Goal: Task Accomplishment & Management: Use online tool/utility

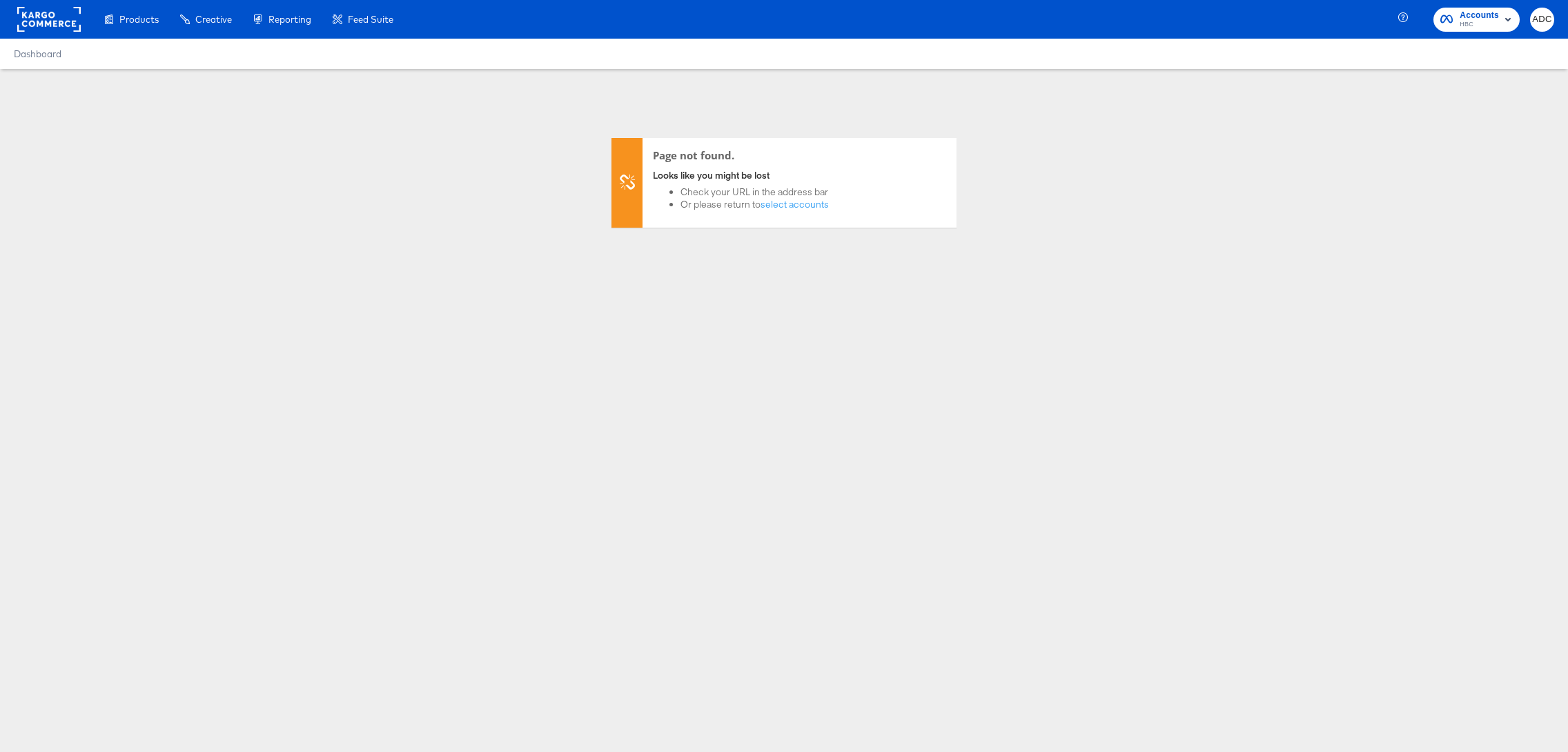
click at [43, 21] on rect at bounding box center [49, 19] width 63 height 25
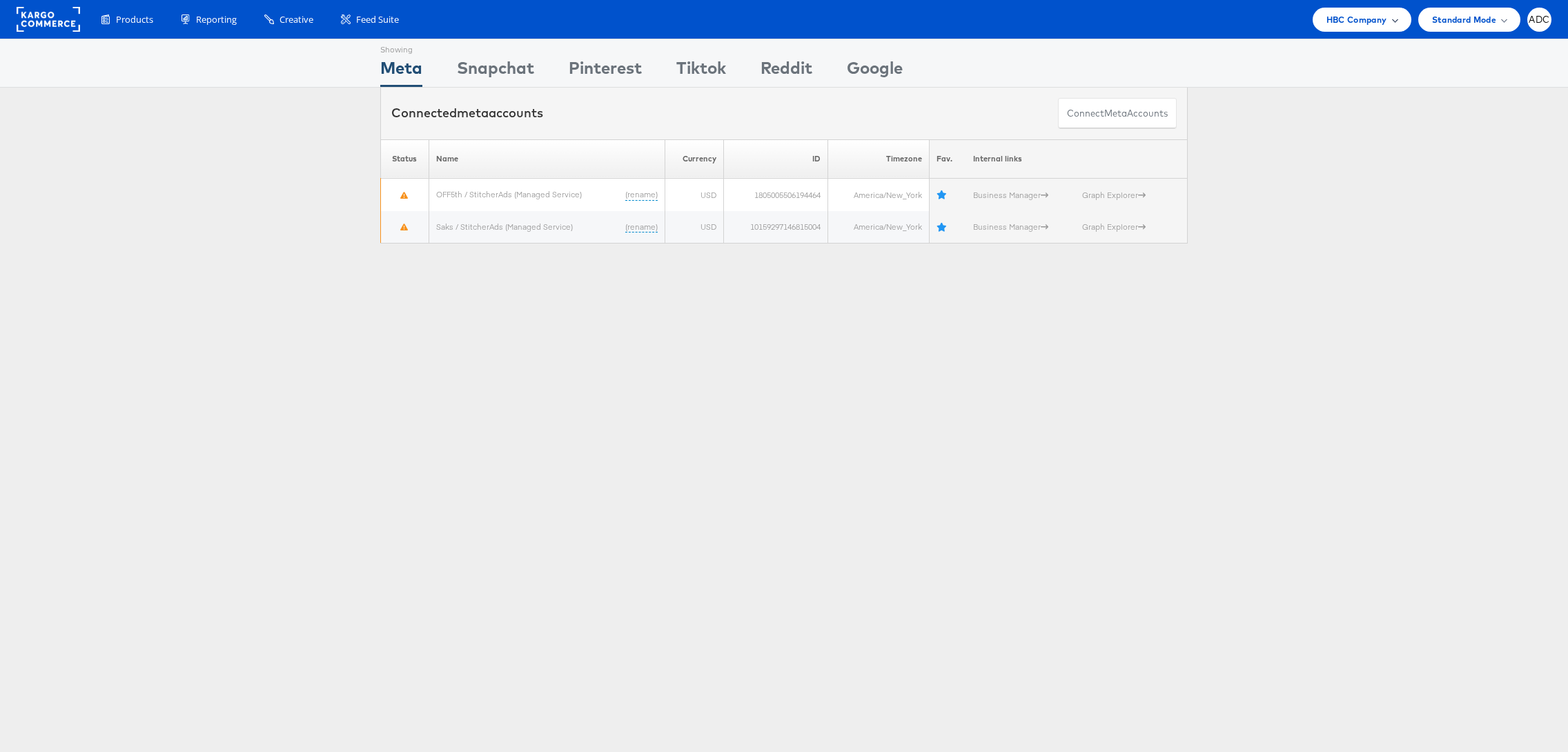
click at [1364, 18] on span "HBC Company" at bounding box center [1356, 19] width 61 height 14
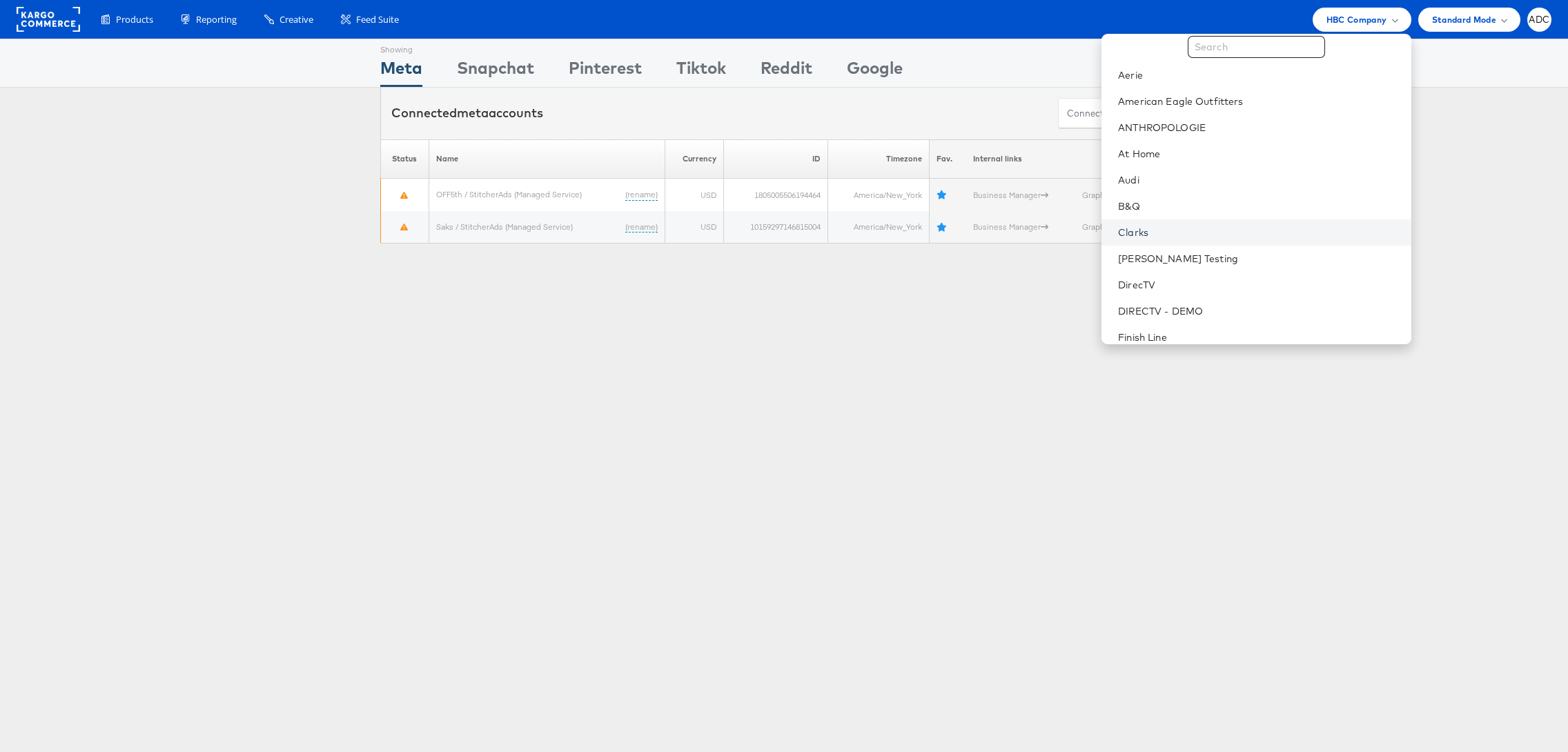
scroll to position [40, 0]
click at [1255, 251] on link "[PERSON_NAME] Testing" at bounding box center [1258, 248] width 281 height 14
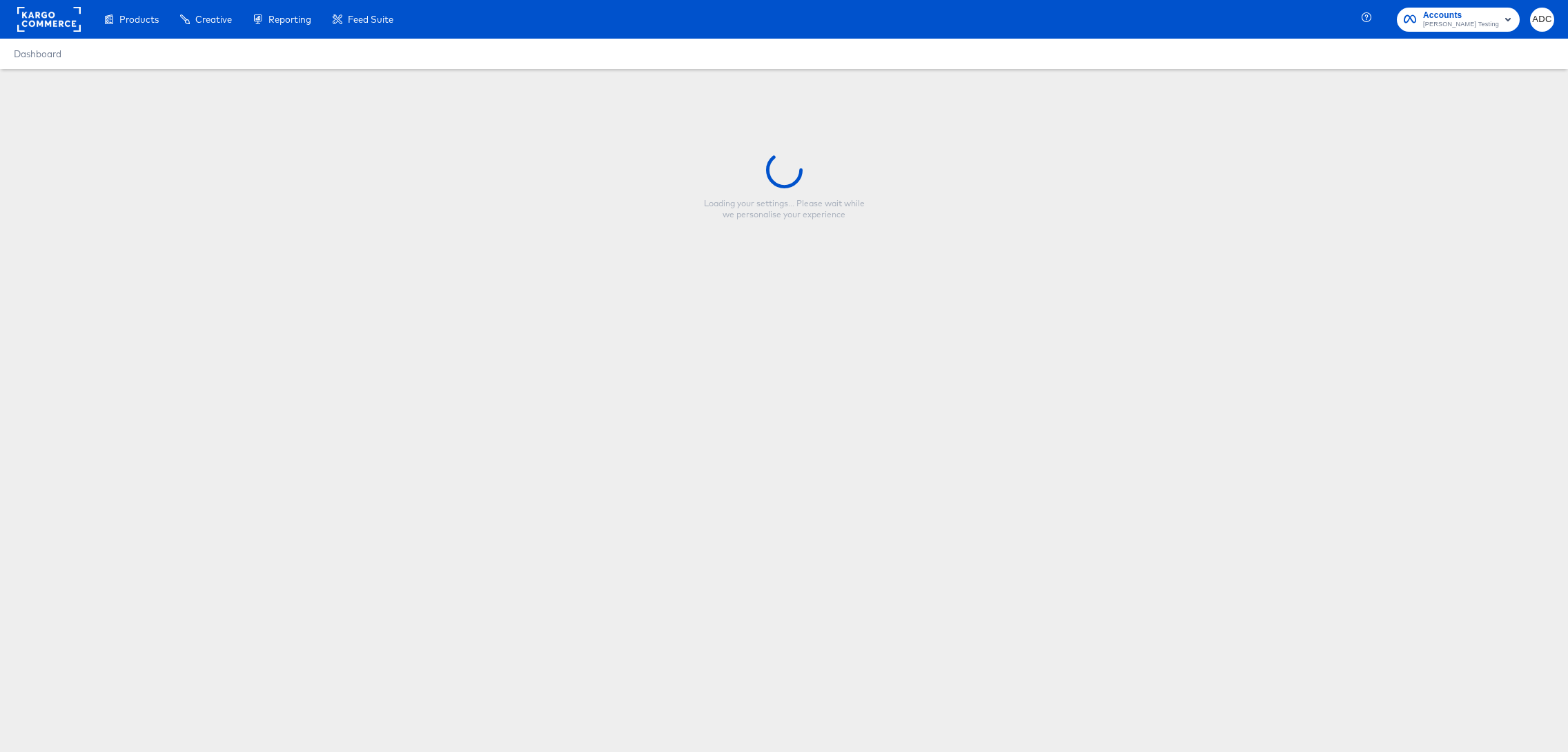
type input "137.1 test"
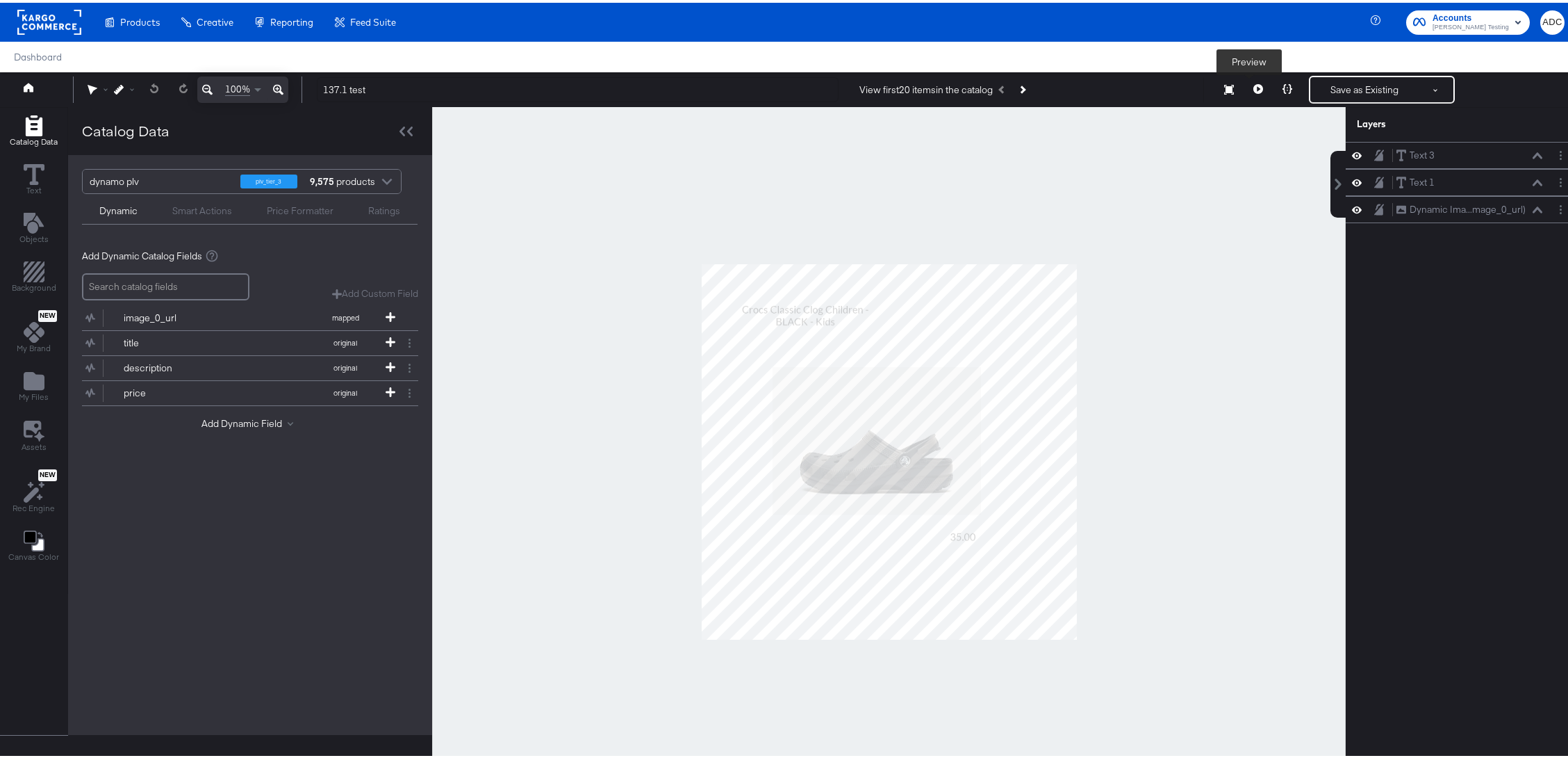
click at [1253, 89] on button at bounding box center [1259, 87] width 29 height 28
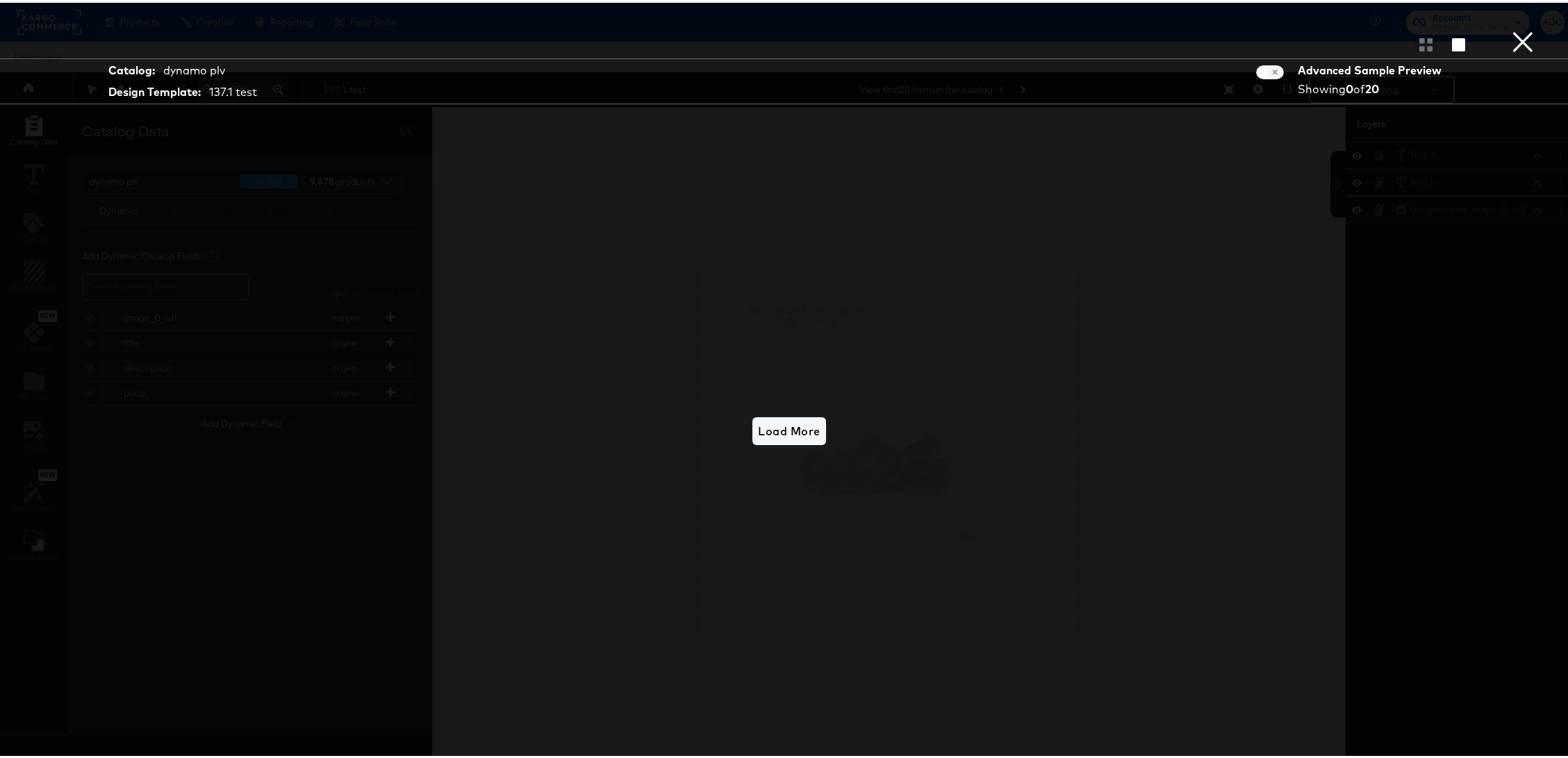
click at [777, 424] on span "Load More" at bounding box center [789, 428] width 62 height 19
click at [1497, 46] on div at bounding box center [789, 41] width 1579 height 28
click at [1509, 28] on button "×" at bounding box center [1523, 14] width 28 height 28
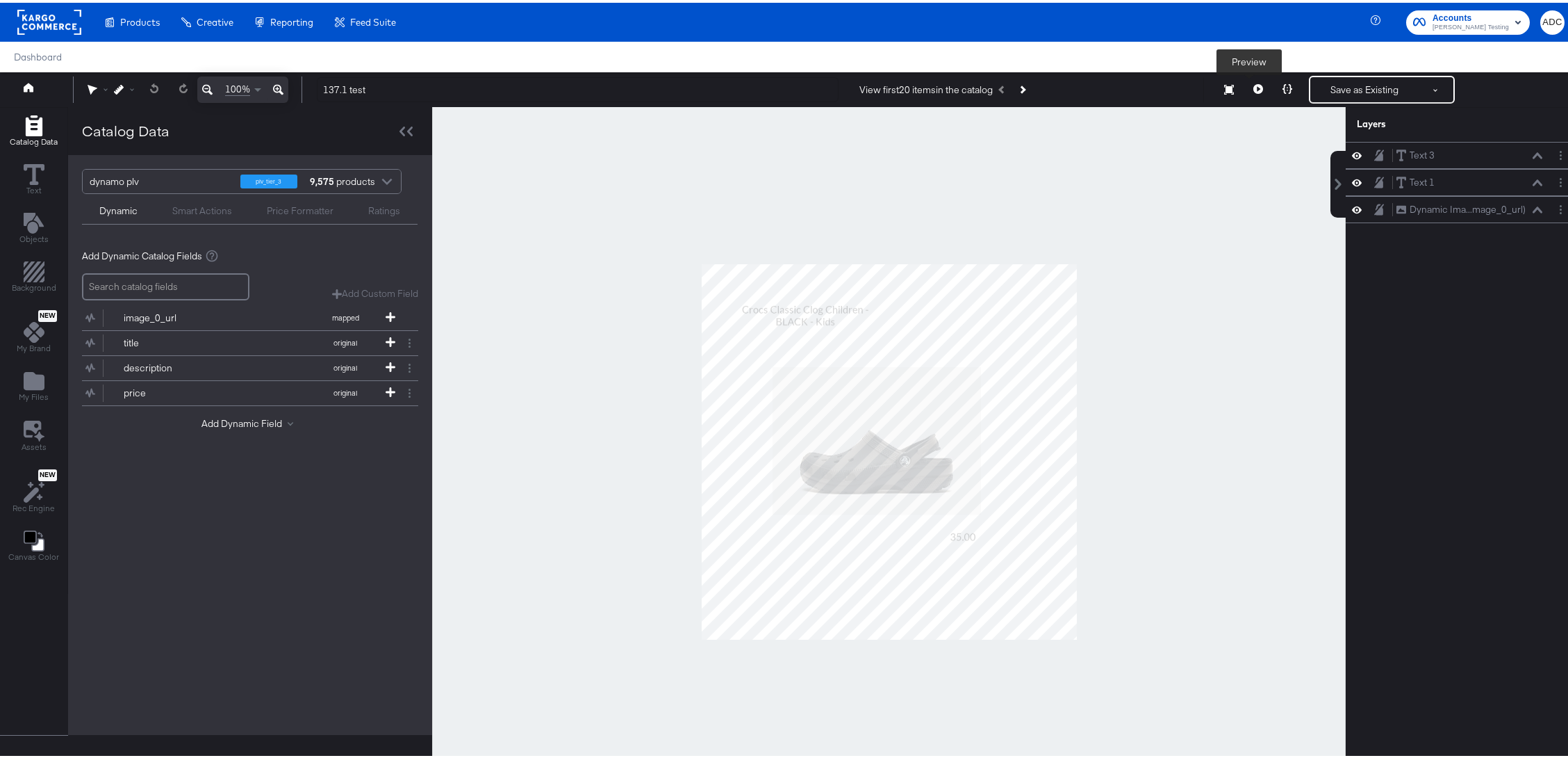
click at [1258, 80] on button at bounding box center [1259, 87] width 29 height 28
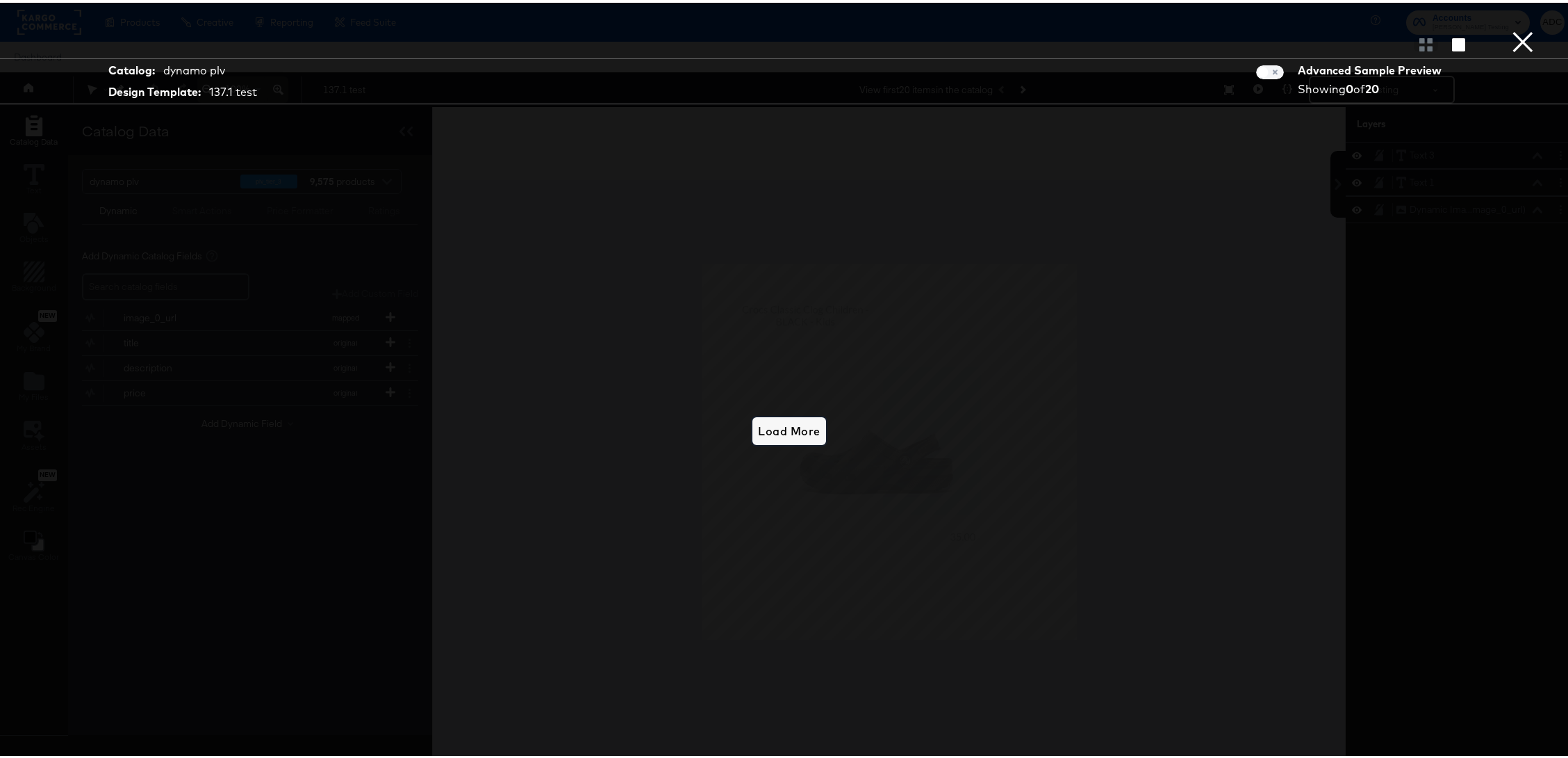
click at [769, 418] on span "Load More" at bounding box center [789, 428] width 62 height 19
click at [780, 430] on span "Load More" at bounding box center [789, 428] width 62 height 19
click at [773, 429] on span "Load More" at bounding box center [789, 428] width 62 height 19
click at [1509, 28] on button "×" at bounding box center [1523, 14] width 28 height 28
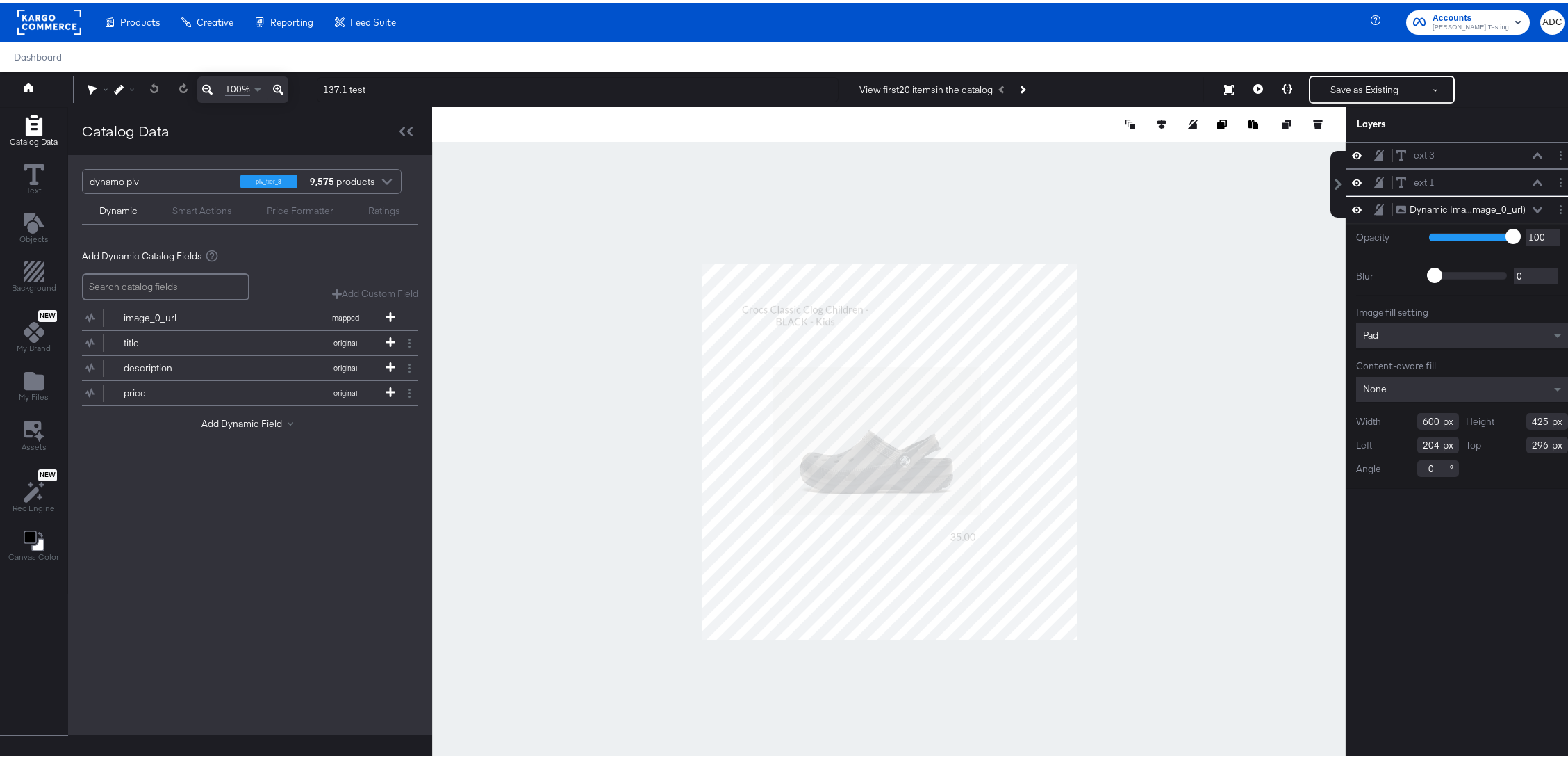
type input "42"
type input "470"
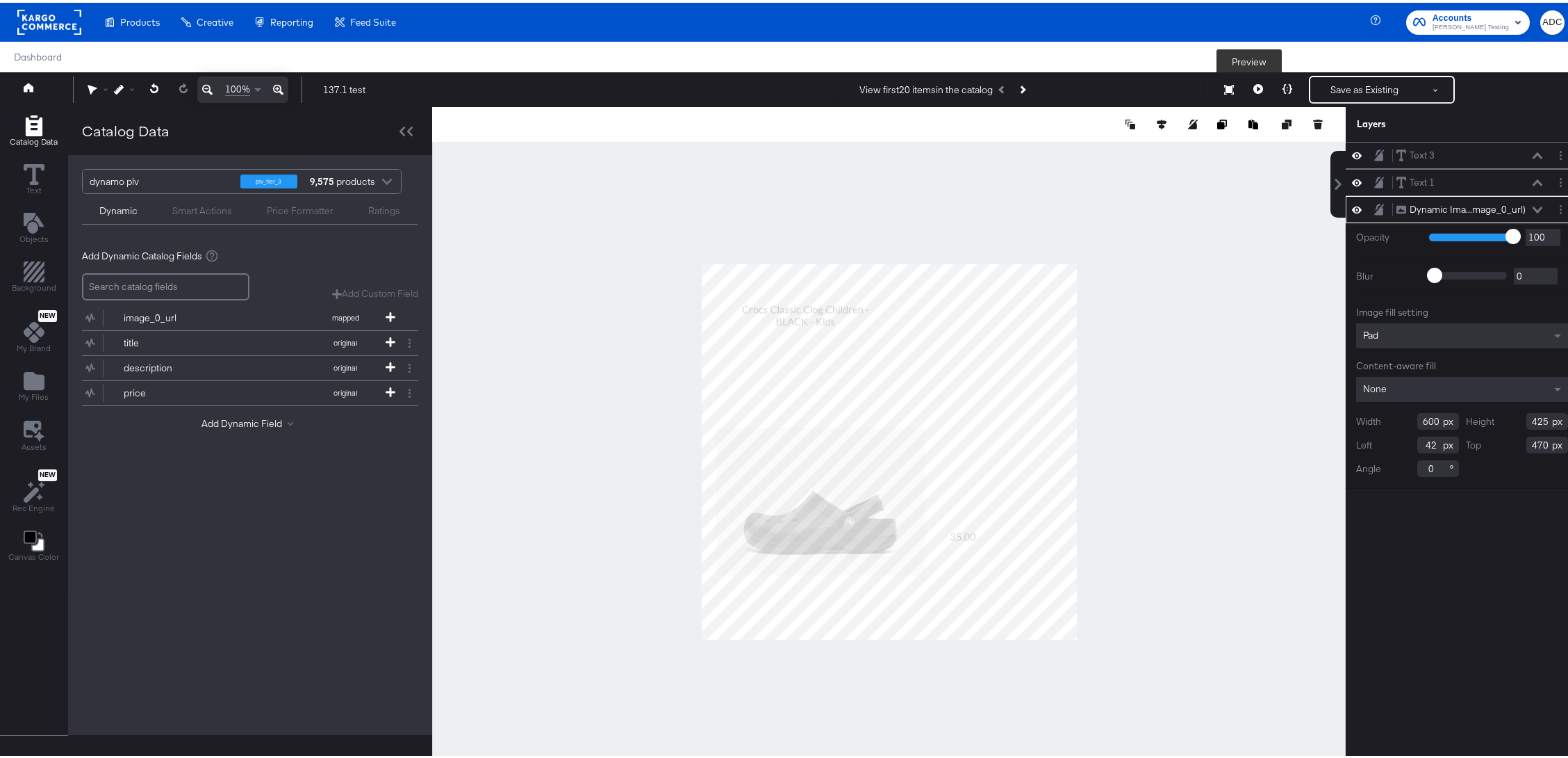
click at [1251, 78] on button at bounding box center [1259, 87] width 29 height 28
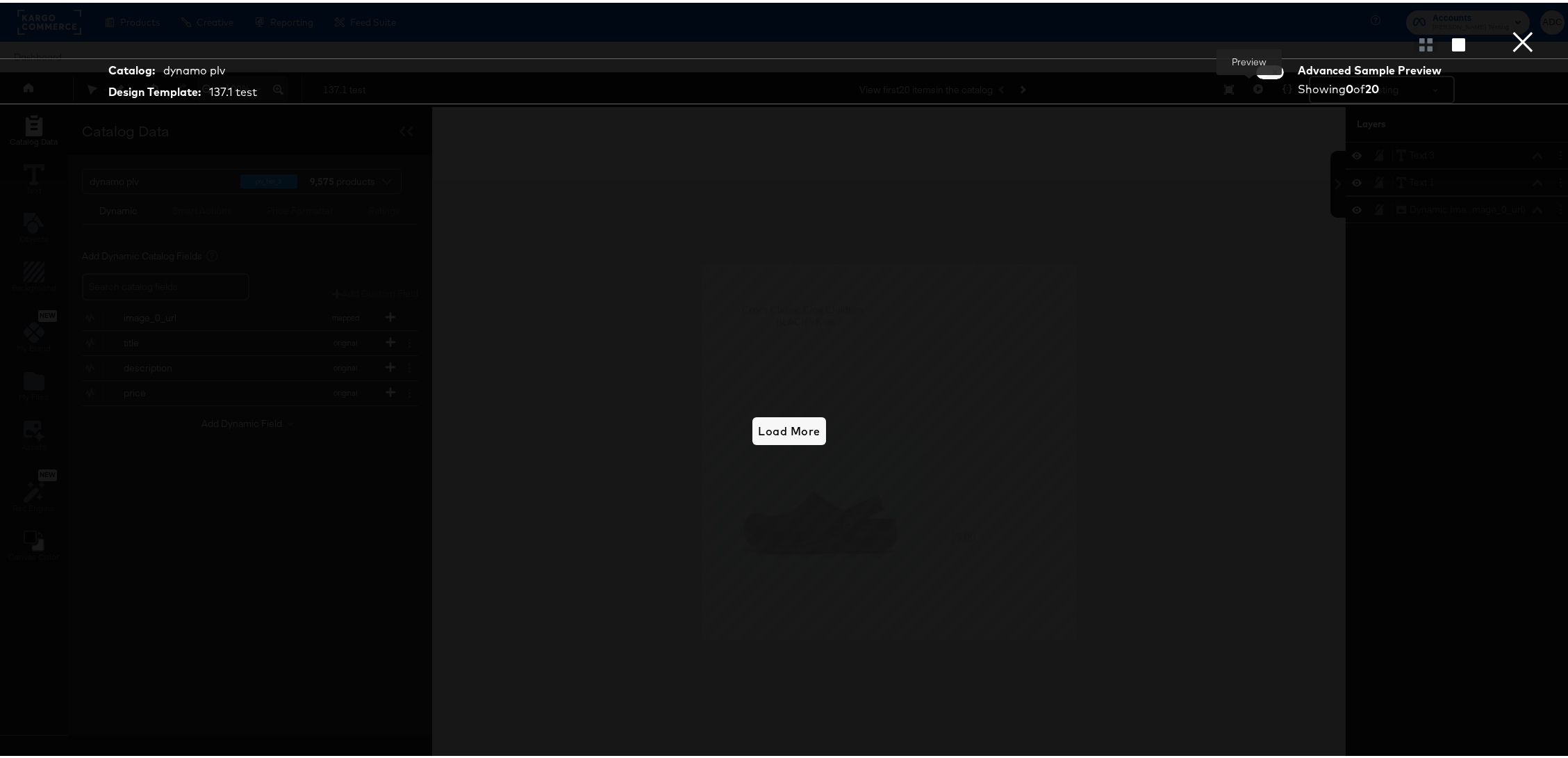
click at [1515, 28] on button "×" at bounding box center [1523, 14] width 28 height 28
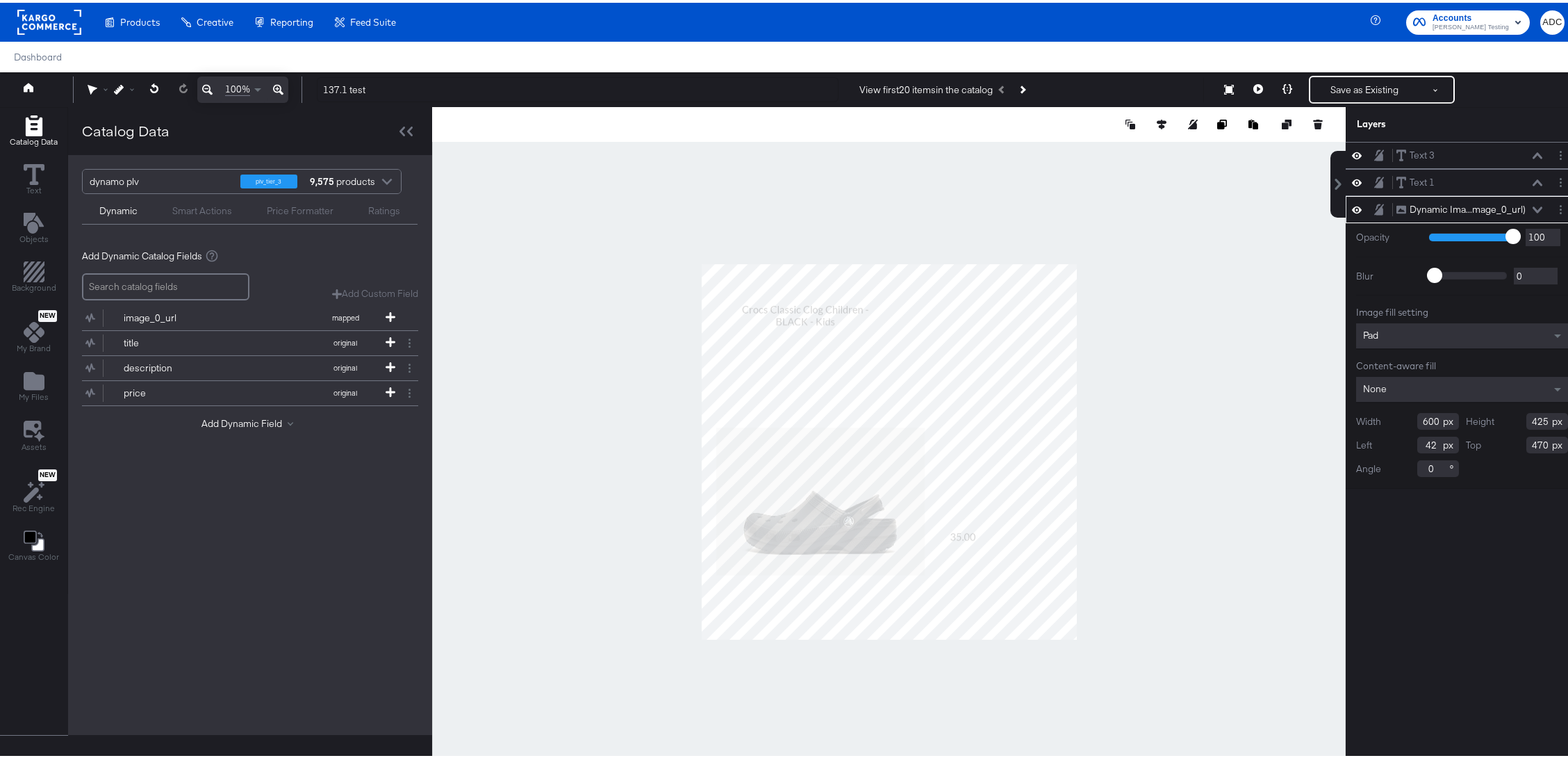
type input "232"
type input "224"
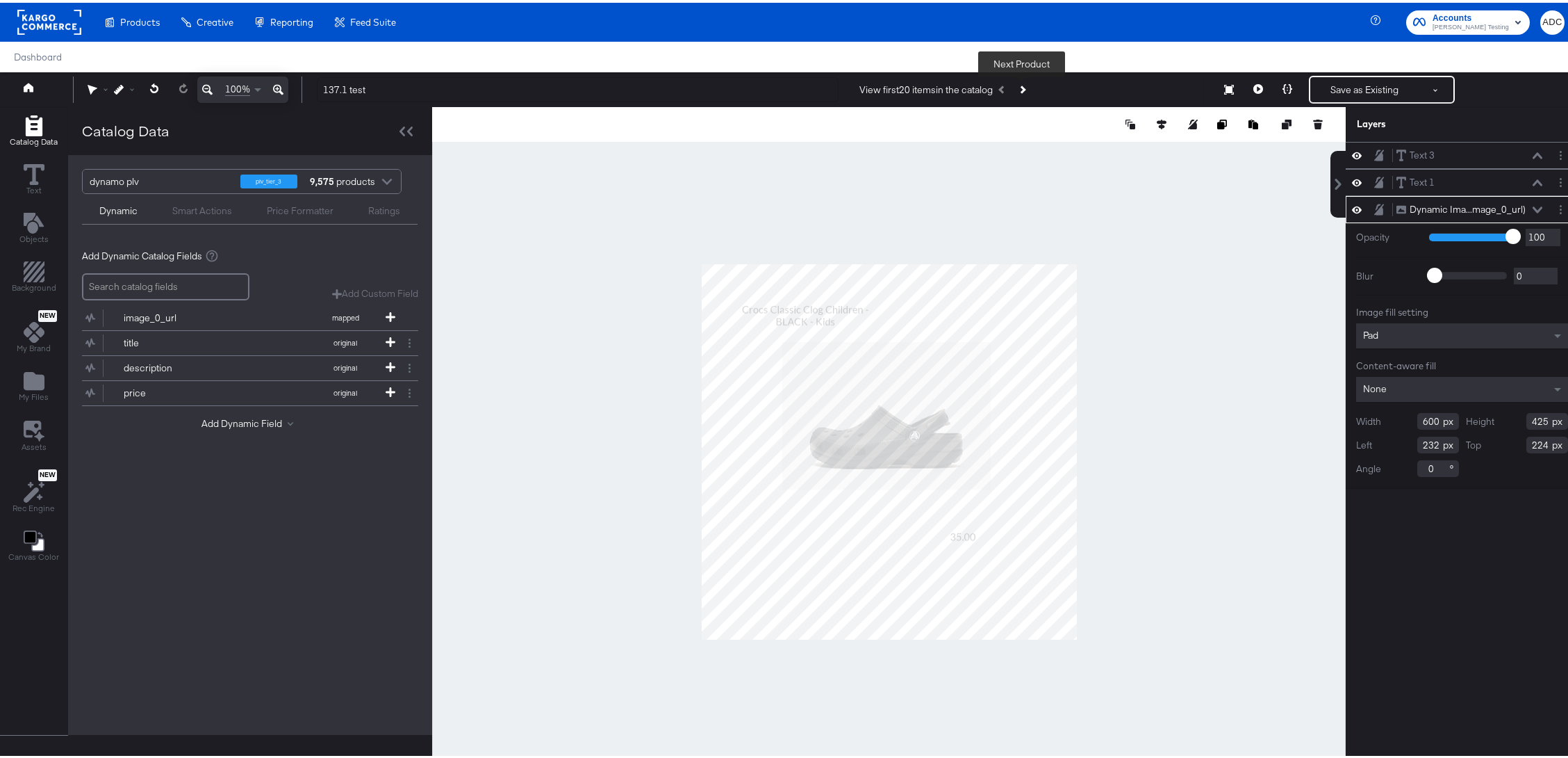
click at [1029, 87] on button "Next Product" at bounding box center [1021, 87] width 19 height 25
click at [1021, 88] on icon "Next Product" at bounding box center [1022, 87] width 8 height 8
click at [1244, 85] on button at bounding box center [1259, 87] width 29 height 28
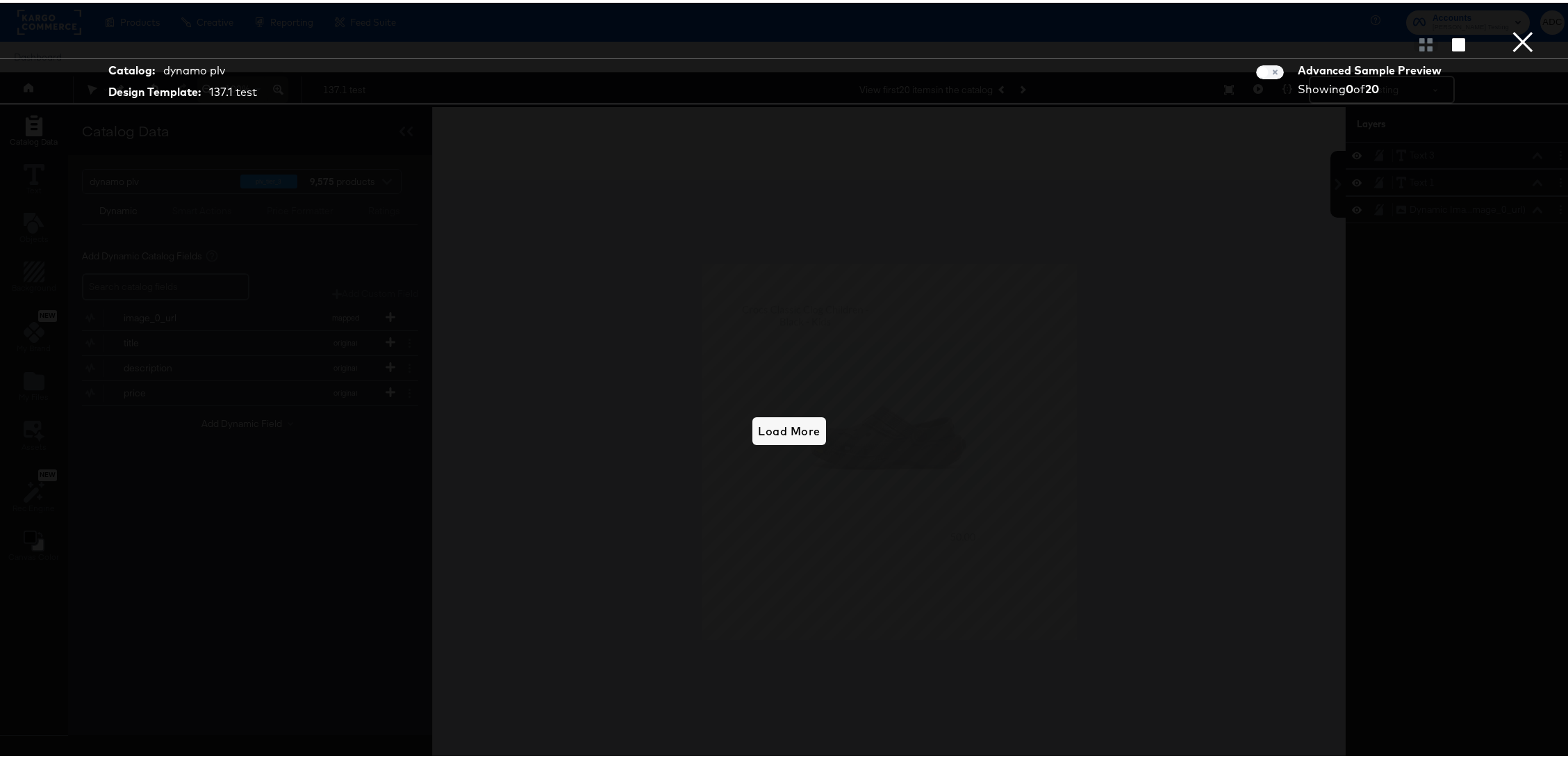
click at [1514, 28] on button "×" at bounding box center [1523, 14] width 28 height 28
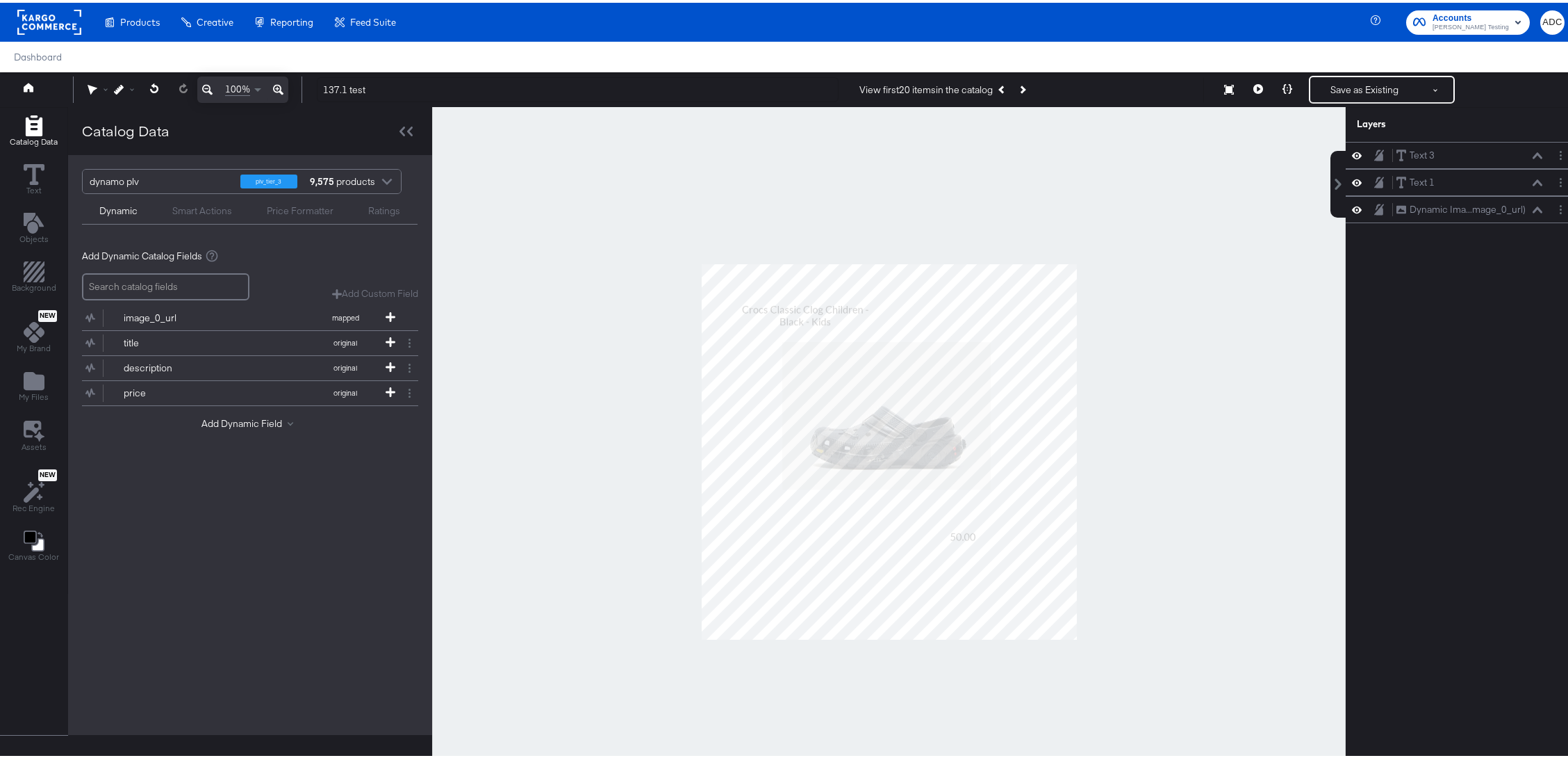
click at [639, 470] on div at bounding box center [889, 448] width 914 height 689
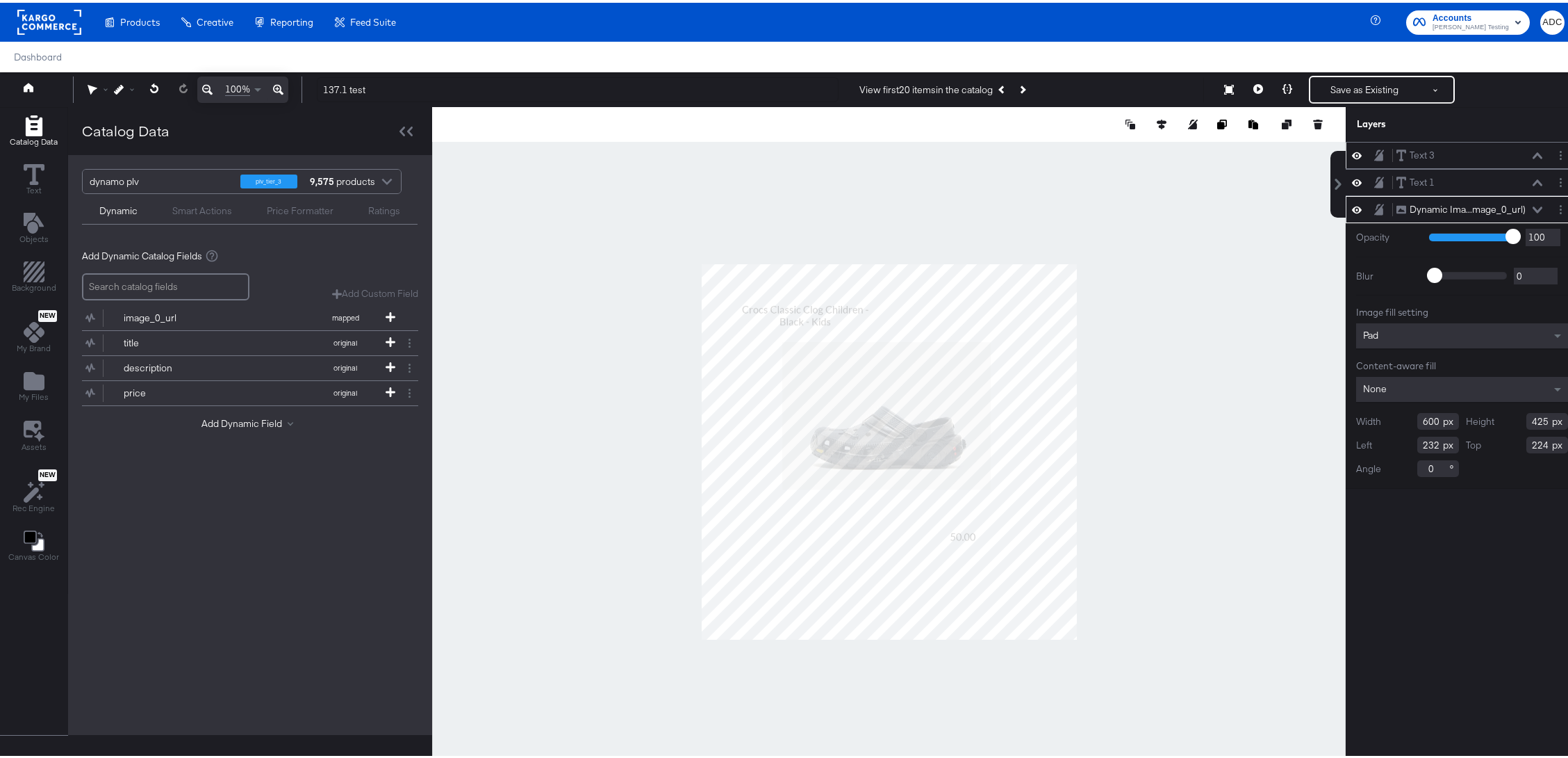
type input "256"
type input "496"
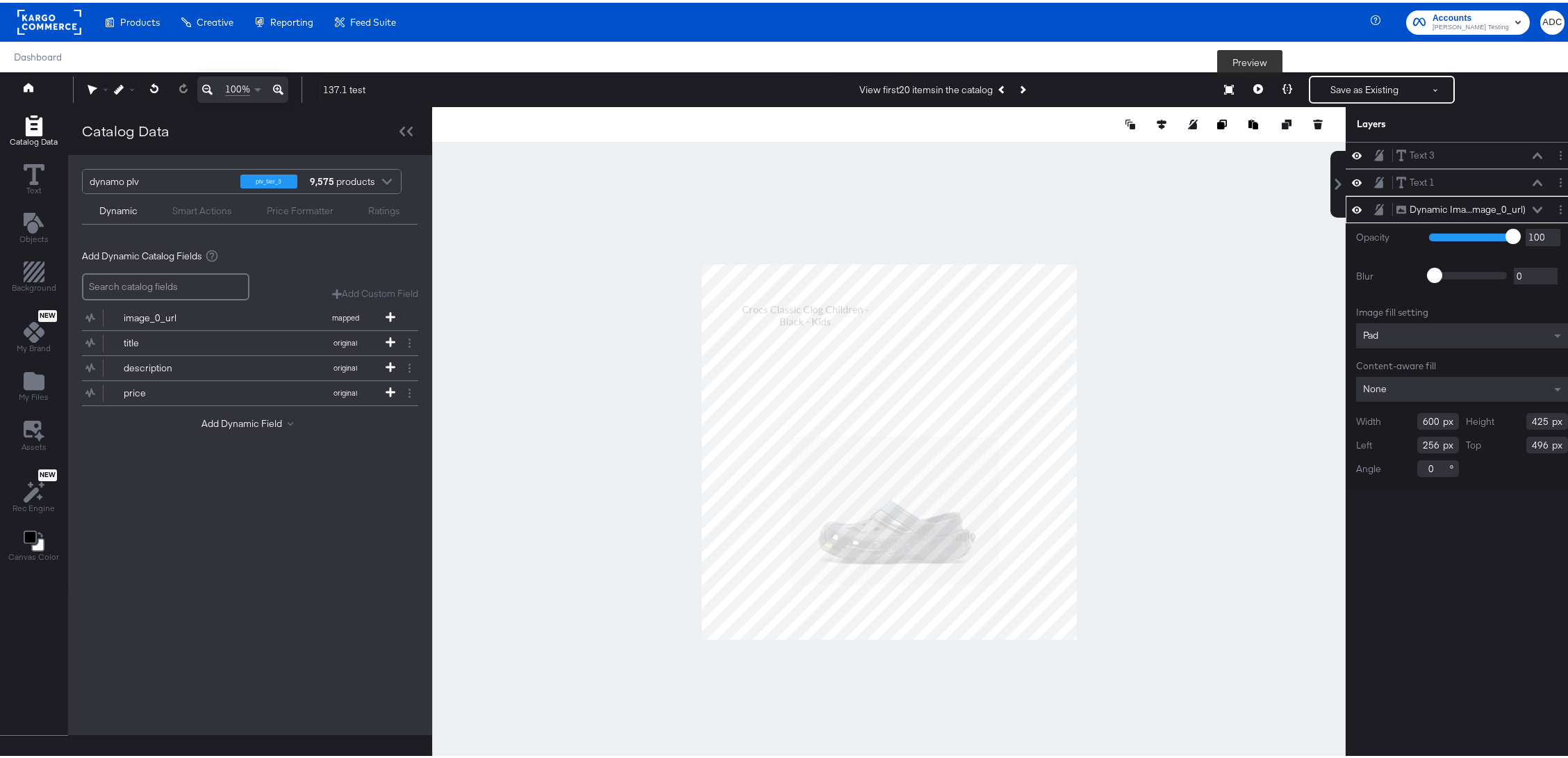
click at [1253, 86] on icon at bounding box center [1258, 86] width 10 height 10
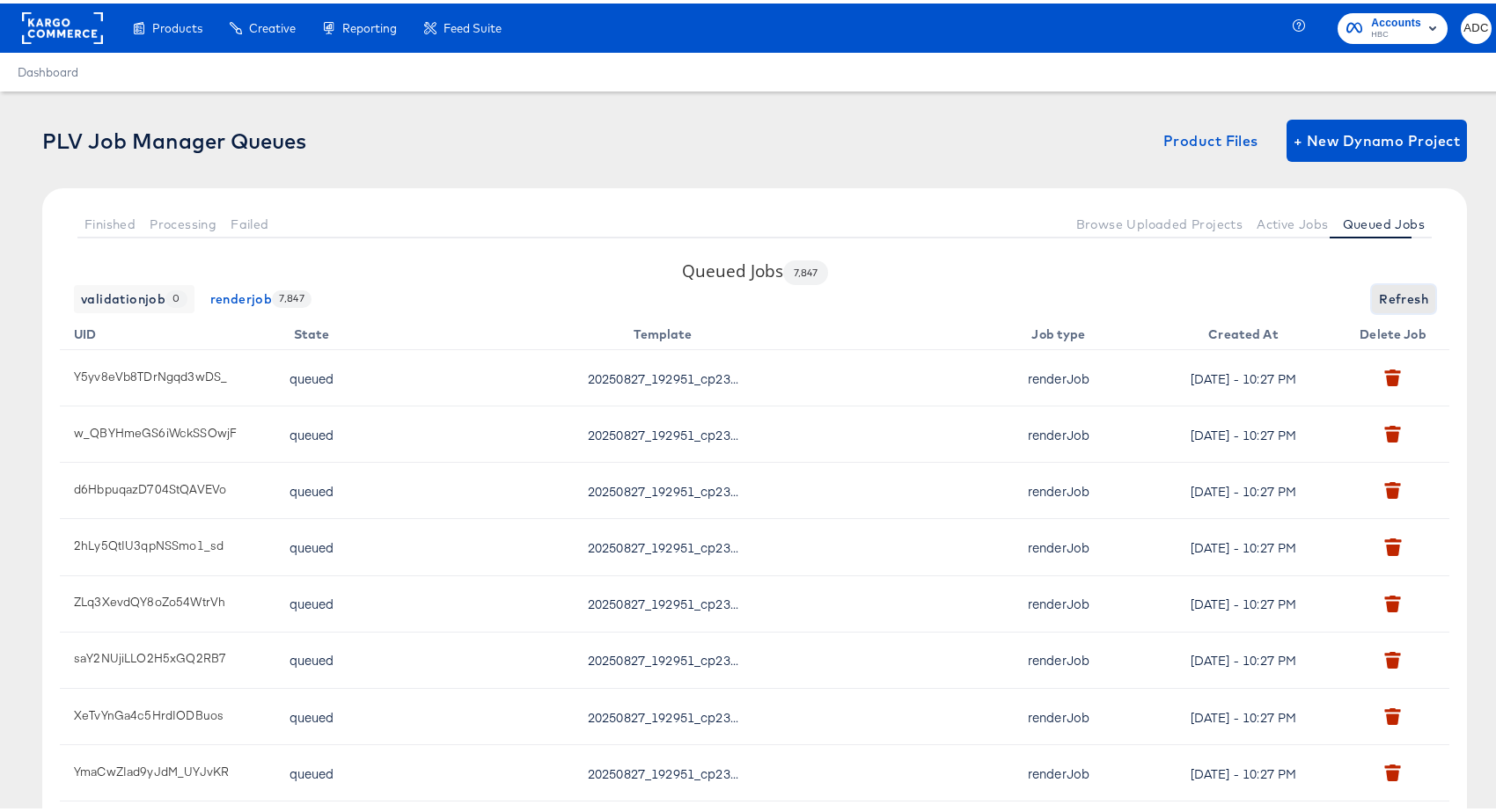
click at [1372, 298] on button "Refresh" at bounding box center [1403, 295] width 63 height 28
click at [1377, 294] on span "Refreshing..." at bounding box center [1388, 296] width 81 height 22
click at [1379, 298] on span "Refresh" at bounding box center [1403, 296] width 49 height 22
click at [1395, 300] on span "Refresh" at bounding box center [1403, 296] width 49 height 22
click at [1389, 298] on span "Refresh" at bounding box center [1403, 296] width 49 height 22
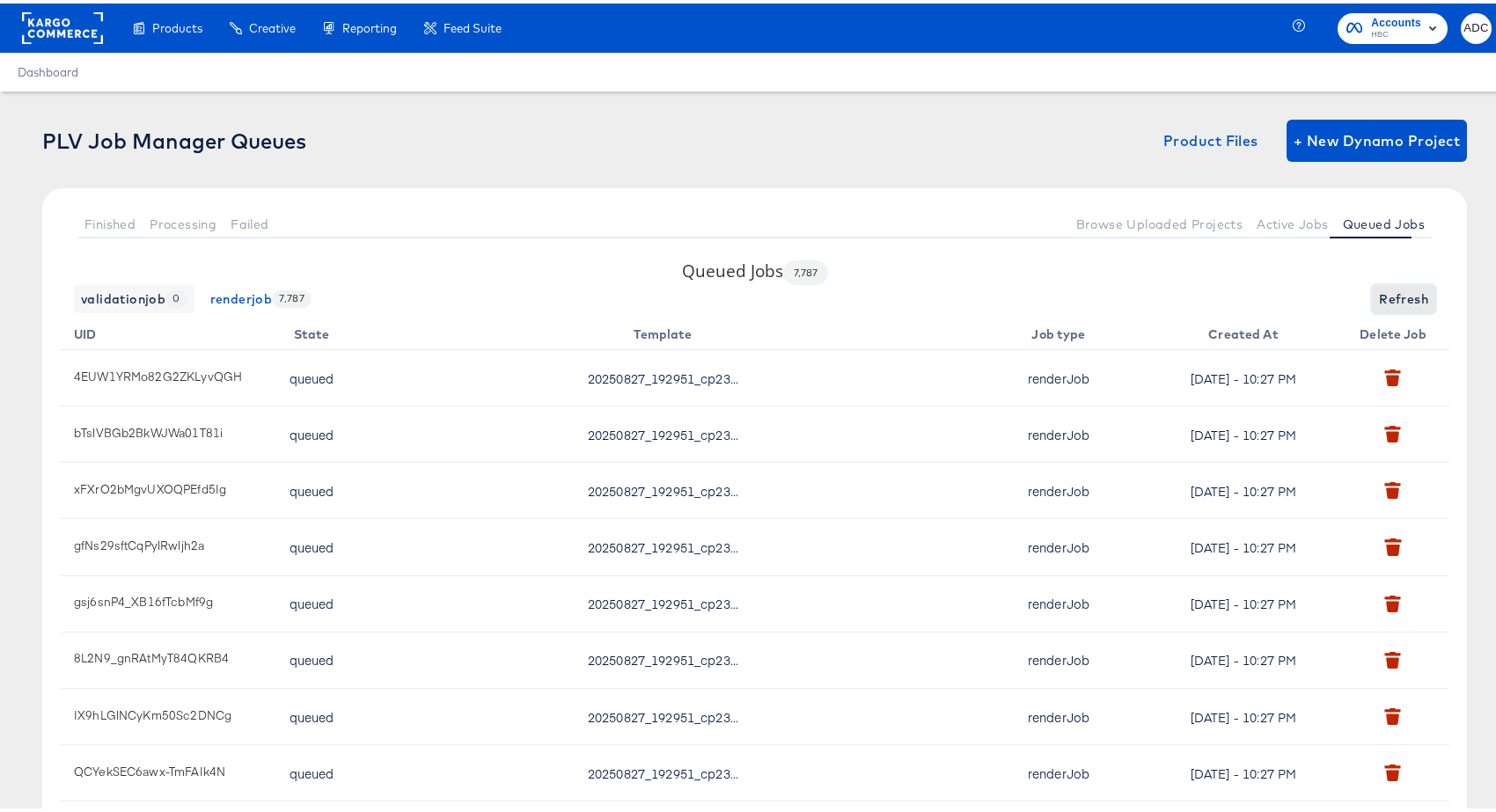
click at [1388, 298] on span "Refresh" at bounding box center [1403, 296] width 49 height 22
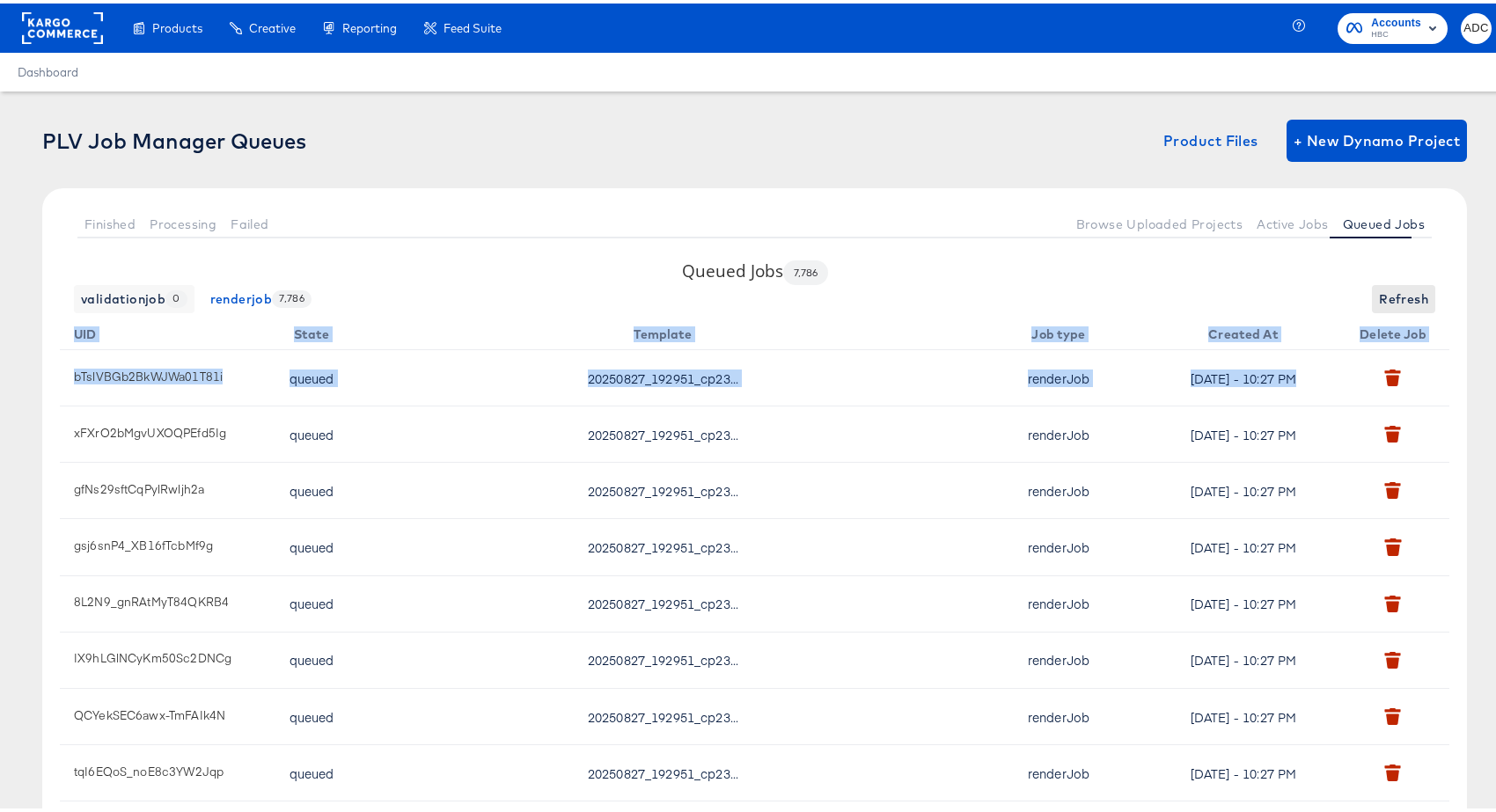
click at [1388, 298] on div "validationjob 0 renderjob 7,786 Refresh" at bounding box center [755, 295] width 1389 height 28
click at [1388, 298] on span "Refresh" at bounding box center [1403, 296] width 49 height 22
click at [1386, 297] on span "Refresh" at bounding box center [1403, 296] width 49 height 22
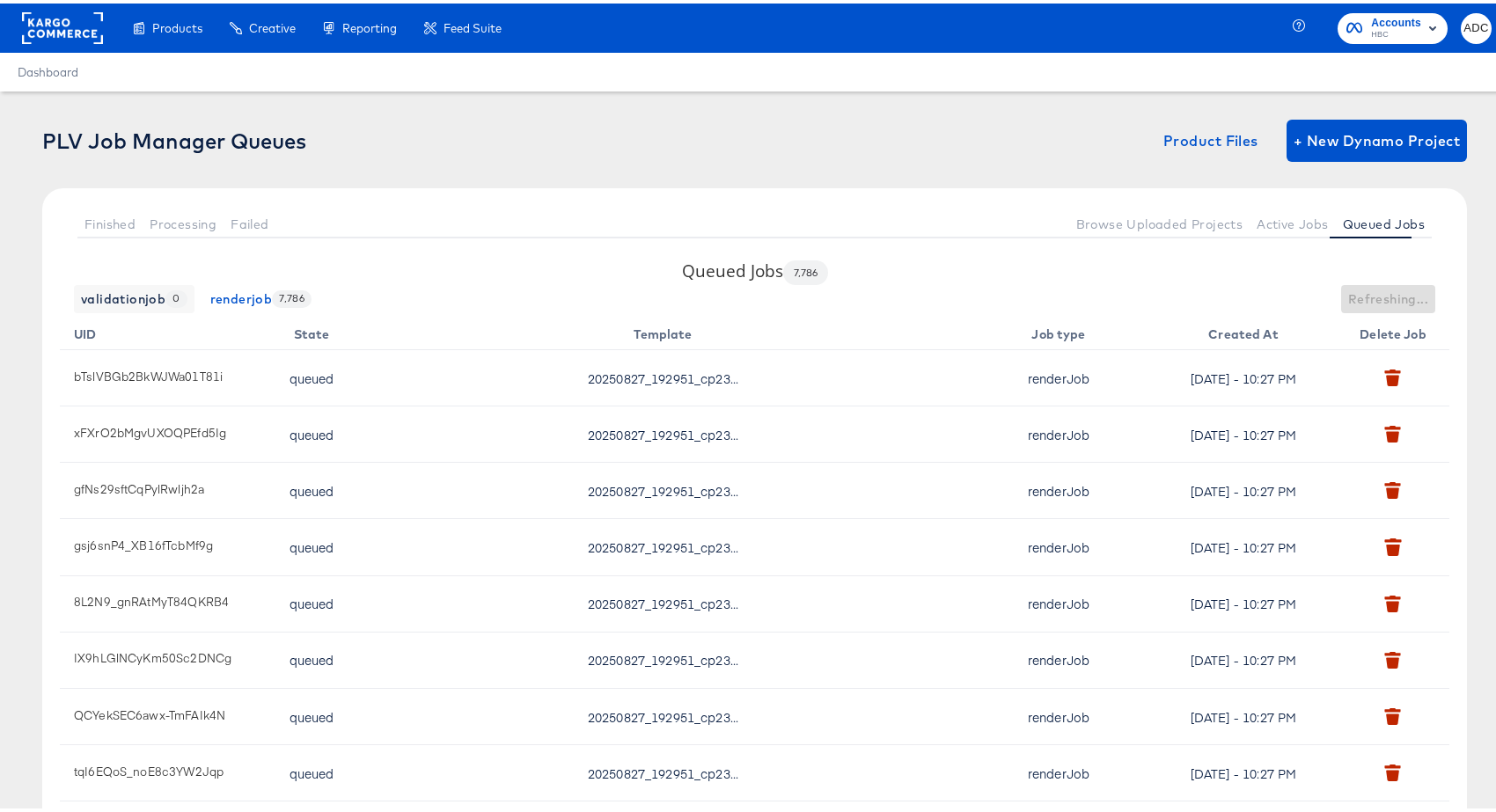
click at [1236, 293] on div "validationjob 0 renderjob 7,786 Refreshing..." at bounding box center [755, 295] width 1389 height 28
click at [1393, 290] on span "Refresh" at bounding box center [1403, 296] width 49 height 22
click at [1393, 291] on span "Refresh" at bounding box center [1403, 296] width 49 height 22
click at [1275, 207] on button "Active Jobs" at bounding box center [1292, 220] width 85 height 29
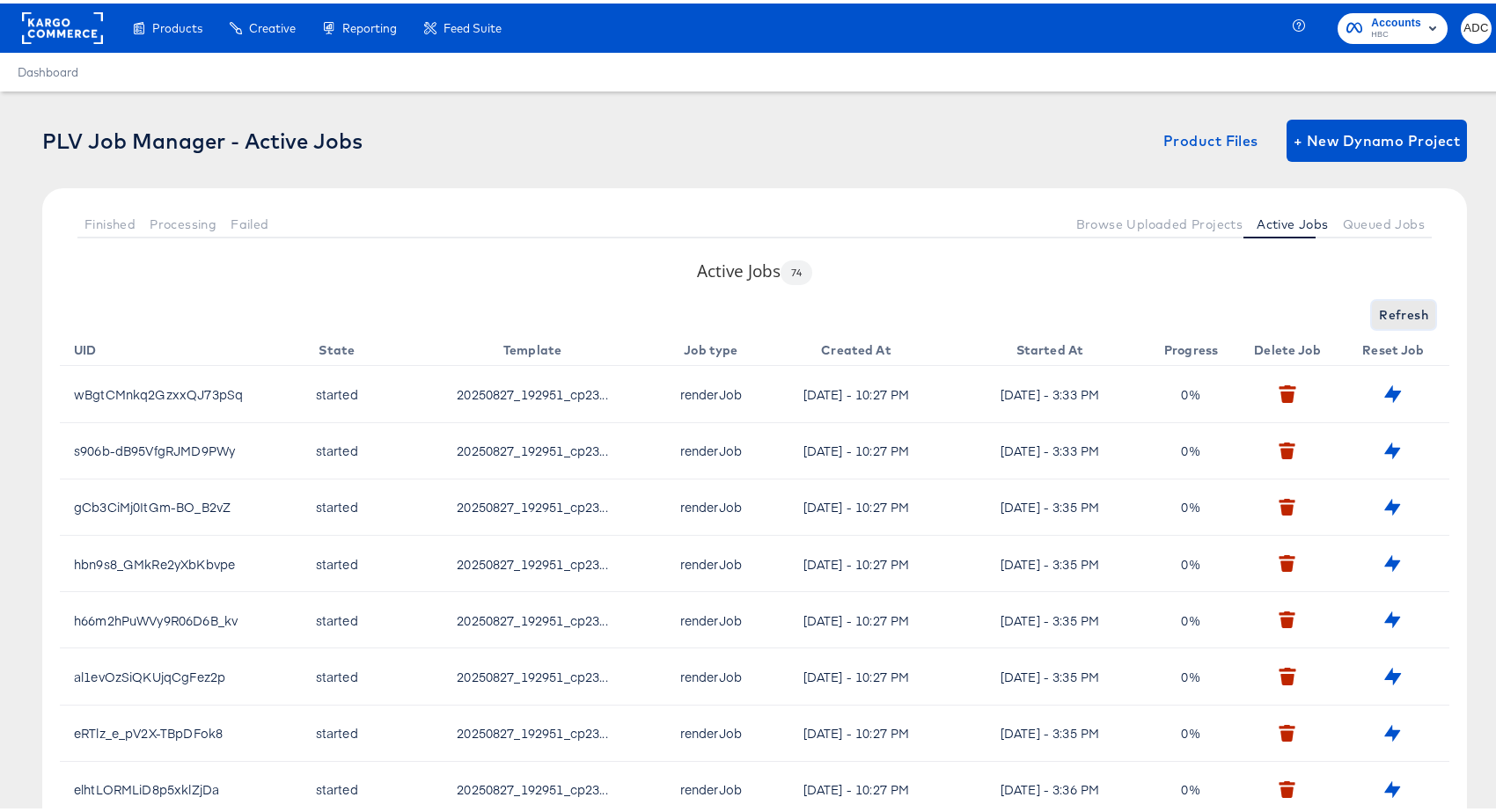
click at [1382, 314] on span "Refresh" at bounding box center [1403, 311] width 49 height 22
click at [1380, 301] on span "Refresh" at bounding box center [1403, 311] width 49 height 22
click at [1379, 395] on button "button" at bounding box center [1392, 390] width 27 height 27
click at [1356, 215] on div "Error updating job to queued" at bounding box center [1331, 374] width 326 height 717
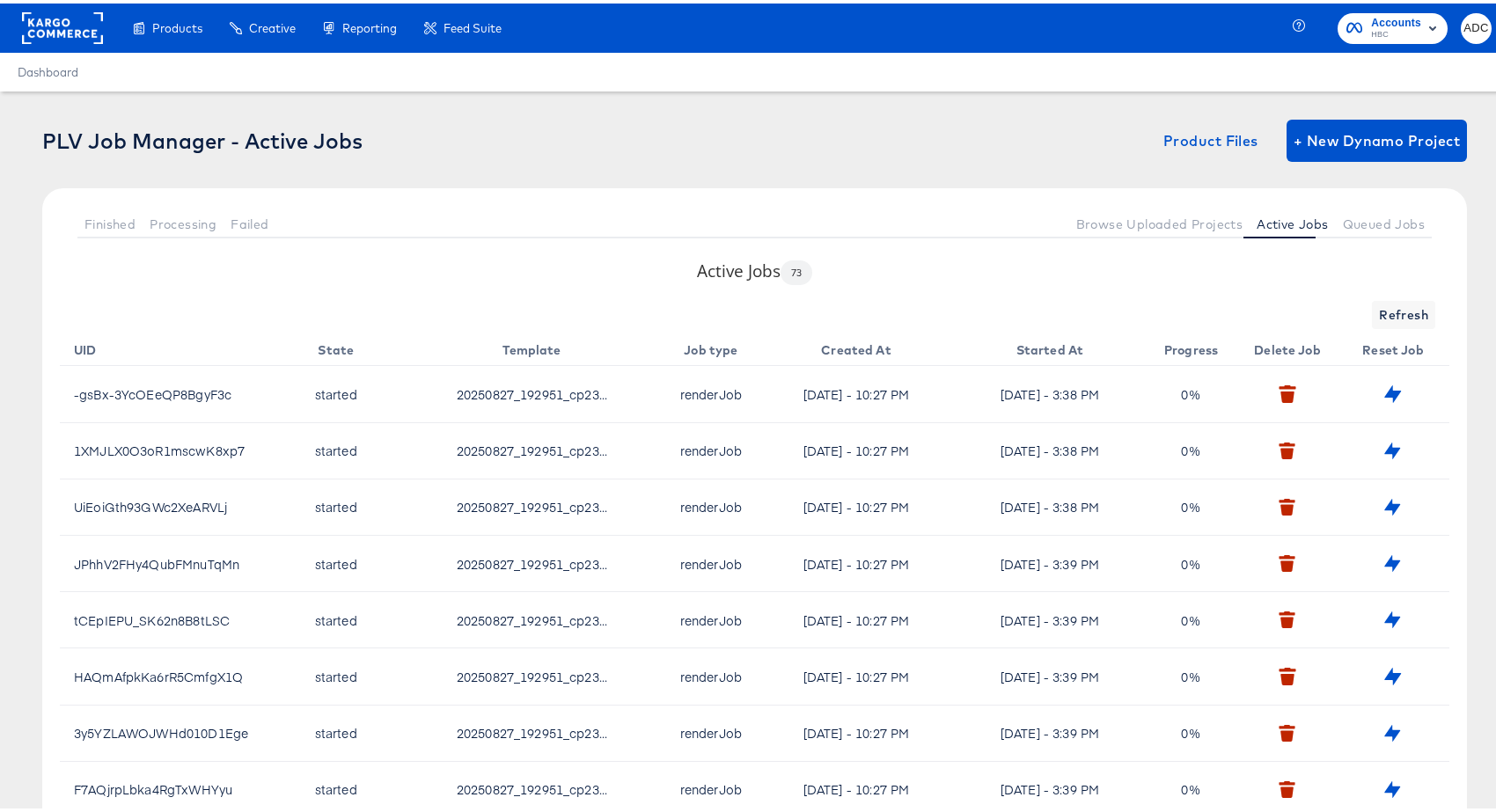
click at [1362, 221] on span "Queued Jobs" at bounding box center [1383, 220] width 81 height 15
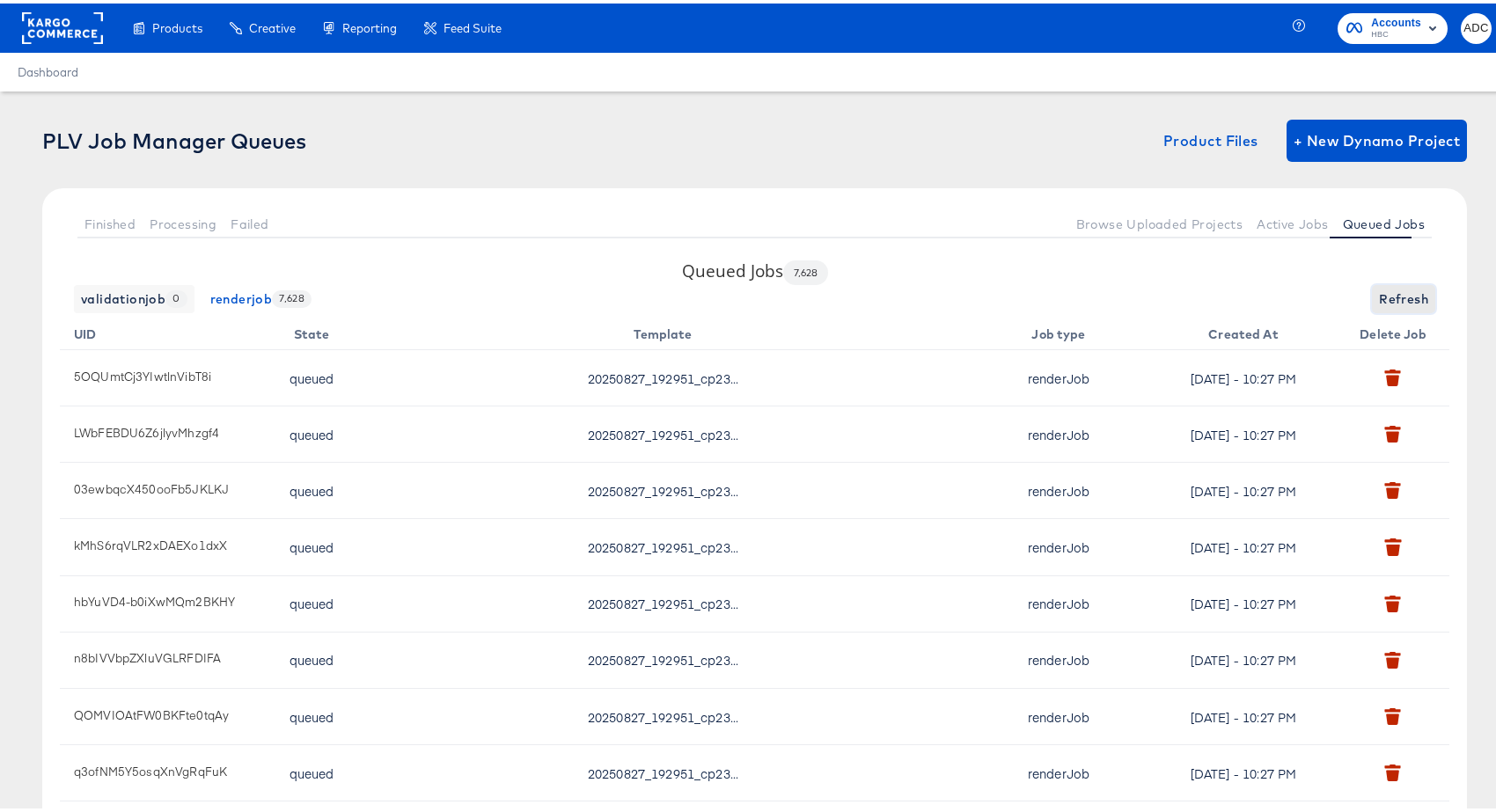
click at [1399, 289] on span "Refresh" at bounding box center [1403, 296] width 49 height 22
click at [1400, 302] on span "Refresh" at bounding box center [1403, 296] width 49 height 22
click at [1386, 290] on span "Refresh" at bounding box center [1403, 296] width 49 height 22
click at [1386, 290] on div "validationjob 0 renderjob 7,599 Refreshing..." at bounding box center [755, 295] width 1389 height 28
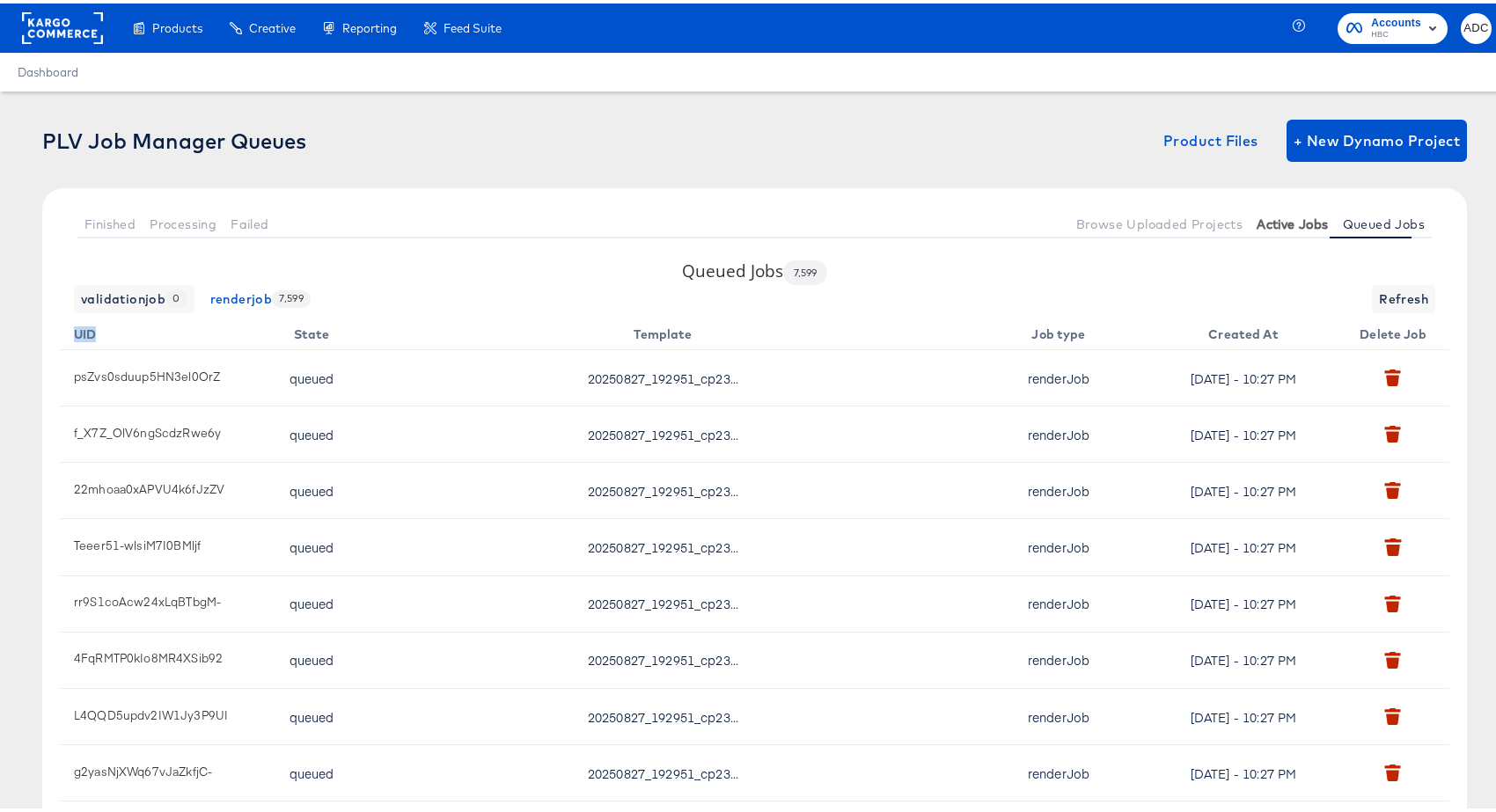
click at [1271, 215] on span "Active Jobs" at bounding box center [1291, 220] width 71 height 15
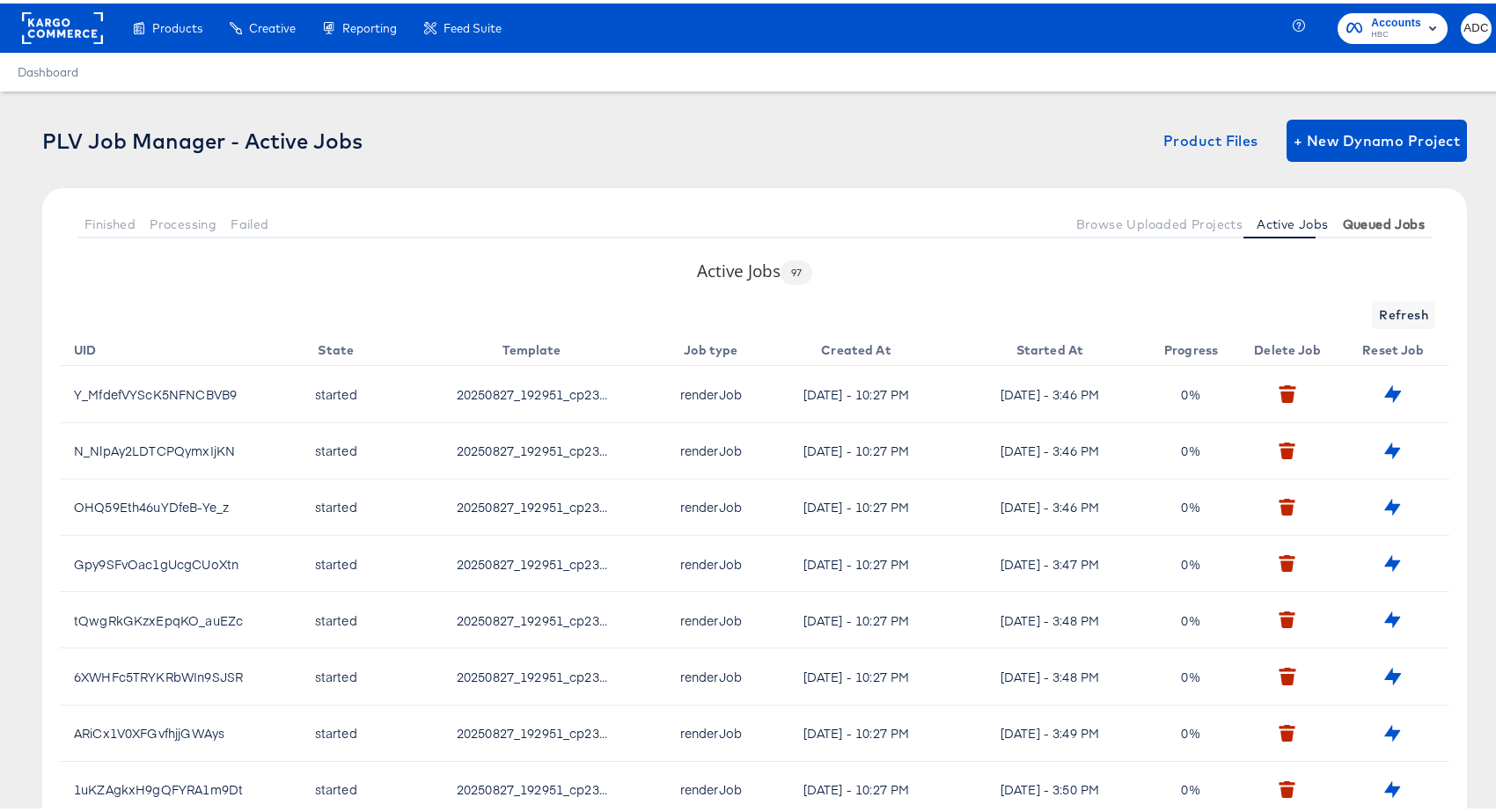
click at [1376, 218] on span "Queued Jobs" at bounding box center [1383, 220] width 81 height 15
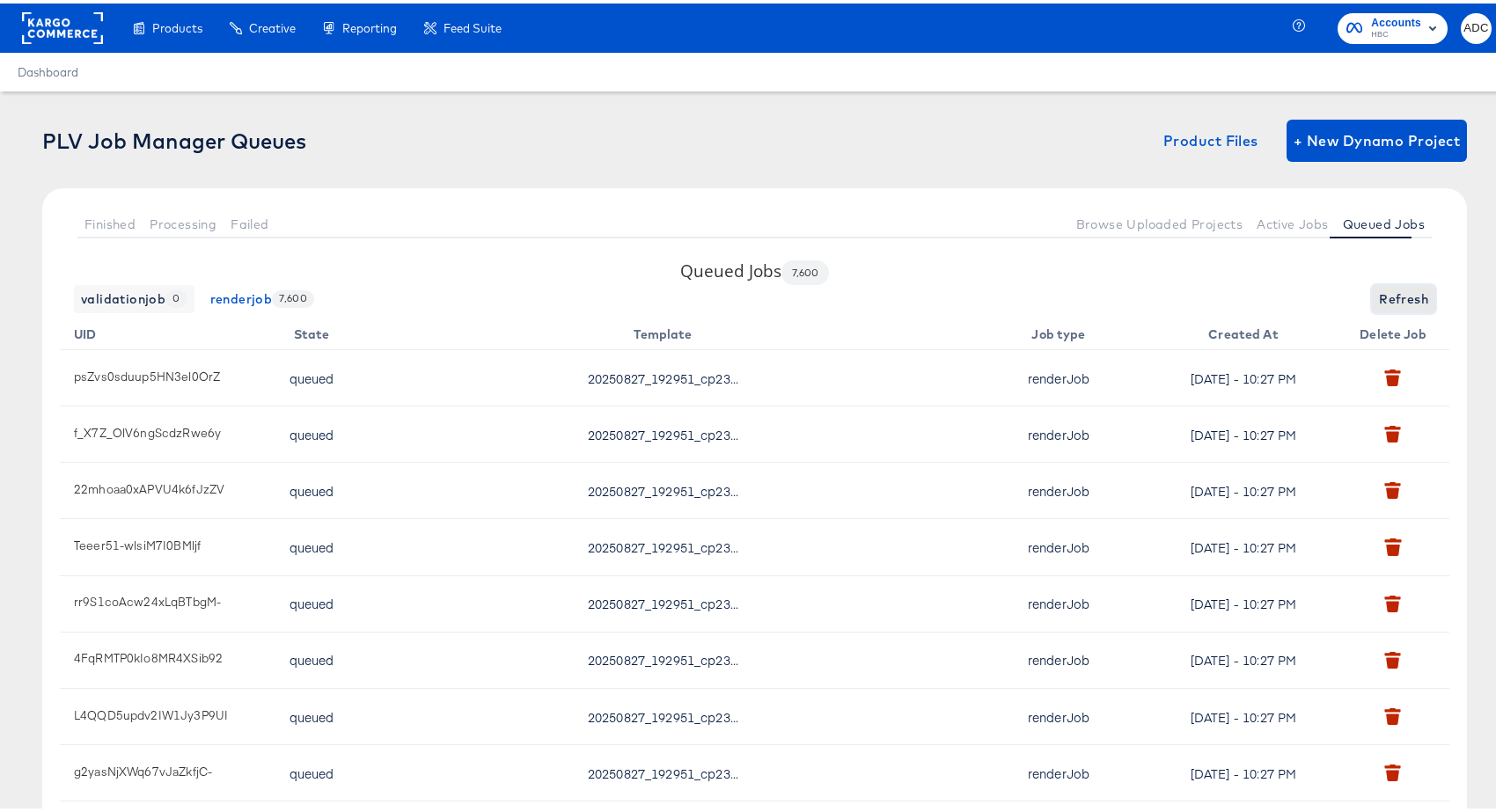
click at [1382, 291] on span "Refresh" at bounding box center [1403, 296] width 49 height 22
click at [1382, 290] on span "Refresh" at bounding box center [1403, 296] width 49 height 22
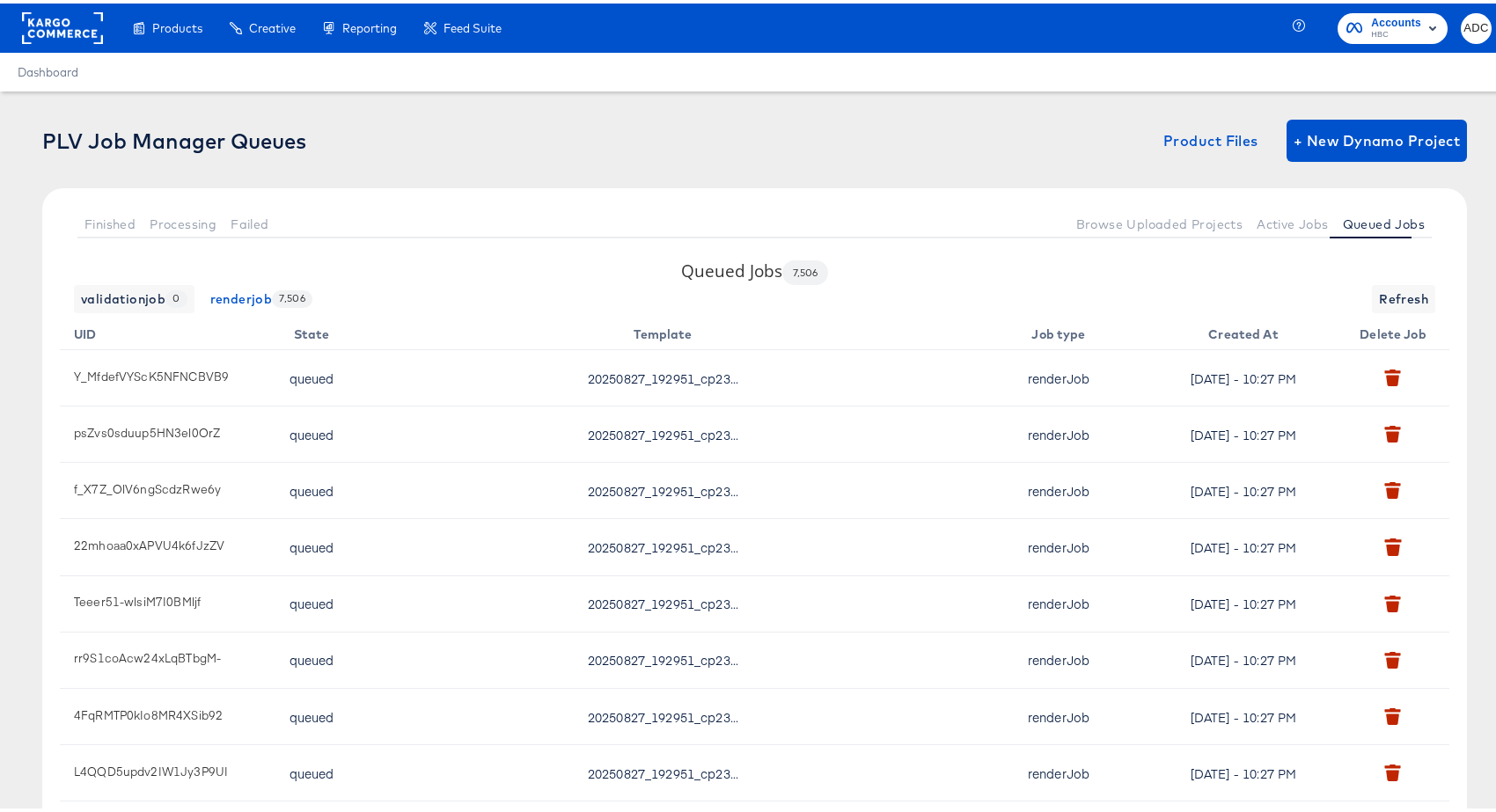
click at [963, 279] on div "Queued Jobs 7,506 validationjob 0 renderjob 7,506 Refresh UID State Template Jo…" at bounding box center [755, 593] width 1424 height 673
click at [1379, 295] on span "Refresh" at bounding box center [1403, 296] width 49 height 22
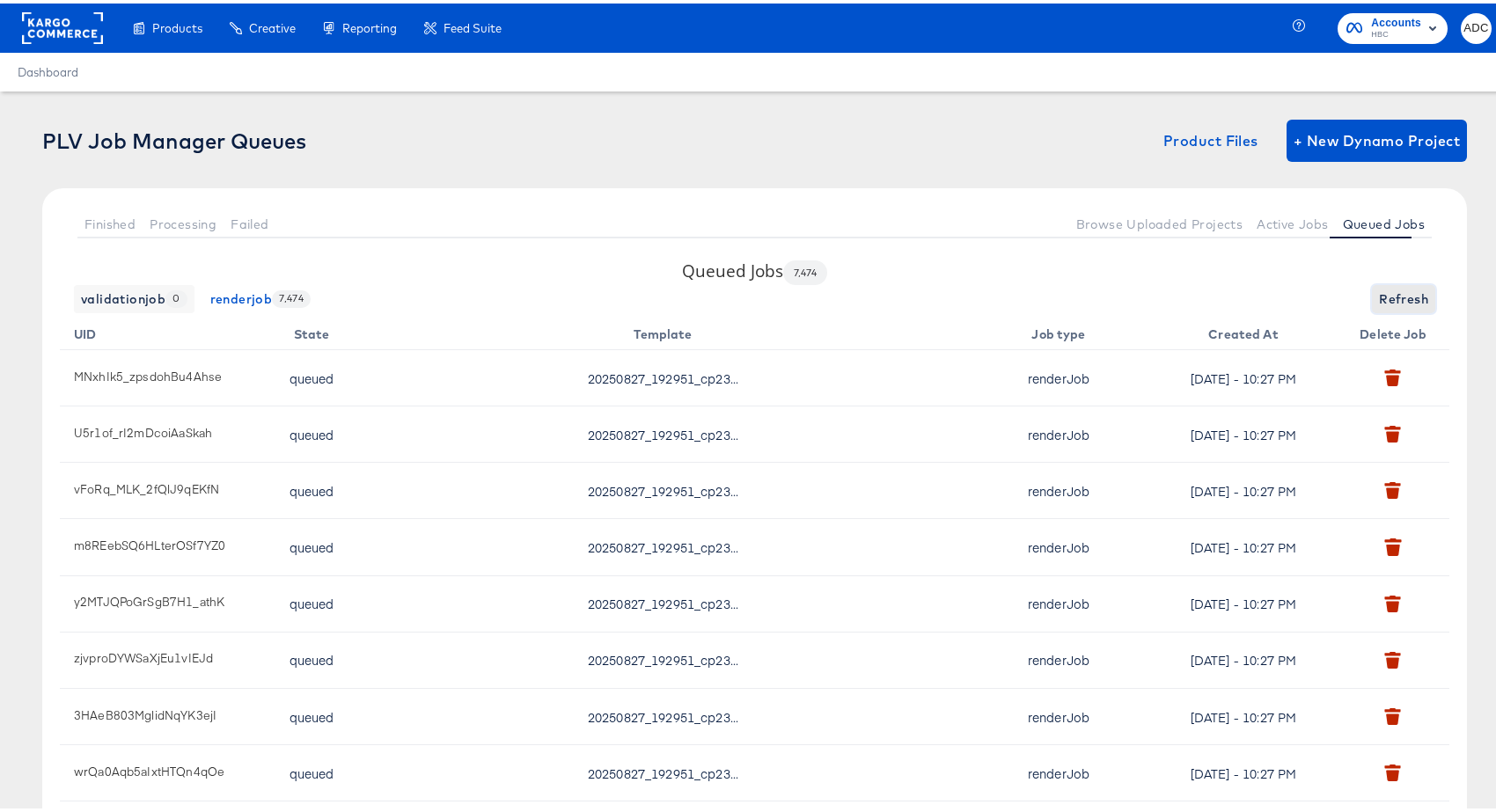
click at [1379, 295] on span "Refresh" at bounding box center [1403, 296] width 49 height 22
click at [1380, 288] on span "Refresh" at bounding box center [1403, 296] width 49 height 22
click at [1379, 288] on span "Refresh" at bounding box center [1403, 296] width 49 height 22
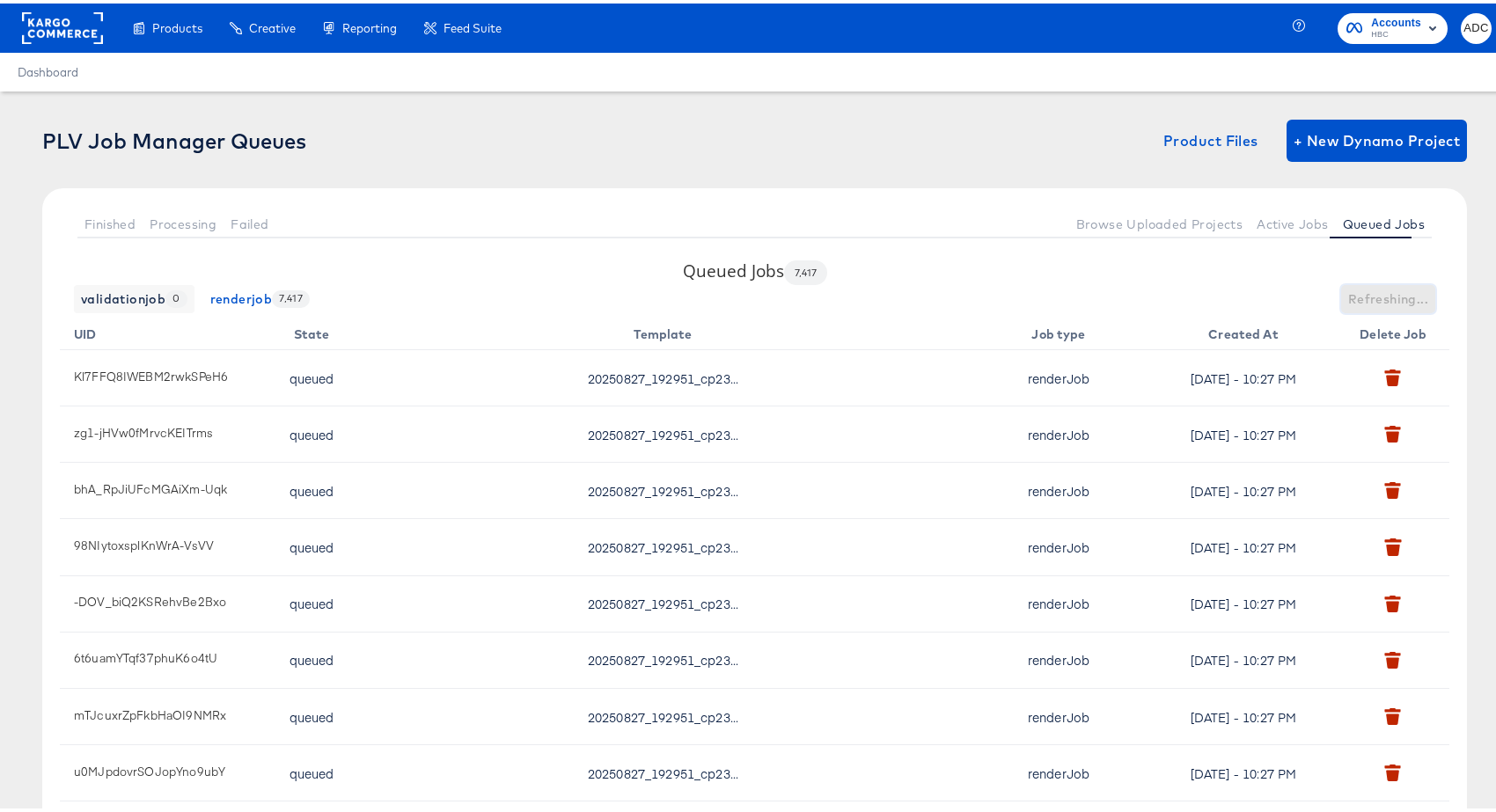
click at [1379, 288] on span "Refreshing..." at bounding box center [1388, 296] width 81 height 22
click at [1398, 291] on span "Refresh" at bounding box center [1403, 296] width 49 height 22
click at [1397, 291] on span "Refresh" at bounding box center [1403, 296] width 49 height 22
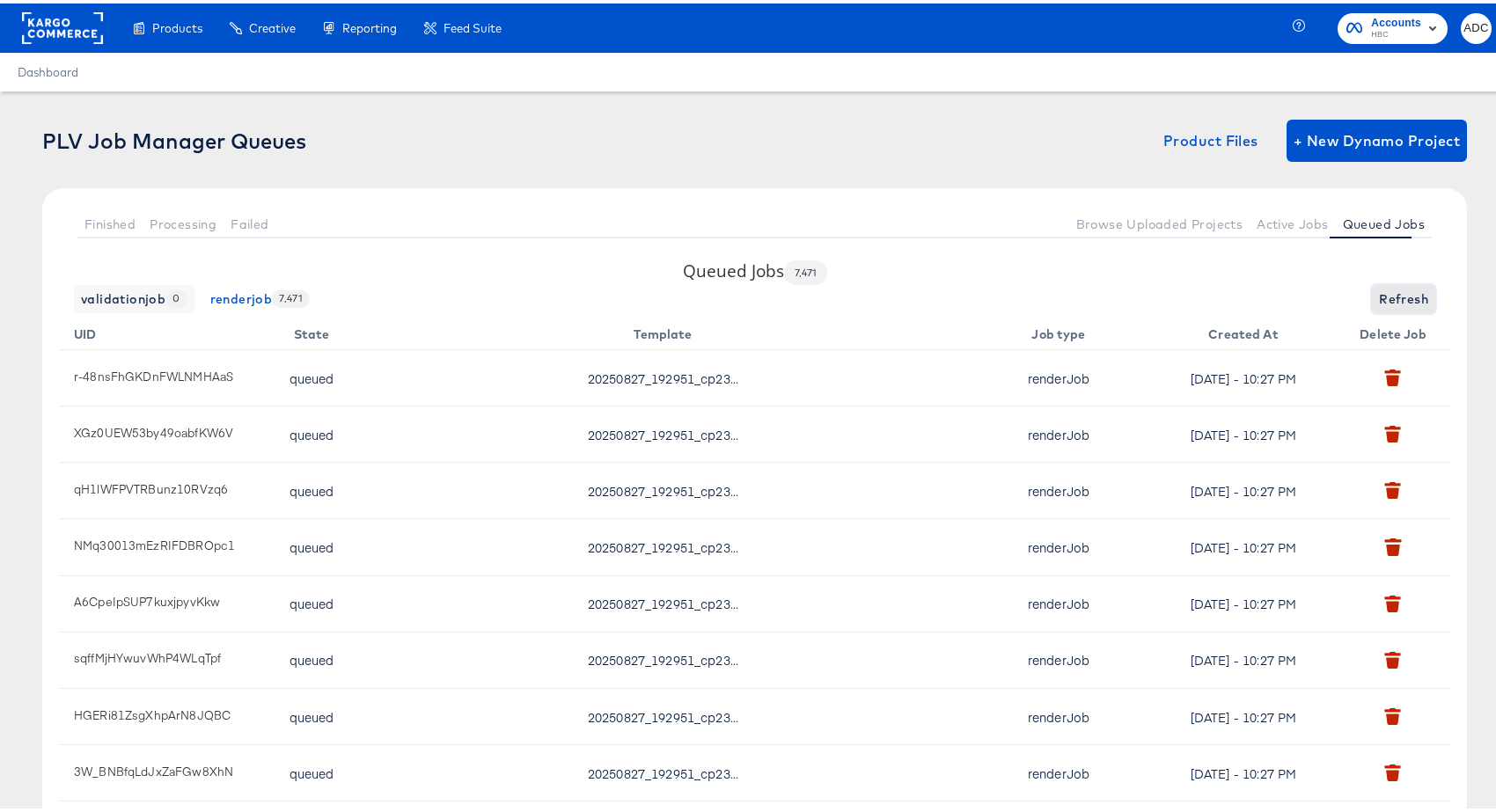
click at [1397, 291] on span "Refresh" at bounding box center [1403, 296] width 49 height 22
click at [1397, 291] on span "Refreshing..." at bounding box center [1388, 296] width 81 height 22
click at [1397, 291] on span "Refresh" at bounding box center [1403, 296] width 49 height 22
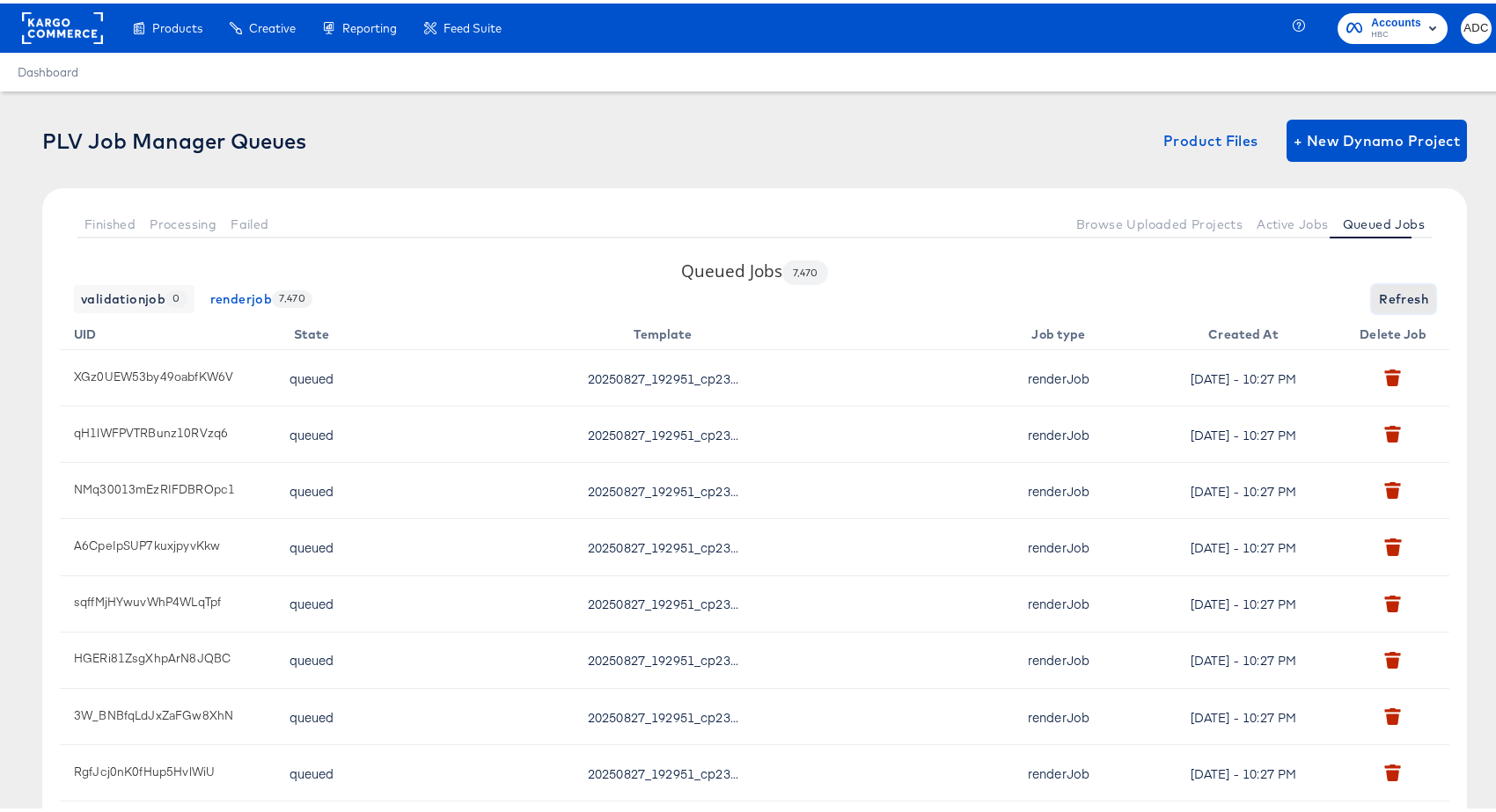
click at [1397, 291] on span "Refresh" at bounding box center [1403, 296] width 49 height 22
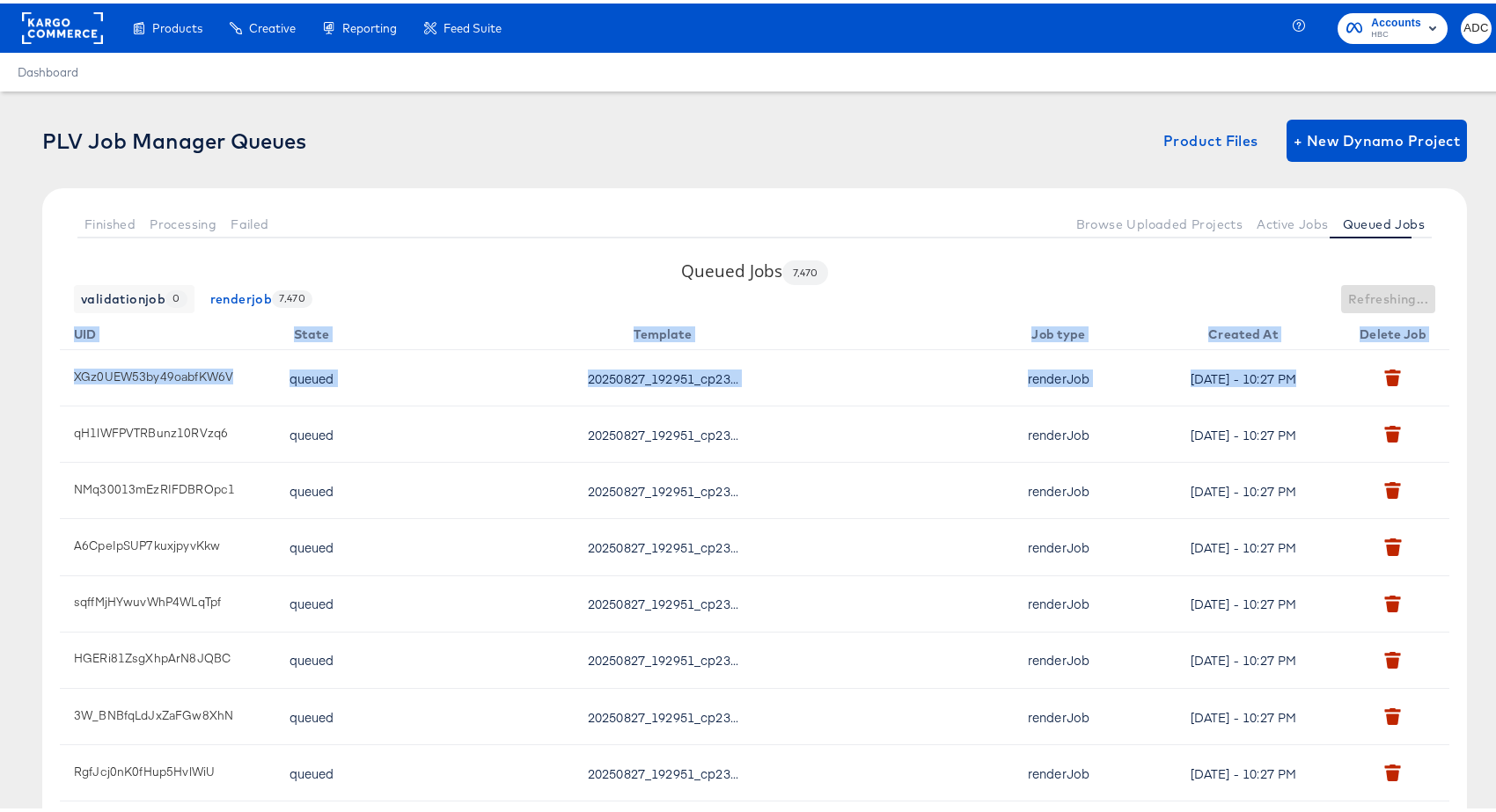
click at [1397, 291] on div "validationjob 0 renderjob 7,470 Refreshing..." at bounding box center [755, 295] width 1389 height 28
click at [1397, 291] on span "Refresh" at bounding box center [1403, 296] width 49 height 22
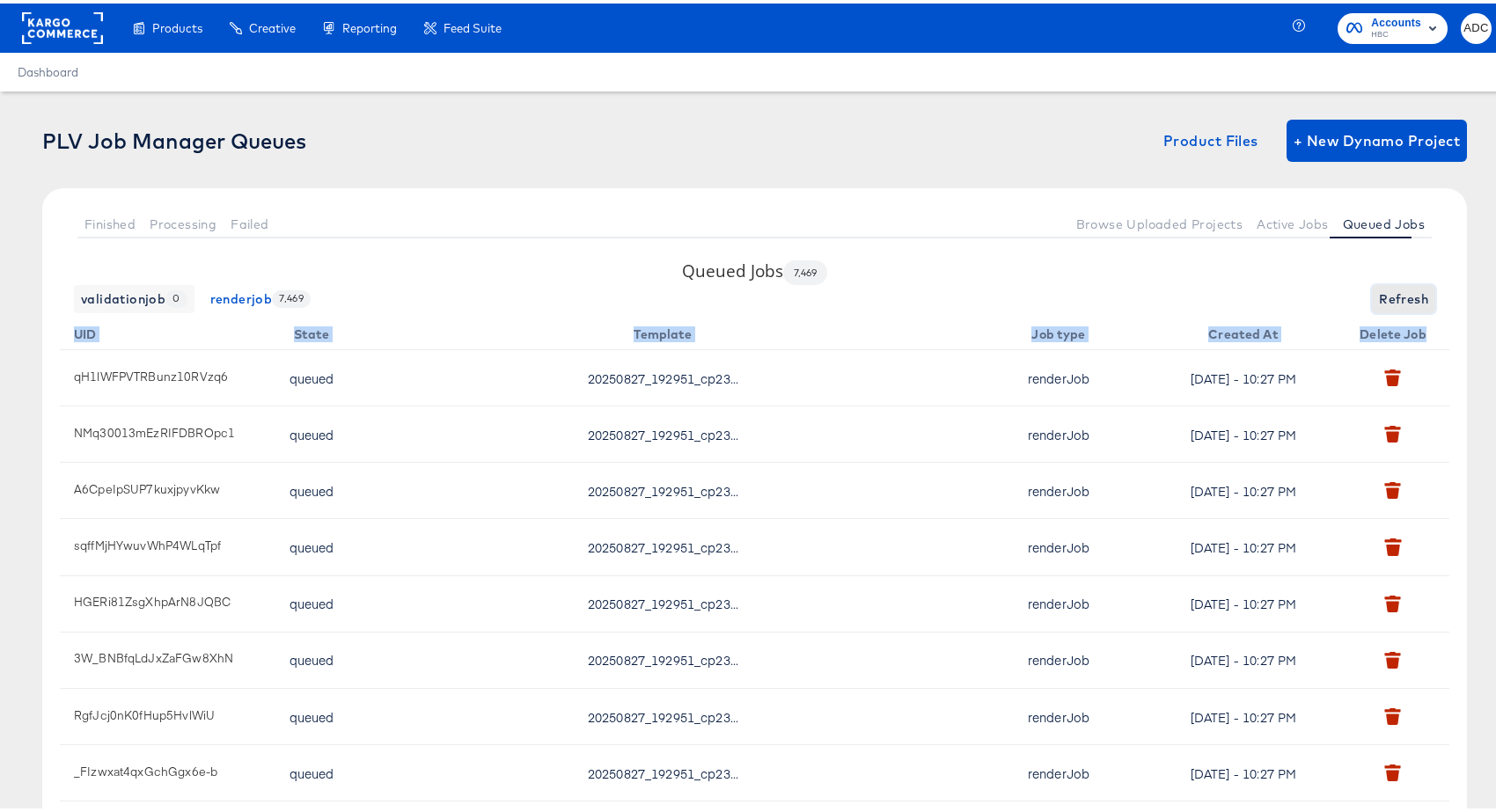
click at [1397, 291] on span "Refresh" at bounding box center [1403, 296] width 49 height 22
click at [1254, 295] on div "validationjob 0 renderjob 7,469 Refresh" at bounding box center [755, 295] width 1389 height 28
click at [1384, 285] on span "Refresh" at bounding box center [1403, 296] width 49 height 22
click at [1393, 310] on th "Delete Job" at bounding box center [1396, 328] width 106 height 37
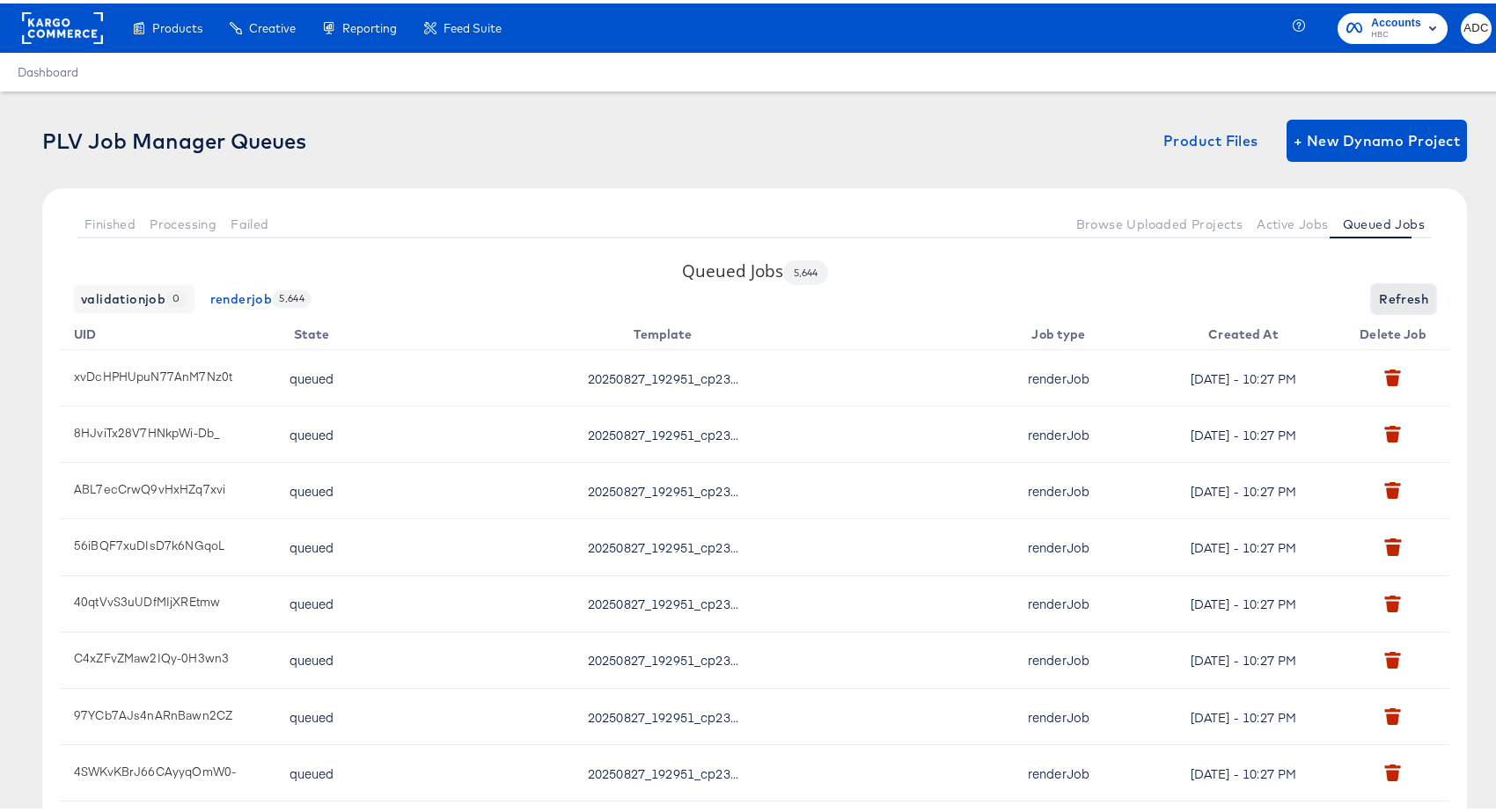
click at [1386, 298] on span "Refresh" at bounding box center [1403, 296] width 49 height 22
click at [1385, 297] on span "Refresh" at bounding box center [1403, 296] width 49 height 22
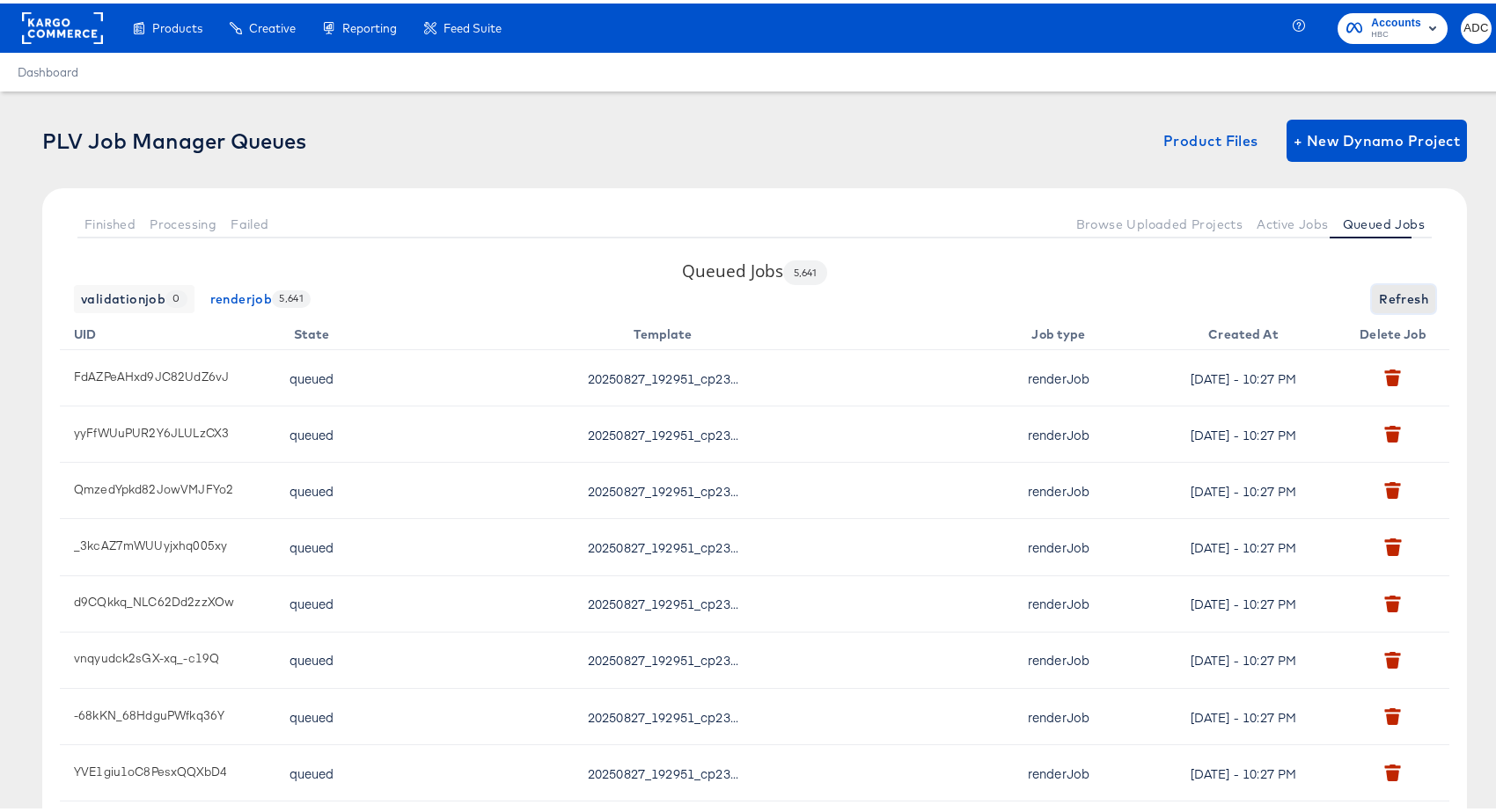
click at [1385, 297] on span "Refresh" at bounding box center [1403, 296] width 49 height 22
click at [1385, 297] on span "Refreshing..." at bounding box center [1388, 296] width 81 height 22
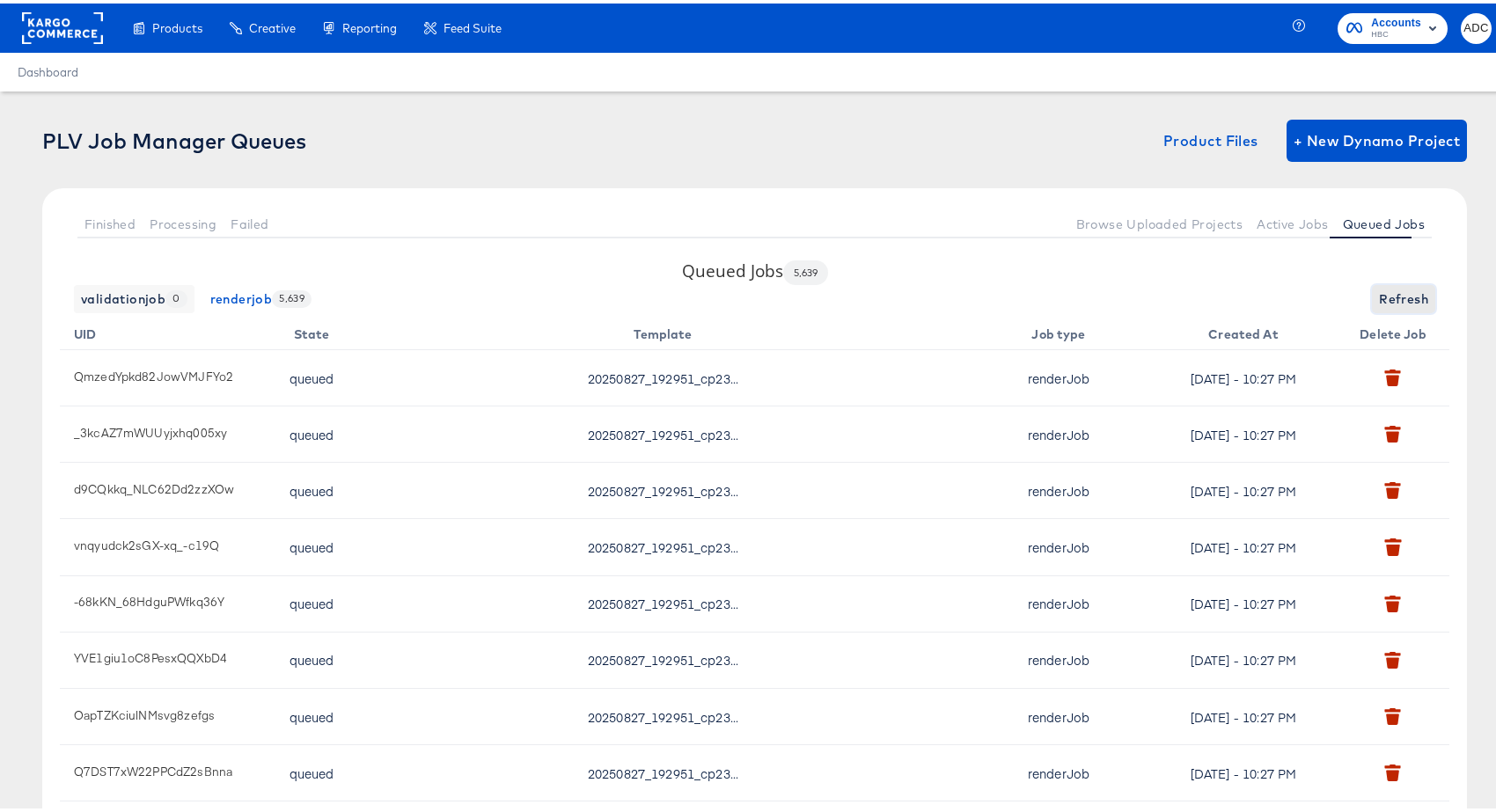
click at [1385, 297] on span "Refresh" at bounding box center [1403, 296] width 49 height 22
click at [1287, 213] on span "Active Jobs" at bounding box center [1291, 220] width 71 height 15
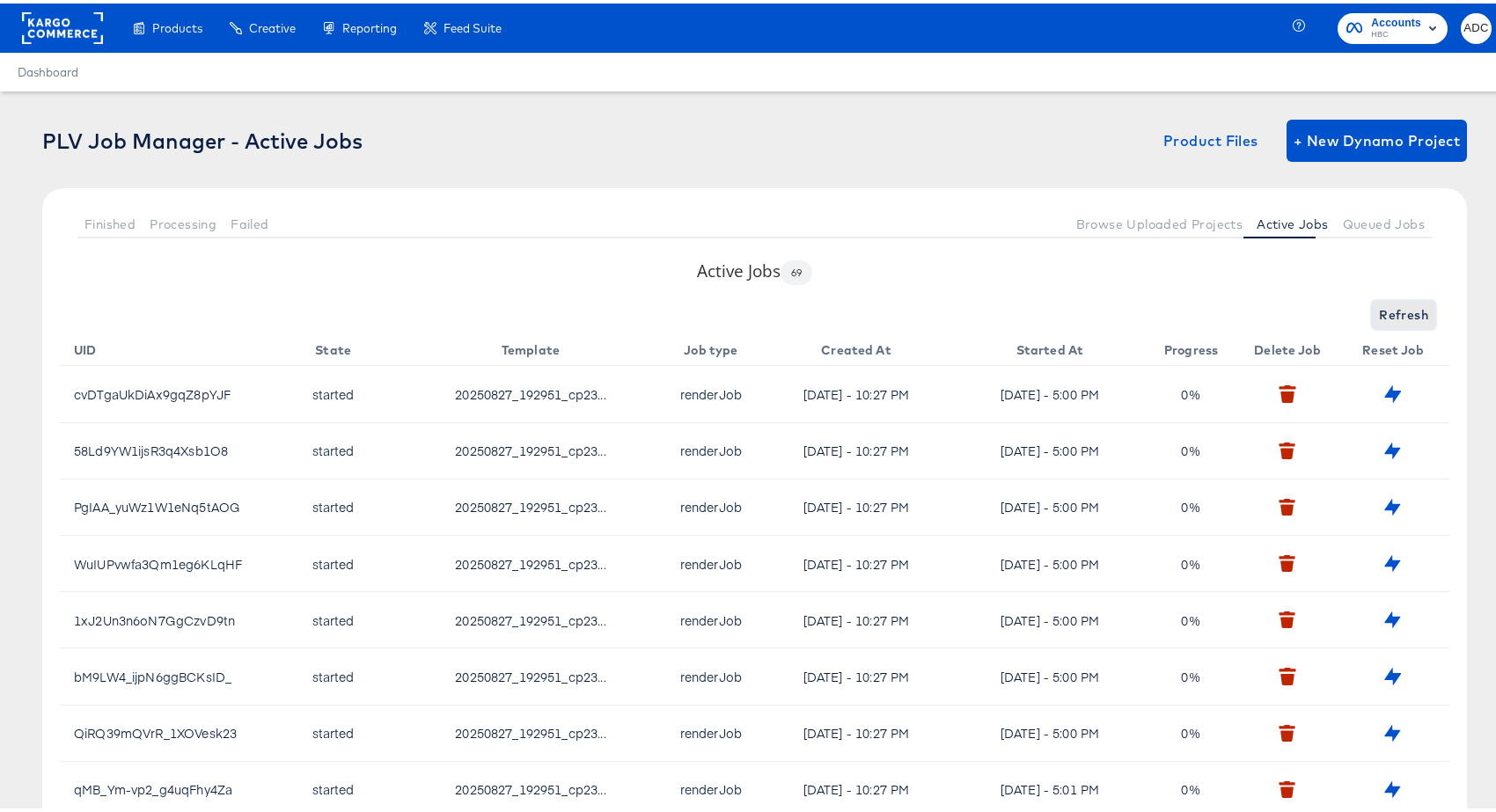
click at [1379, 321] on span "Refresh" at bounding box center [1403, 311] width 49 height 22
click at [1379, 317] on span "Refresh" at bounding box center [1403, 311] width 49 height 22
click at [1374, 317] on div "Refreshing..." at bounding box center [755, 311] width 1389 height 28
click at [1373, 317] on div "Refreshing..." at bounding box center [755, 311] width 1389 height 28
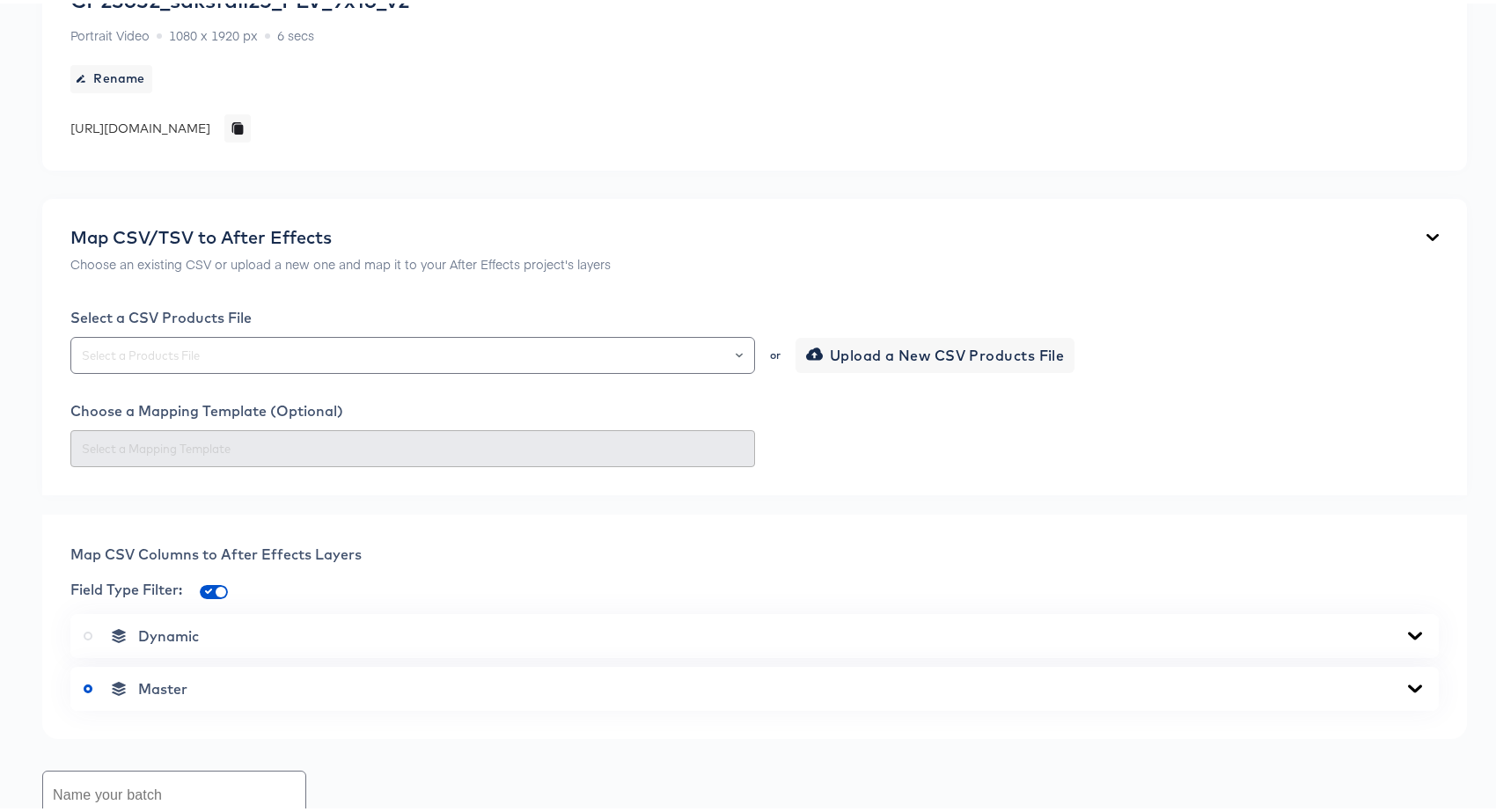
scroll to position [592, 0]
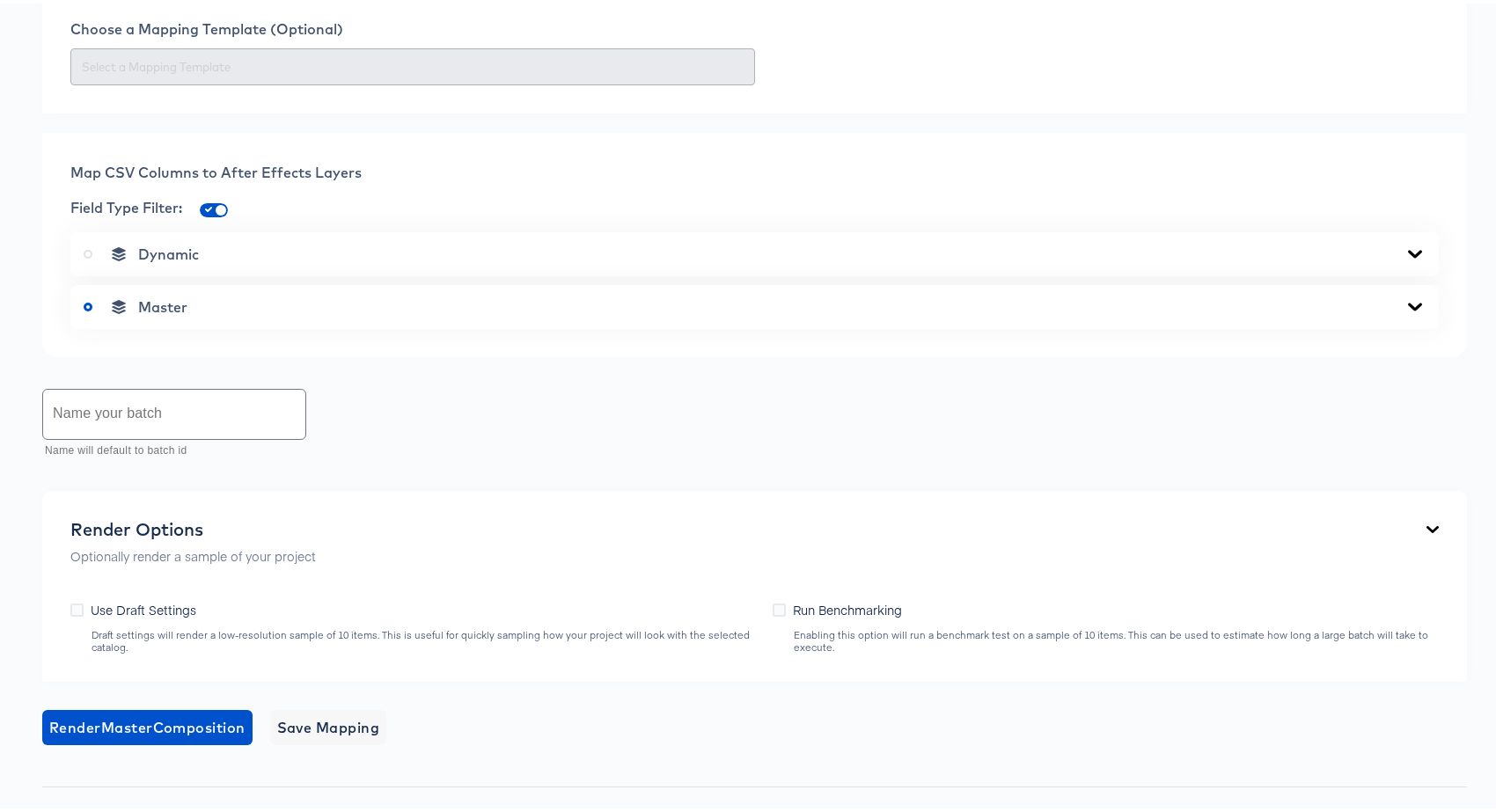
click at [14, 623] on div "Back CP23632_saksfall25_PLV_9x16_v2 Portrait Video 1080 x 1920 px 6 secs Rename…" at bounding box center [754, 302] width 1509 height 1613
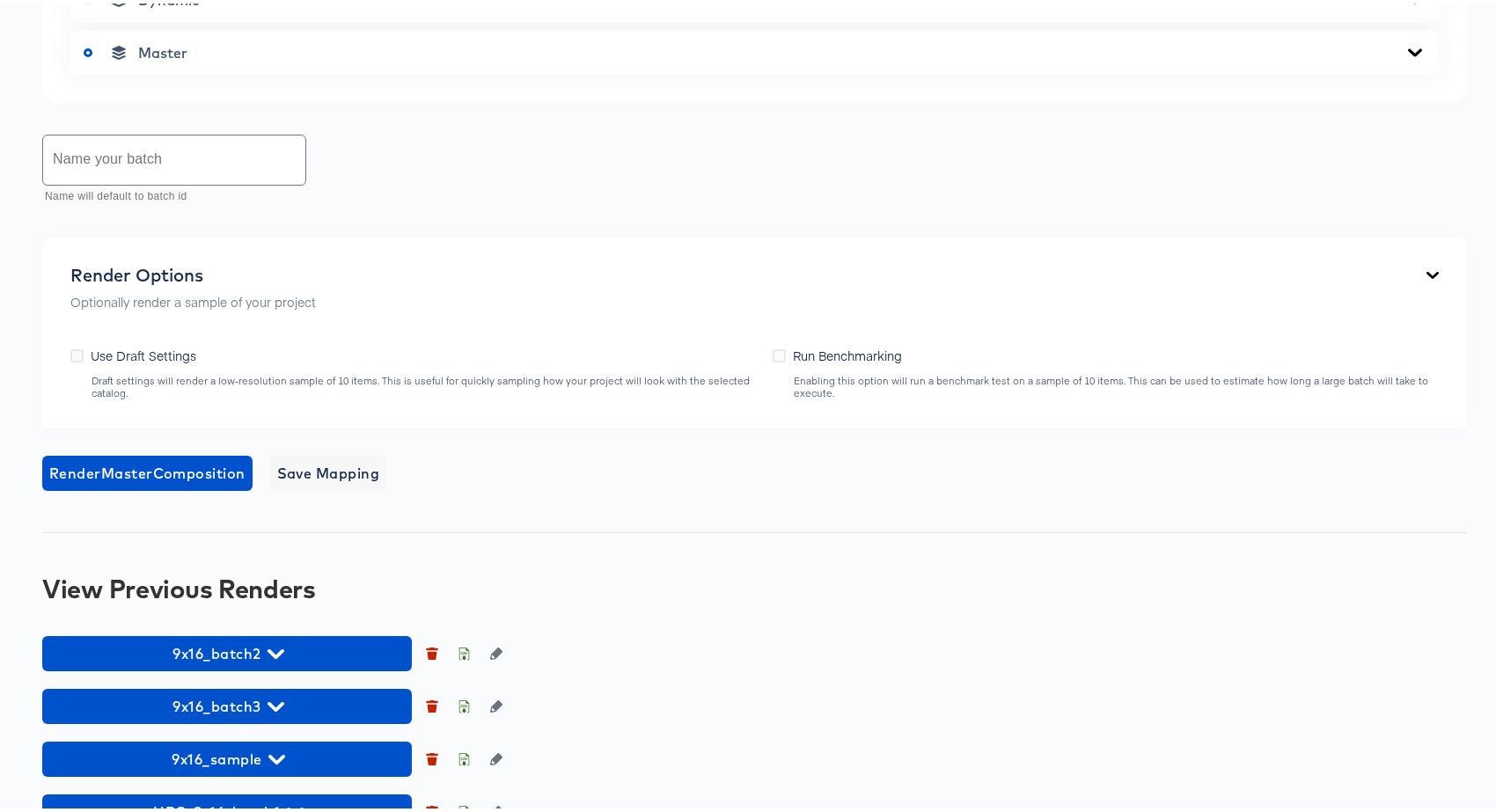
scroll to position [889, 0]
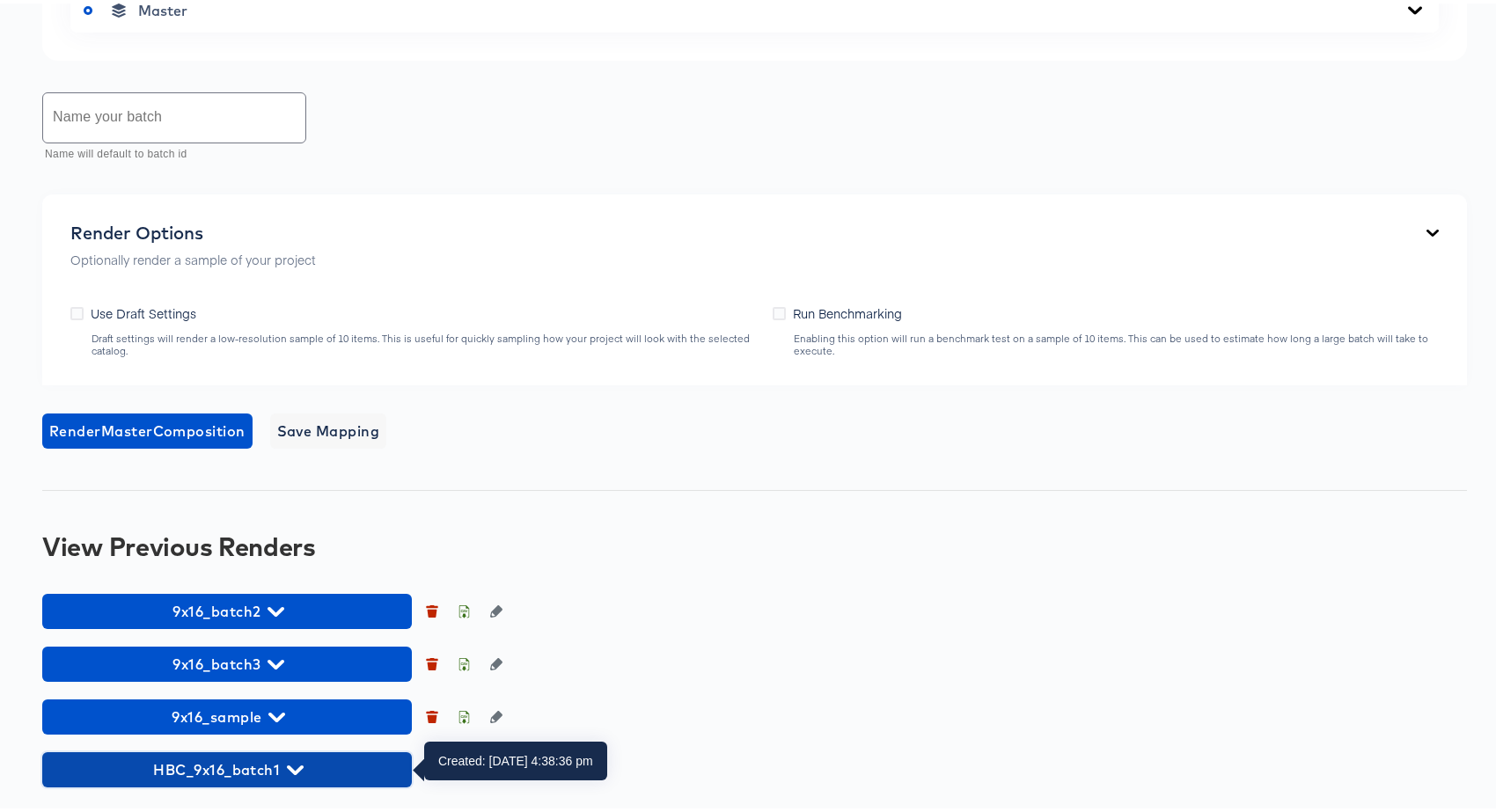
click at [355, 765] on span "HBC_9x16_batch1" at bounding box center [227, 765] width 352 height 24
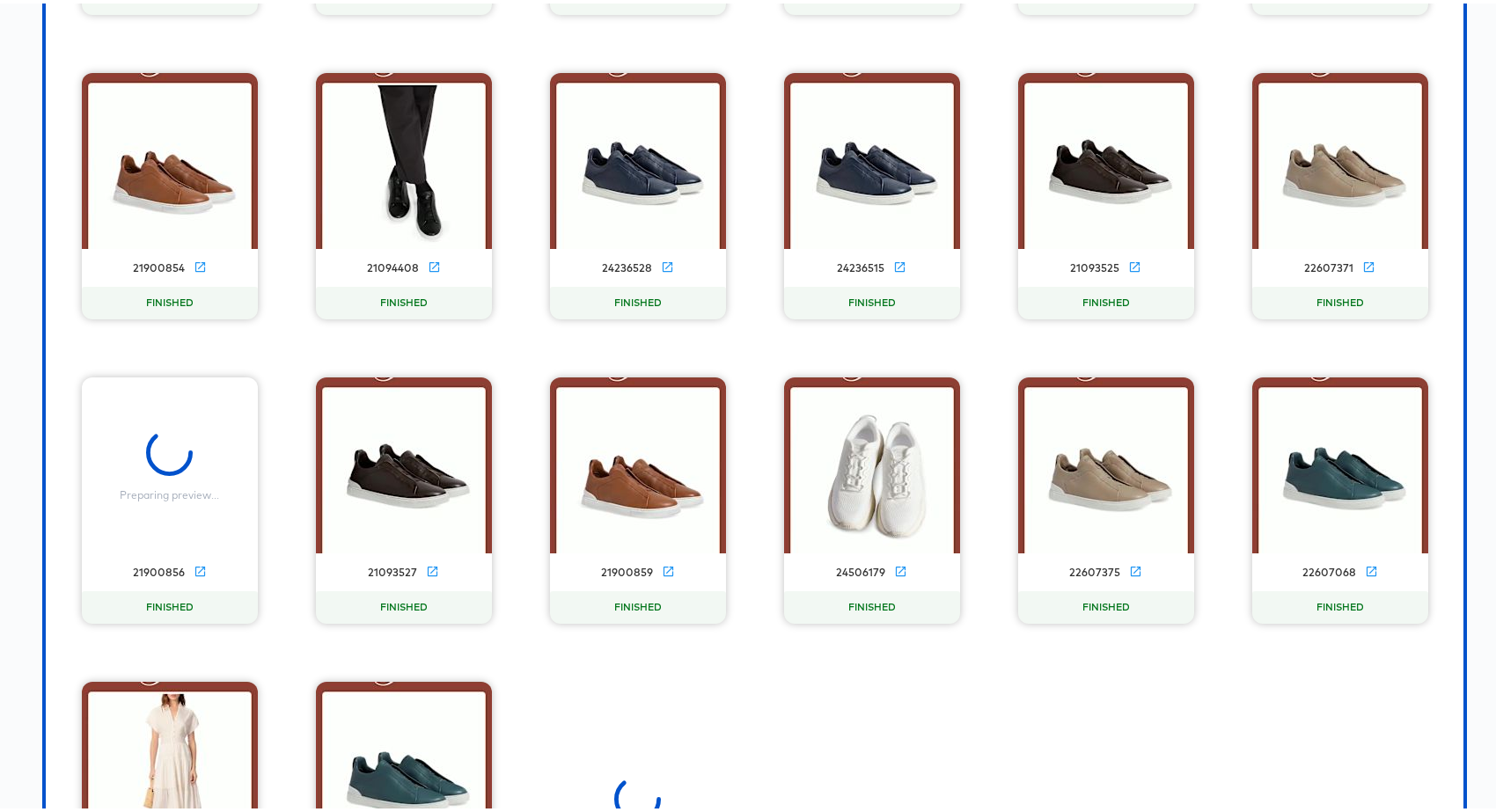
scroll to position [1319, 0]
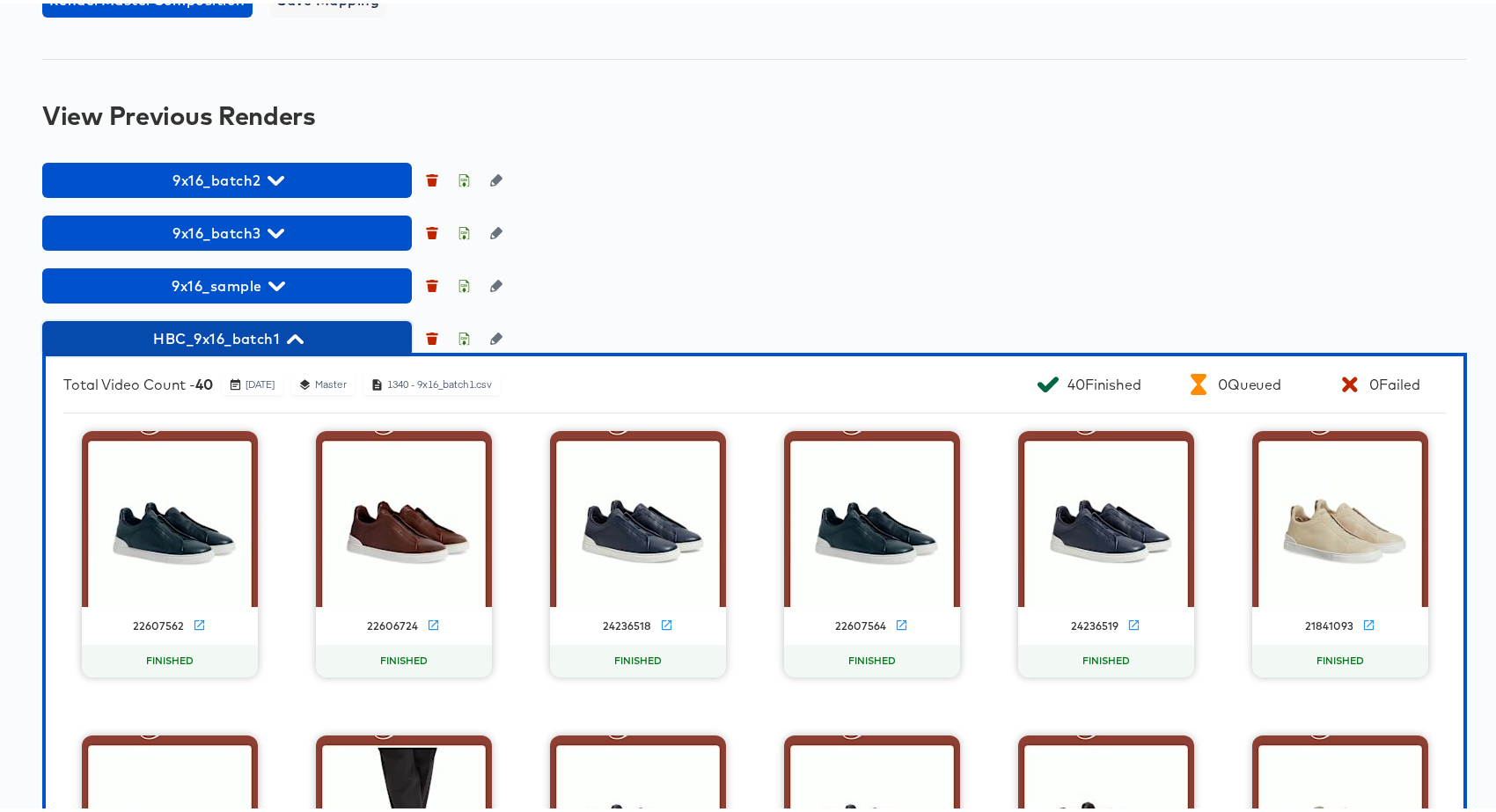
click at [285, 330] on span "HBC_9x16_batch1" at bounding box center [227, 335] width 352 height 24
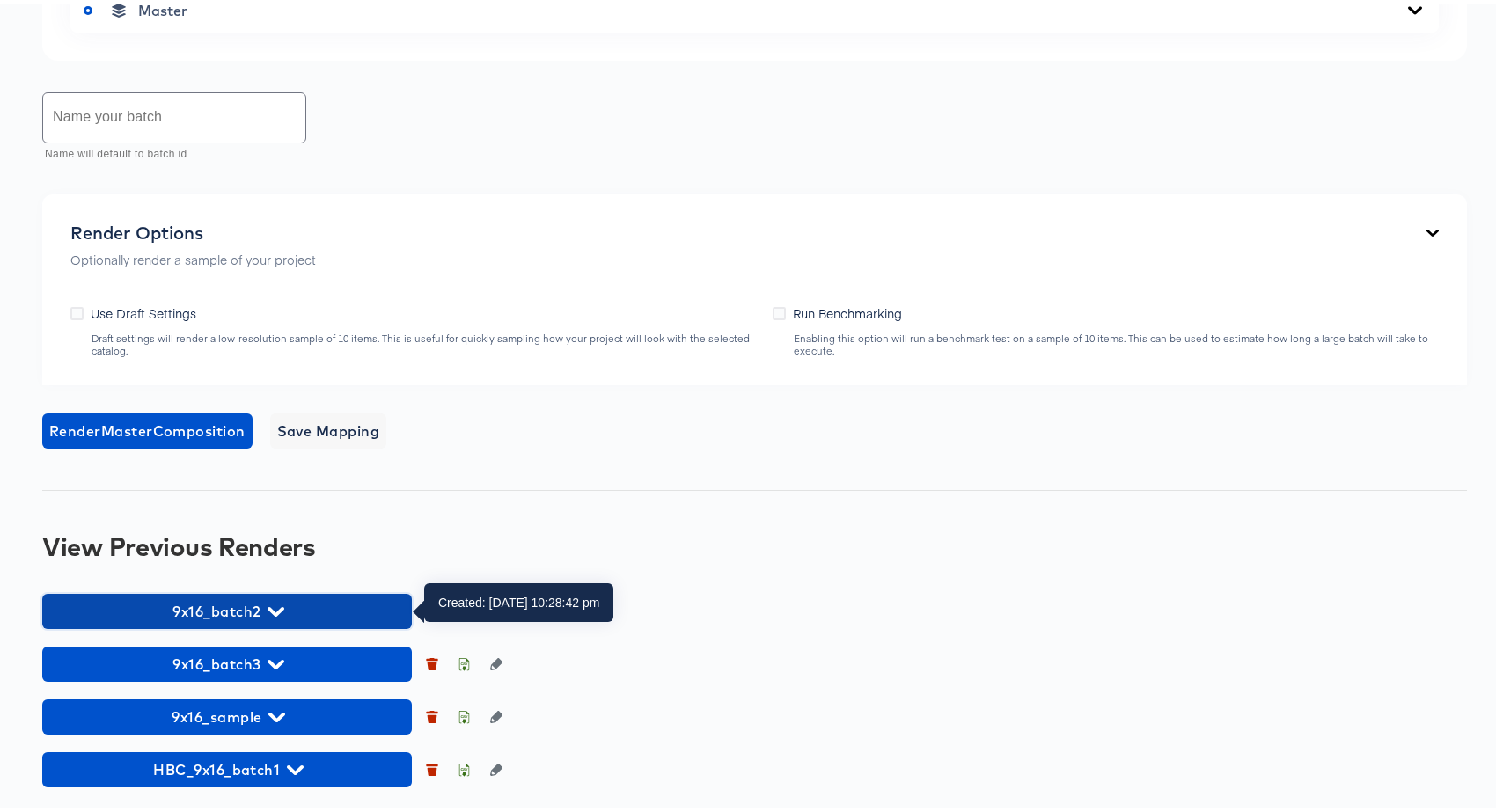
click at [277, 601] on icon "button" at bounding box center [276, 608] width 16 height 16
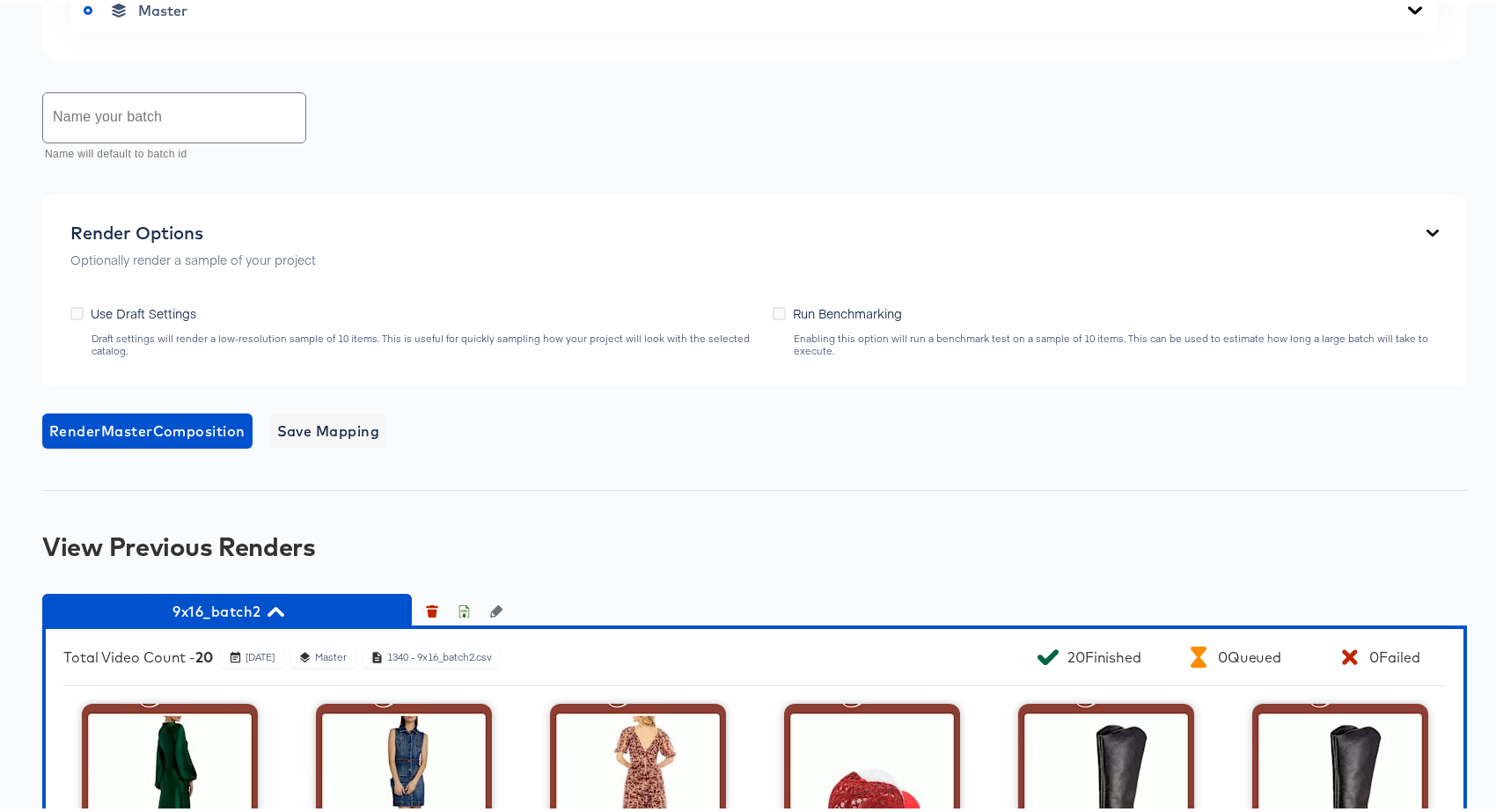
click at [857, 465] on div "Back CP23632_saksfall25_PLV_9x16_v2 Portrait Video 1080 x 1920 px 6 secs Rename…" at bounding box center [754, 633] width 1509 height 2869
click at [295, 610] on span "9x16_batch2" at bounding box center [227, 607] width 352 height 24
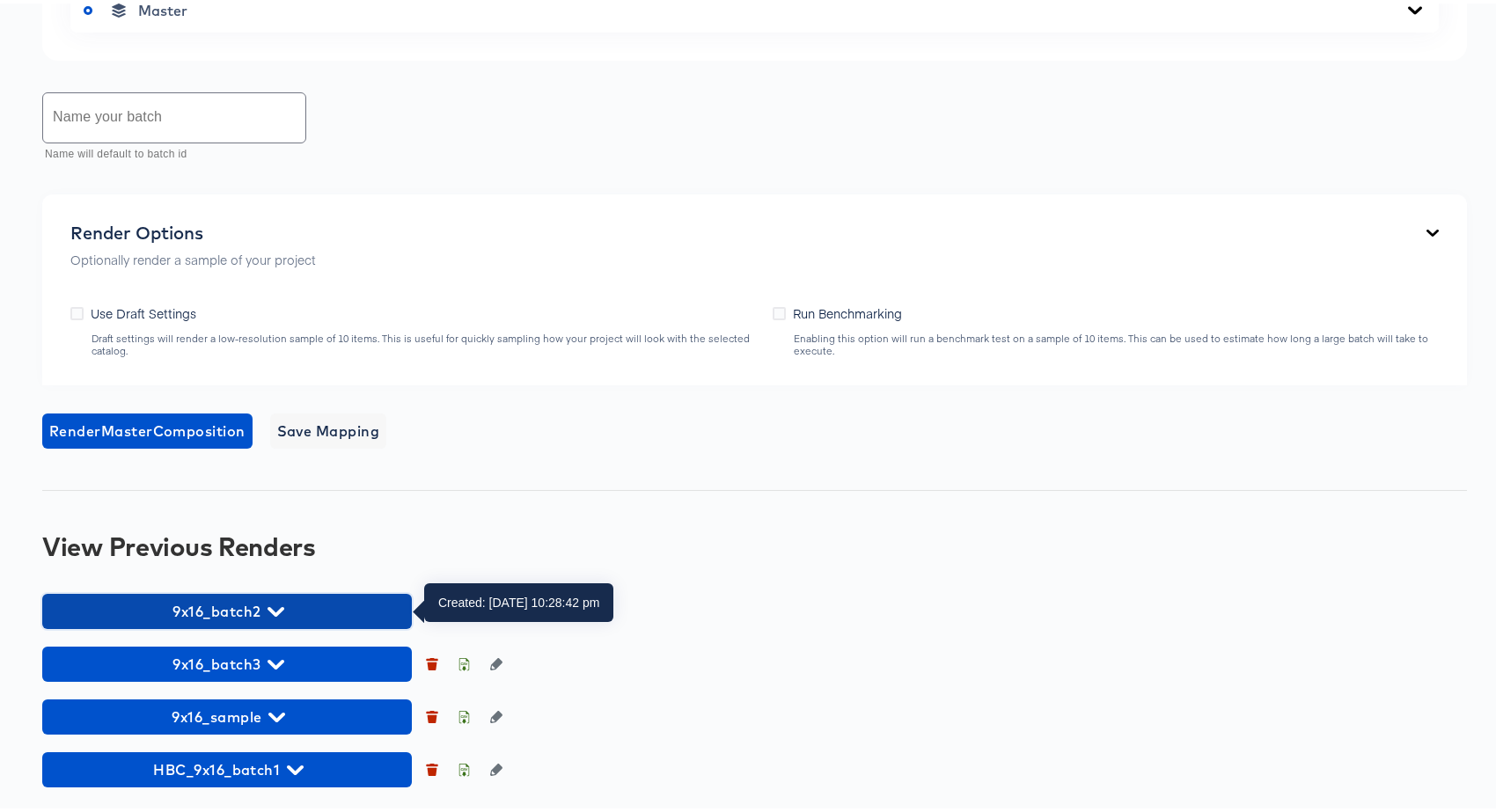
click at [297, 610] on span "9x16_batch2" at bounding box center [227, 607] width 352 height 24
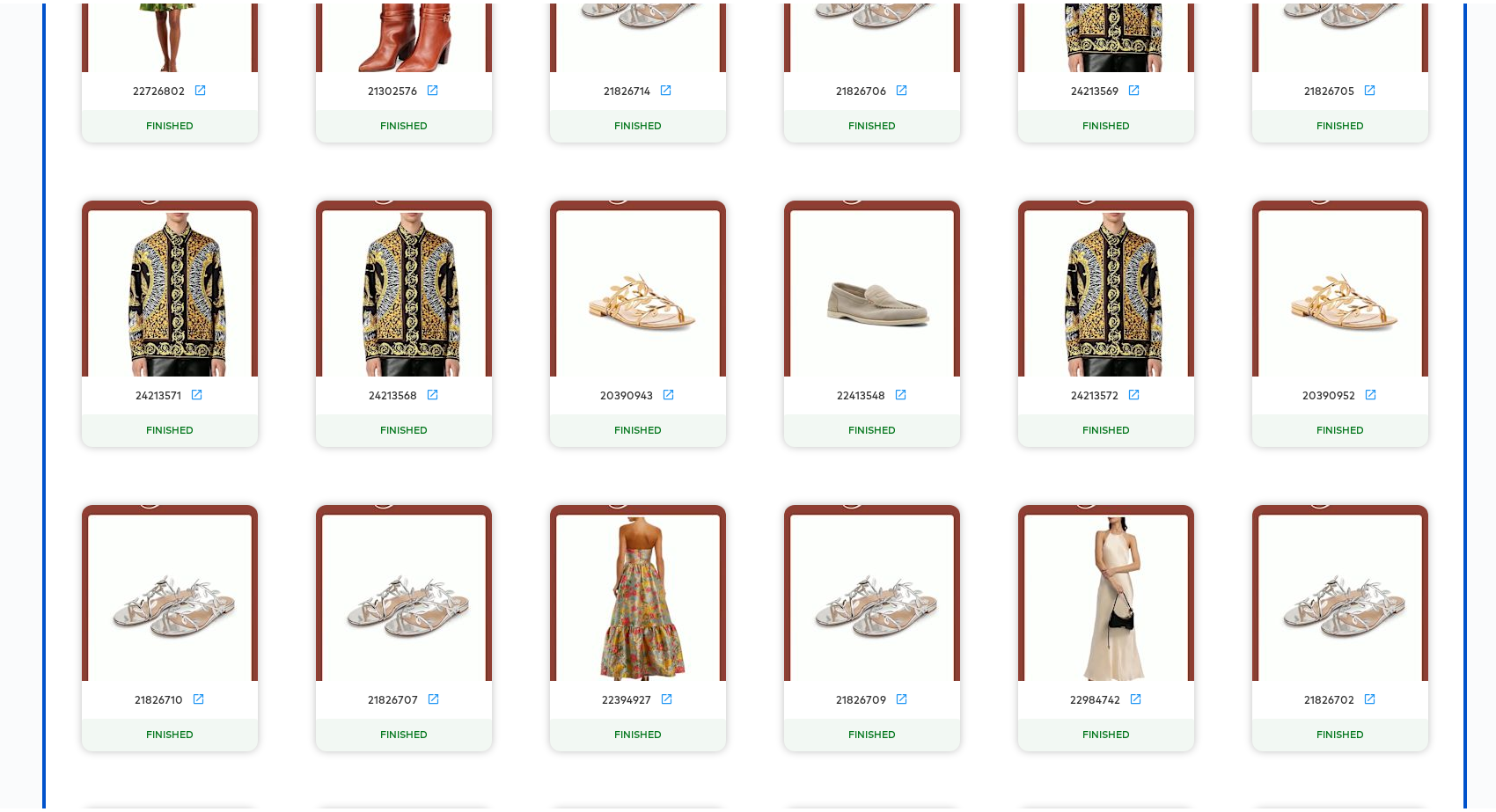
scroll to position [1945, 0]
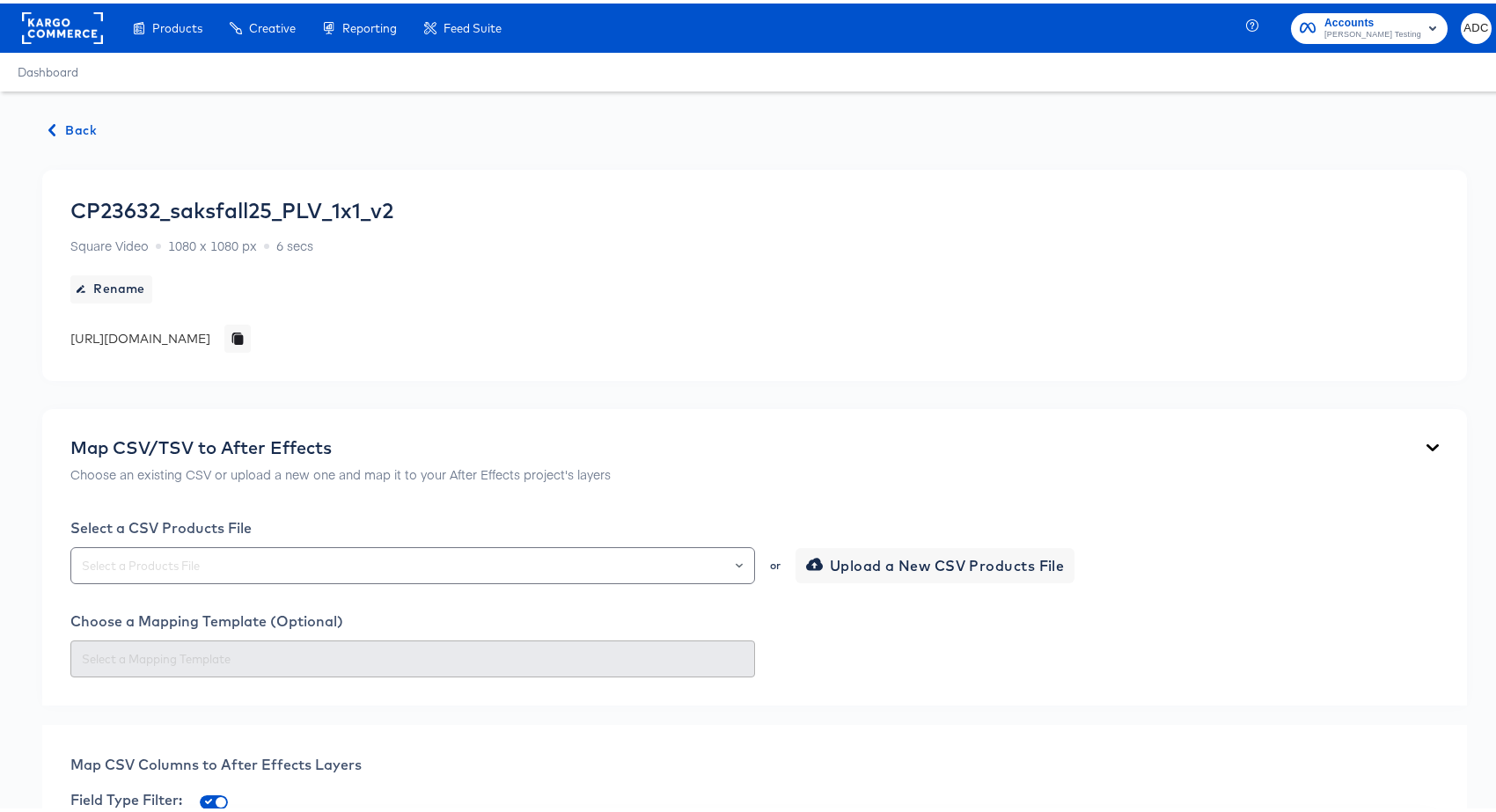
click at [674, 179] on div "CP23632_saksfall25_PLV_1x1_v2 Square Video 1080 x 1080 px 6 secs Rename https:/…" at bounding box center [755, 272] width 1424 height 211
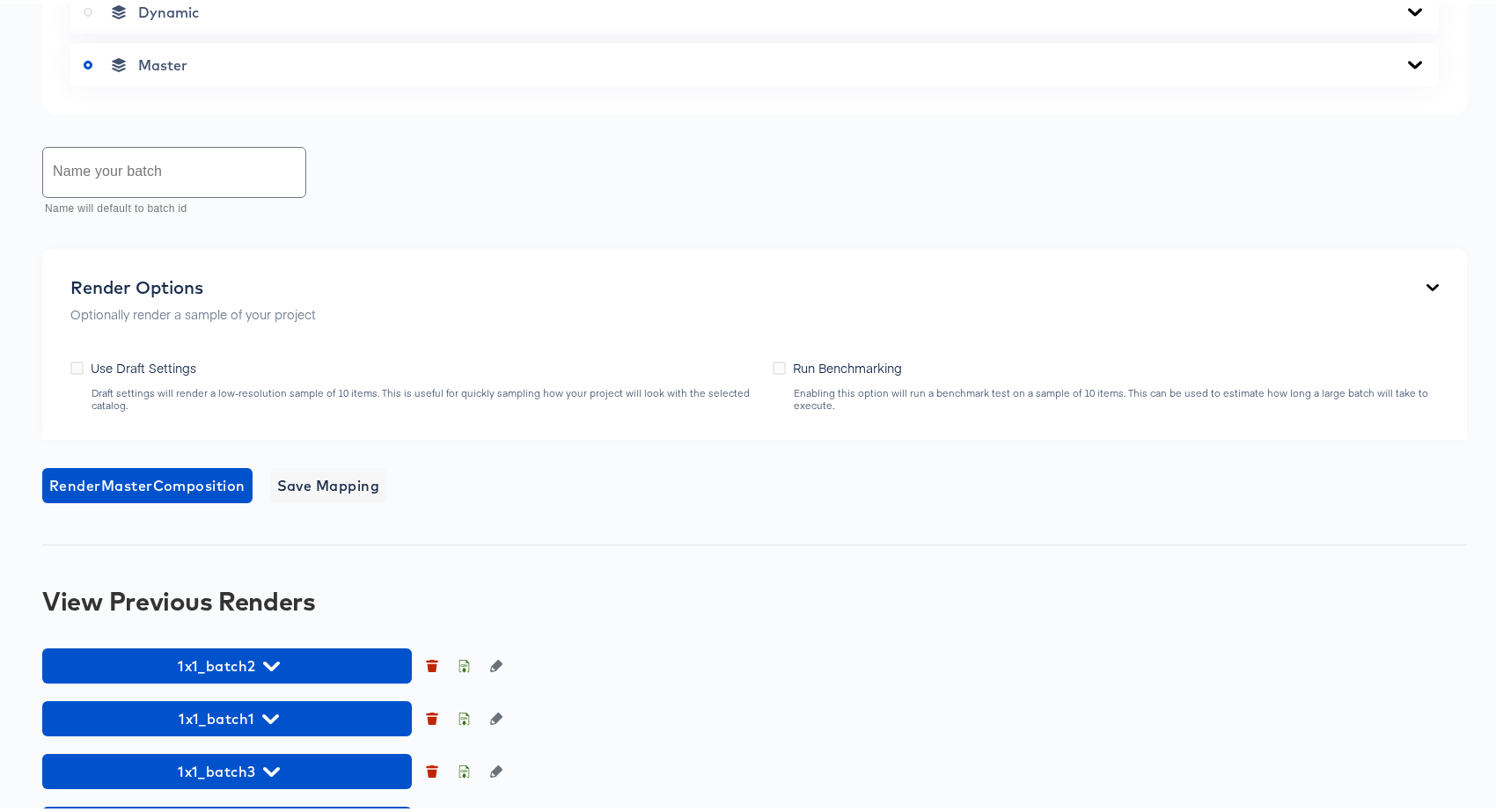
scroll to position [852, 0]
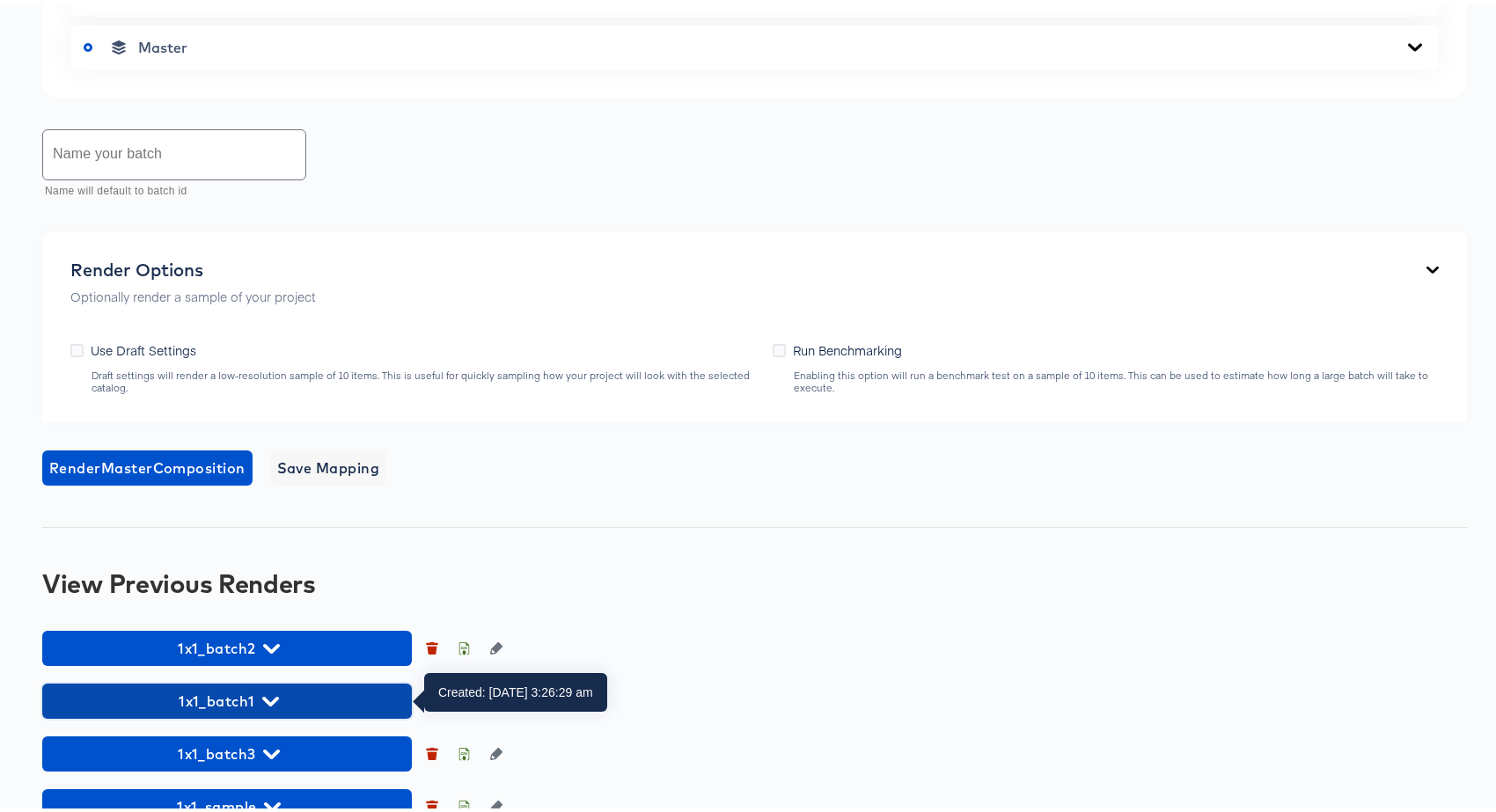
click at [230, 688] on span "1x1_batch1" at bounding box center [227, 698] width 352 height 24
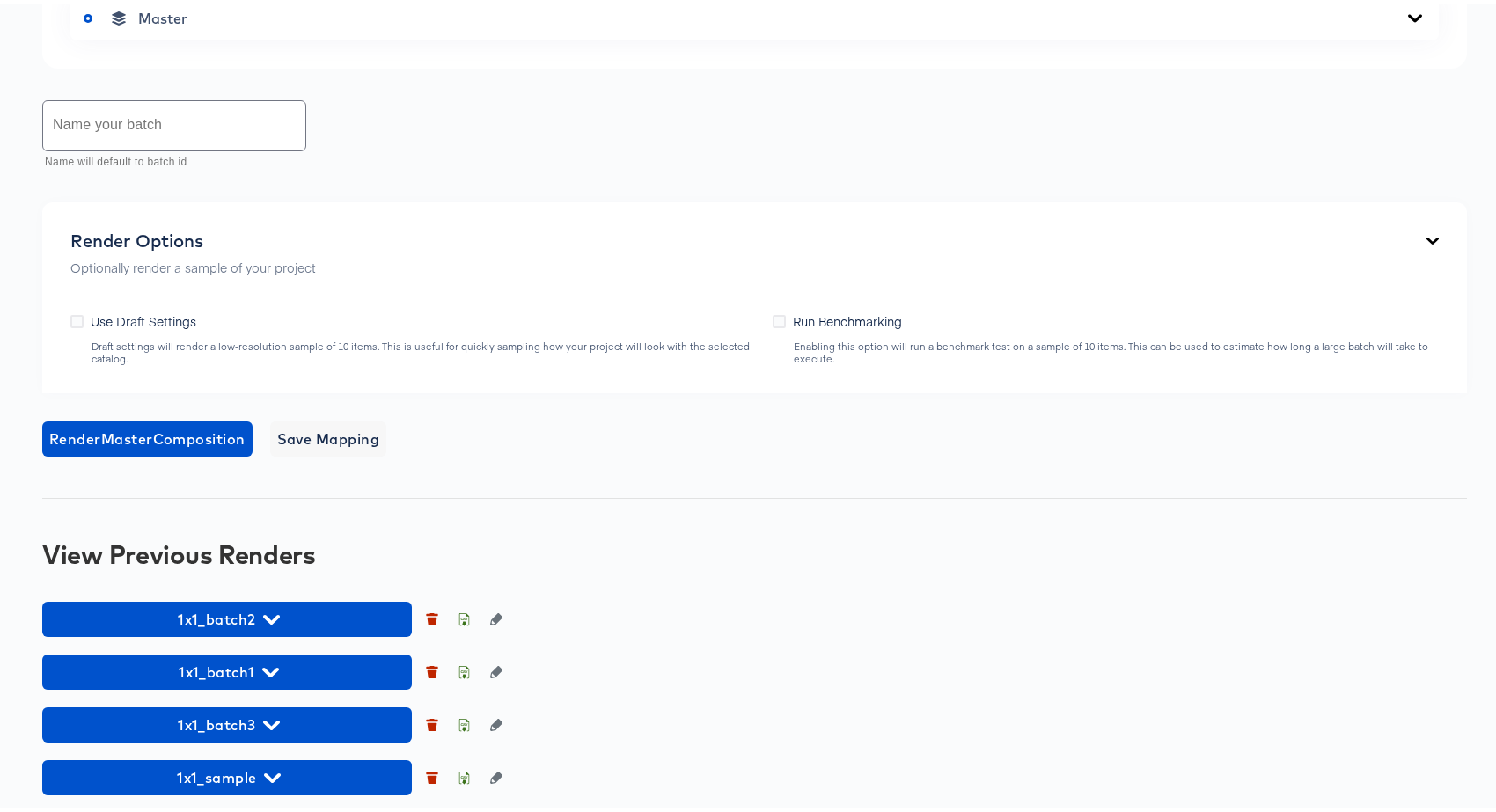
scroll to position [889, 0]
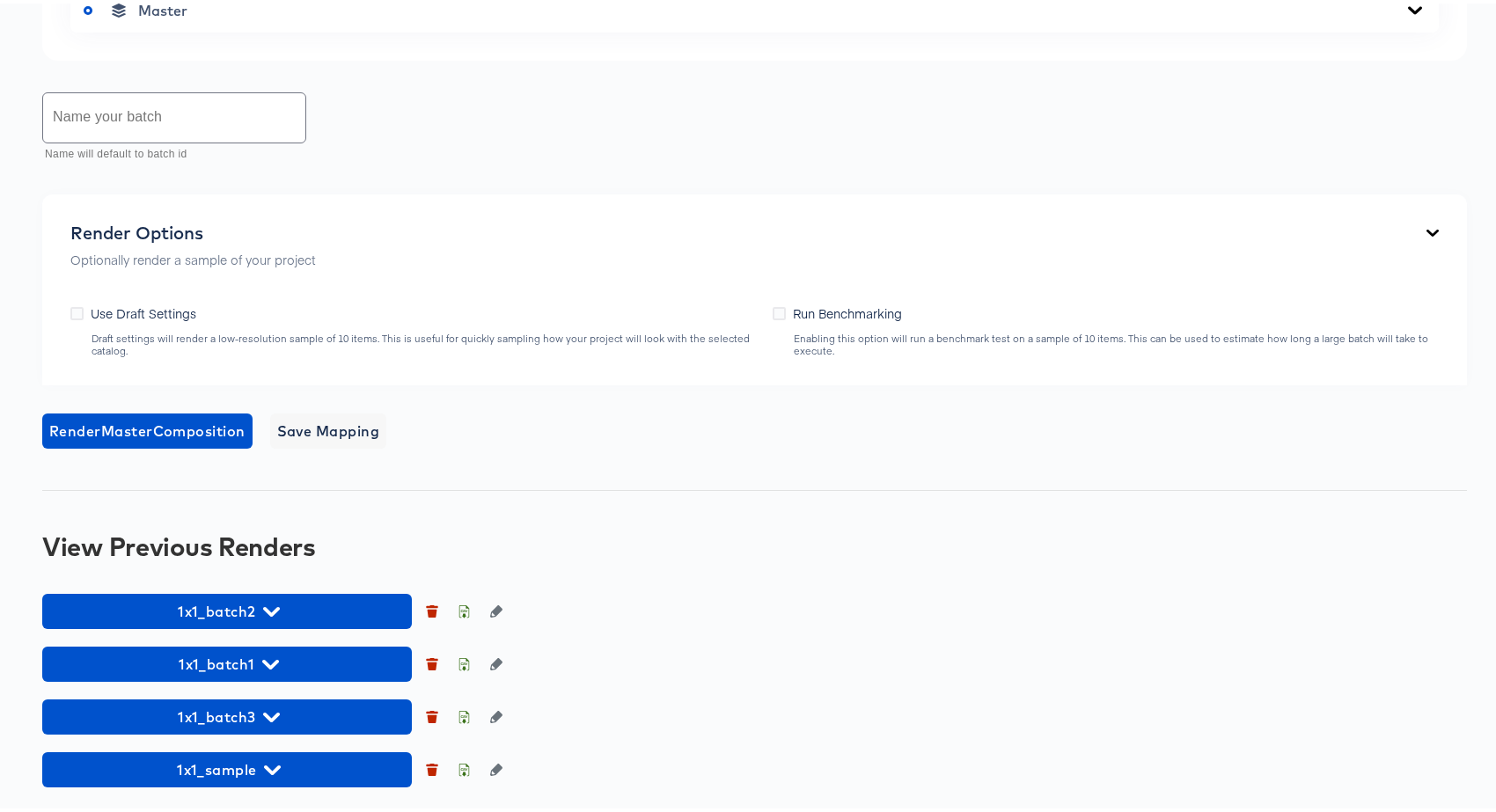
click at [419, 494] on div "Back CP23632_saksfall25_PLV_1x1_v2 Square Video 1080 x 1080 px 6 secs Rename [U…" at bounding box center [754, 6] width 1509 height 1613
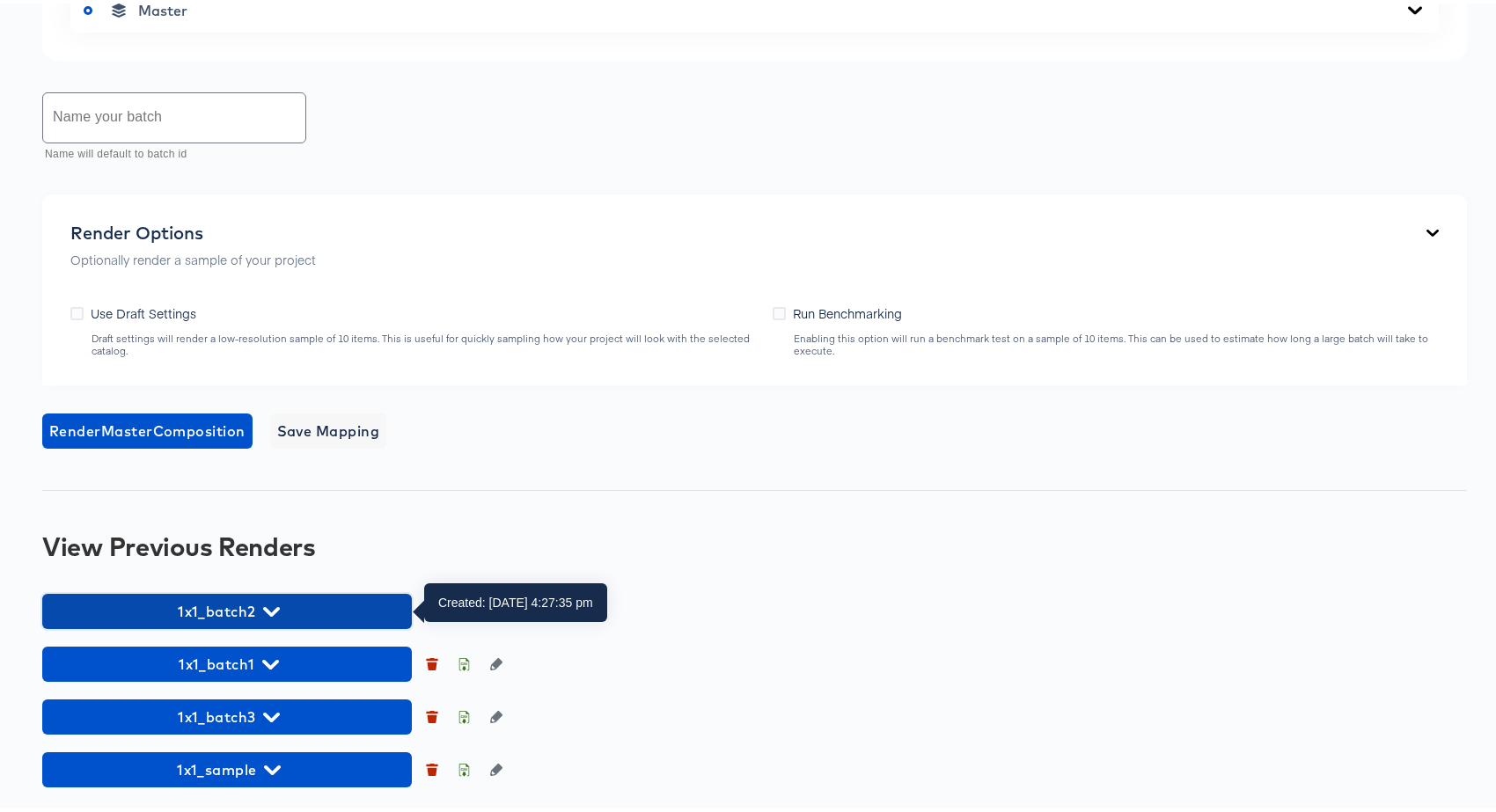
click at [277, 610] on icon "button" at bounding box center [271, 608] width 16 height 16
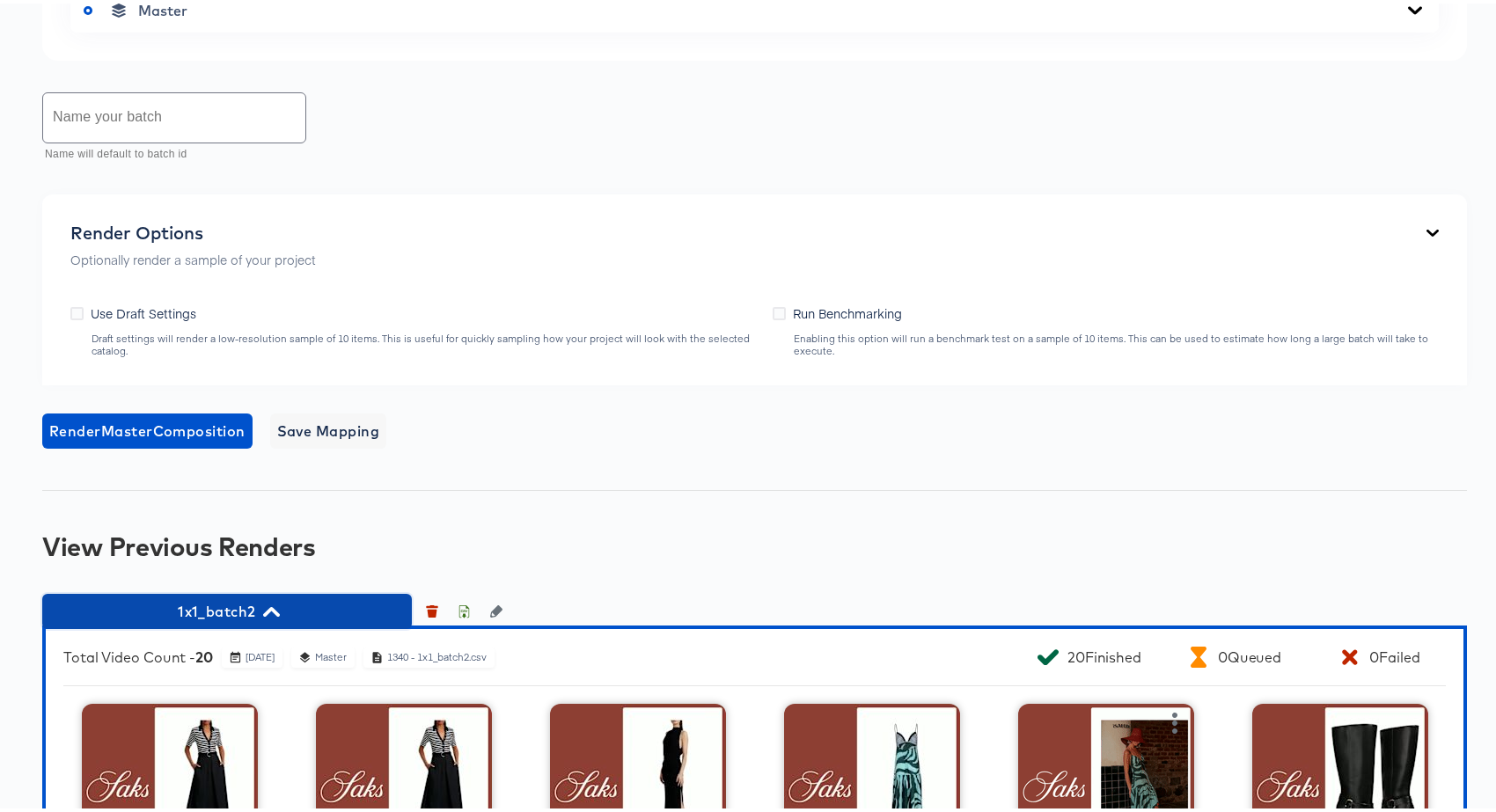
click at [300, 612] on span "1x1_batch2" at bounding box center [227, 607] width 352 height 24
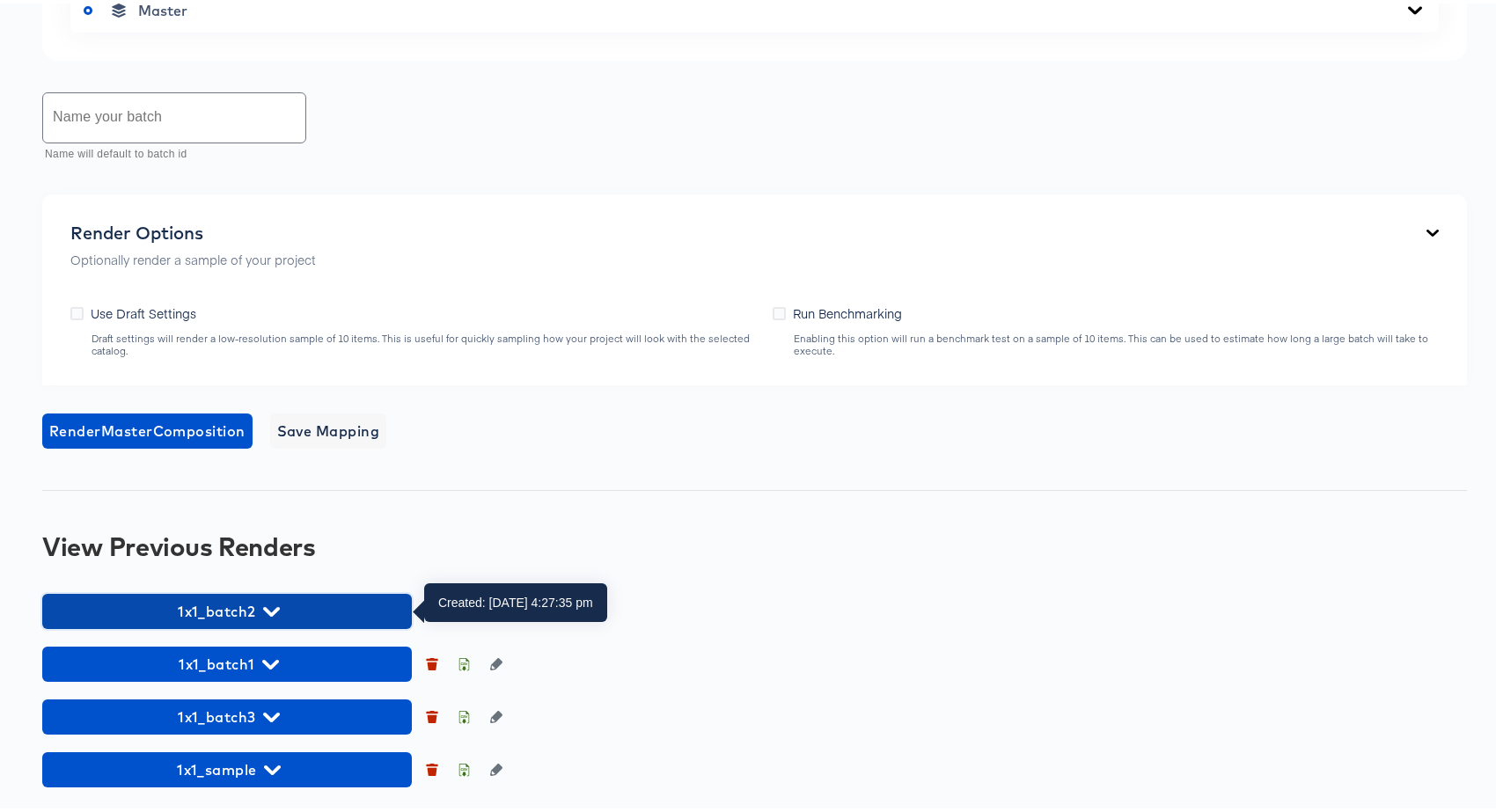
click at [234, 608] on span "1x1_batch2" at bounding box center [227, 607] width 352 height 24
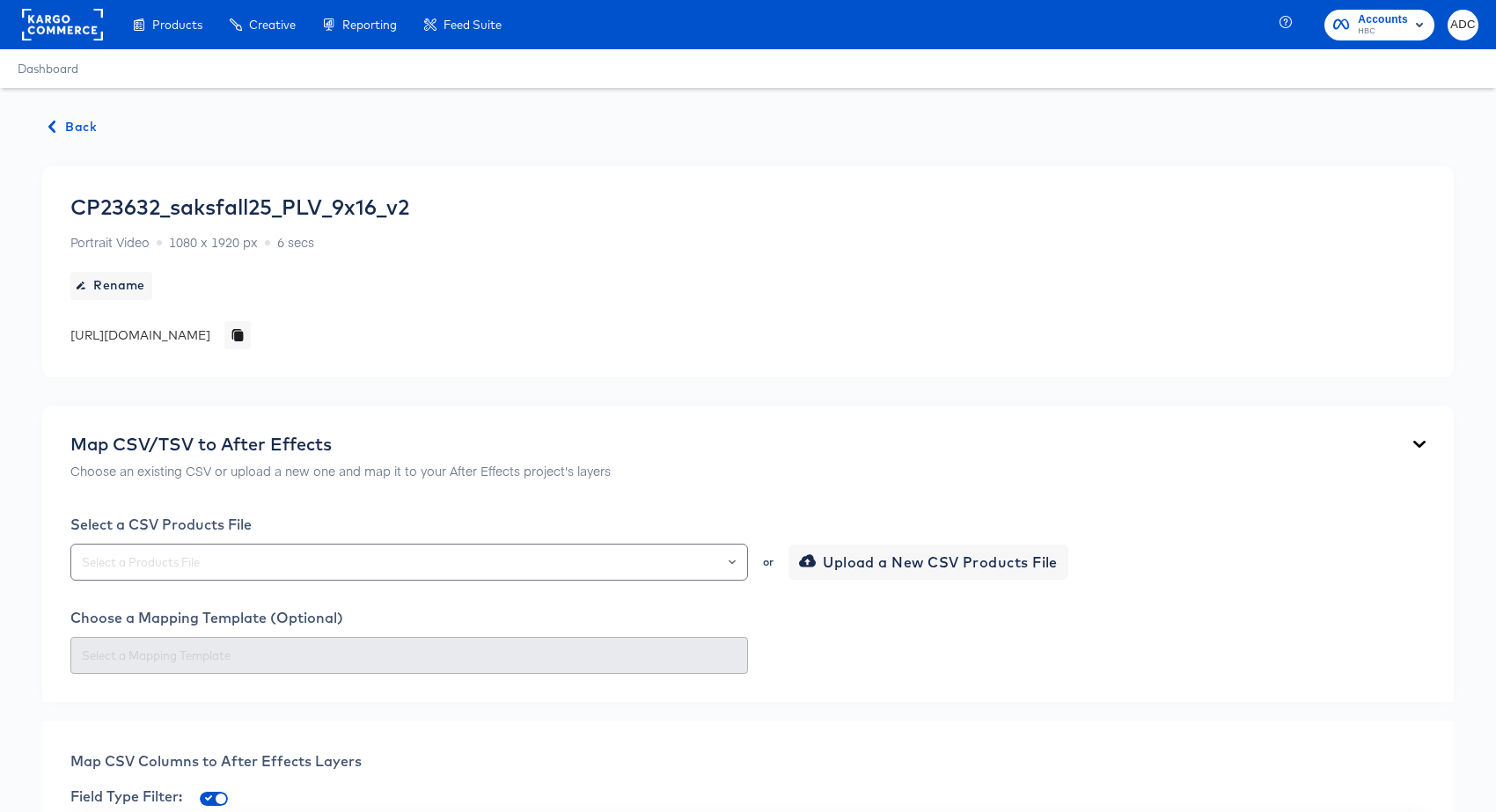
scroll to position [783, 0]
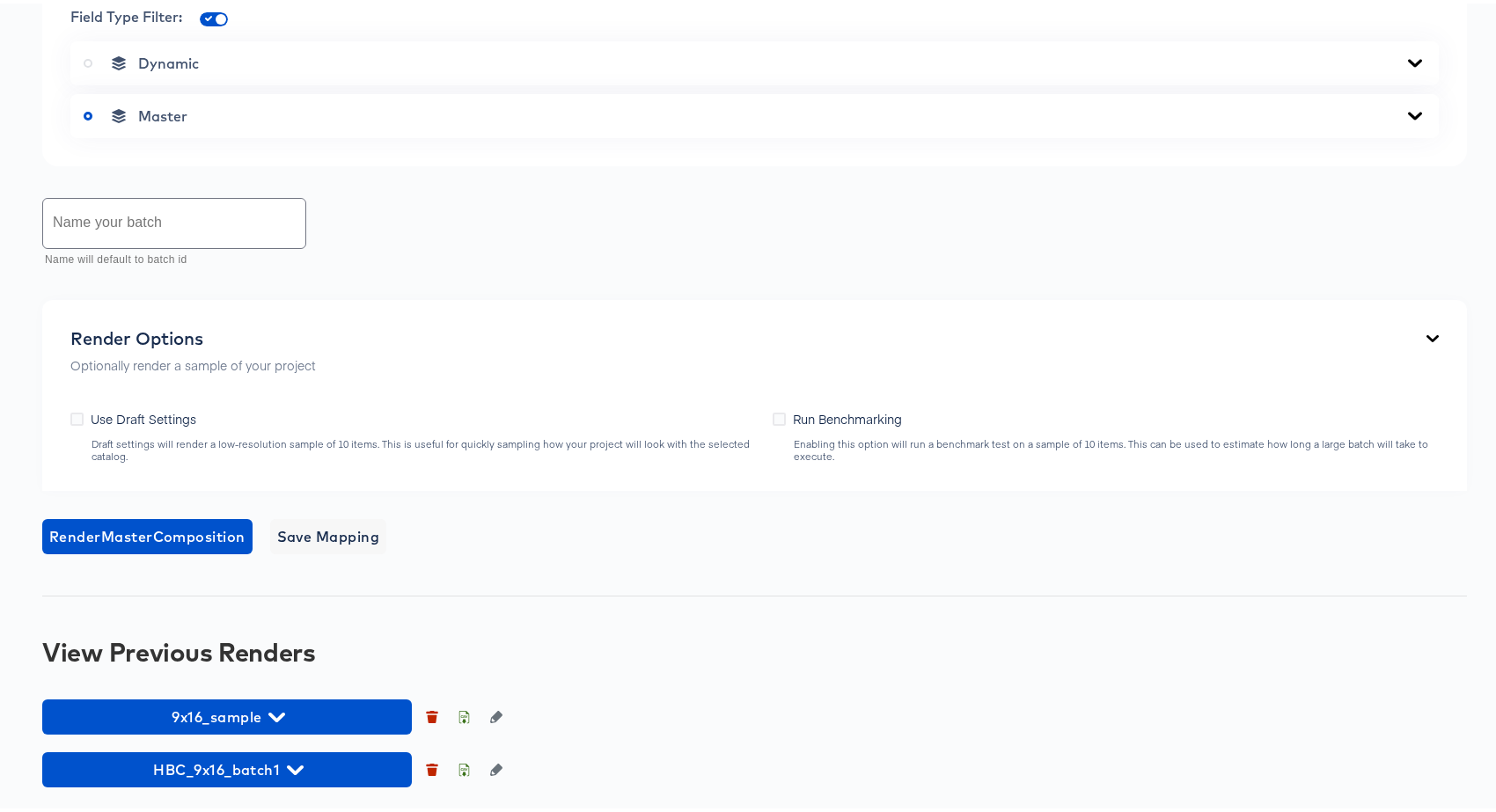
drag, startPoint x: 900, startPoint y: 687, endPoint x: 611, endPoint y: 379, distance: 422.4
click at [900, 687] on div "Back CP23632_saksfall25_PLV_9x16_v2 Portrait Video 1080 x 1920 px 6 secs Rename…" at bounding box center [754, 58] width 1509 height 1508
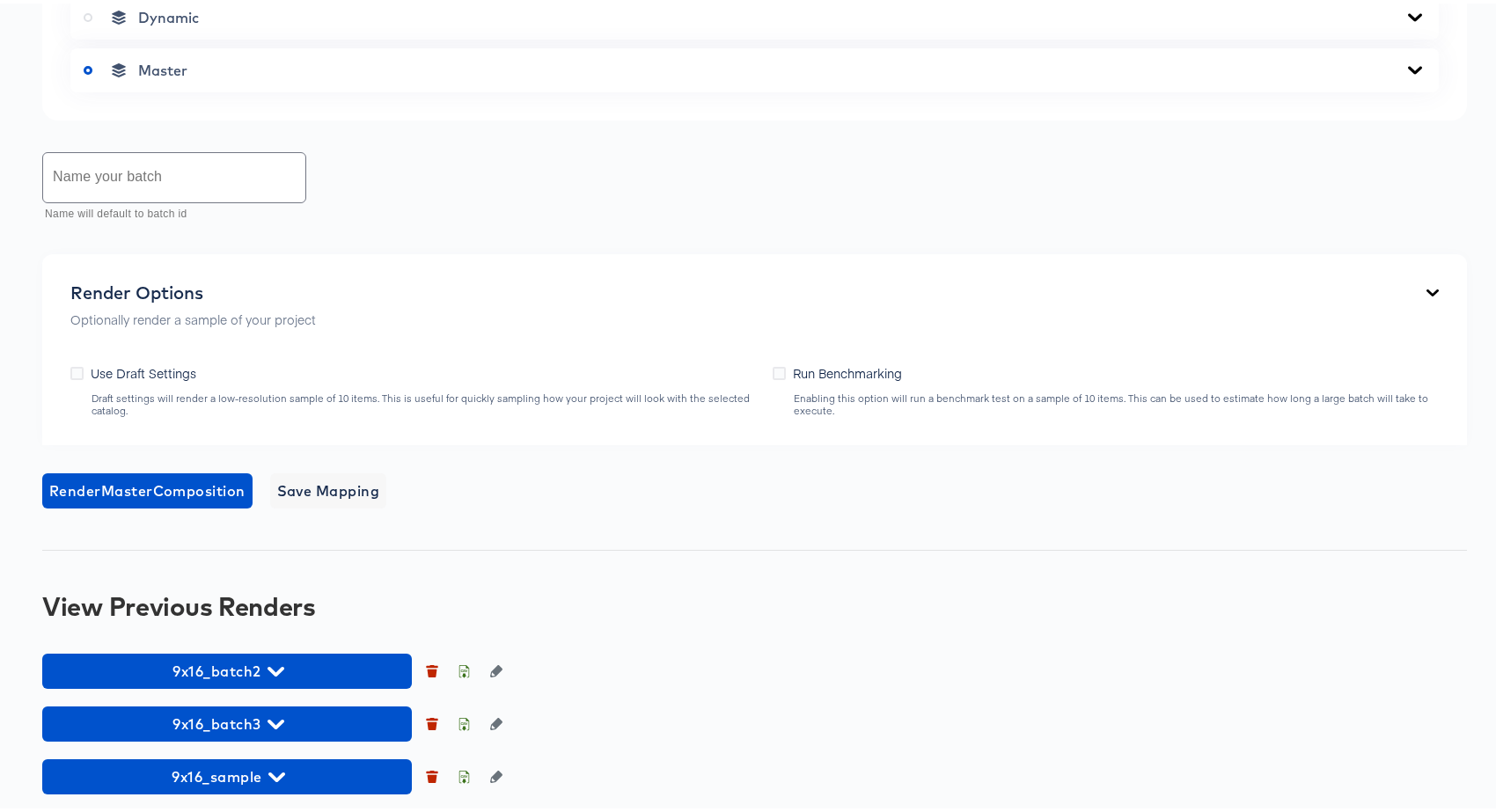
scroll to position [889, 0]
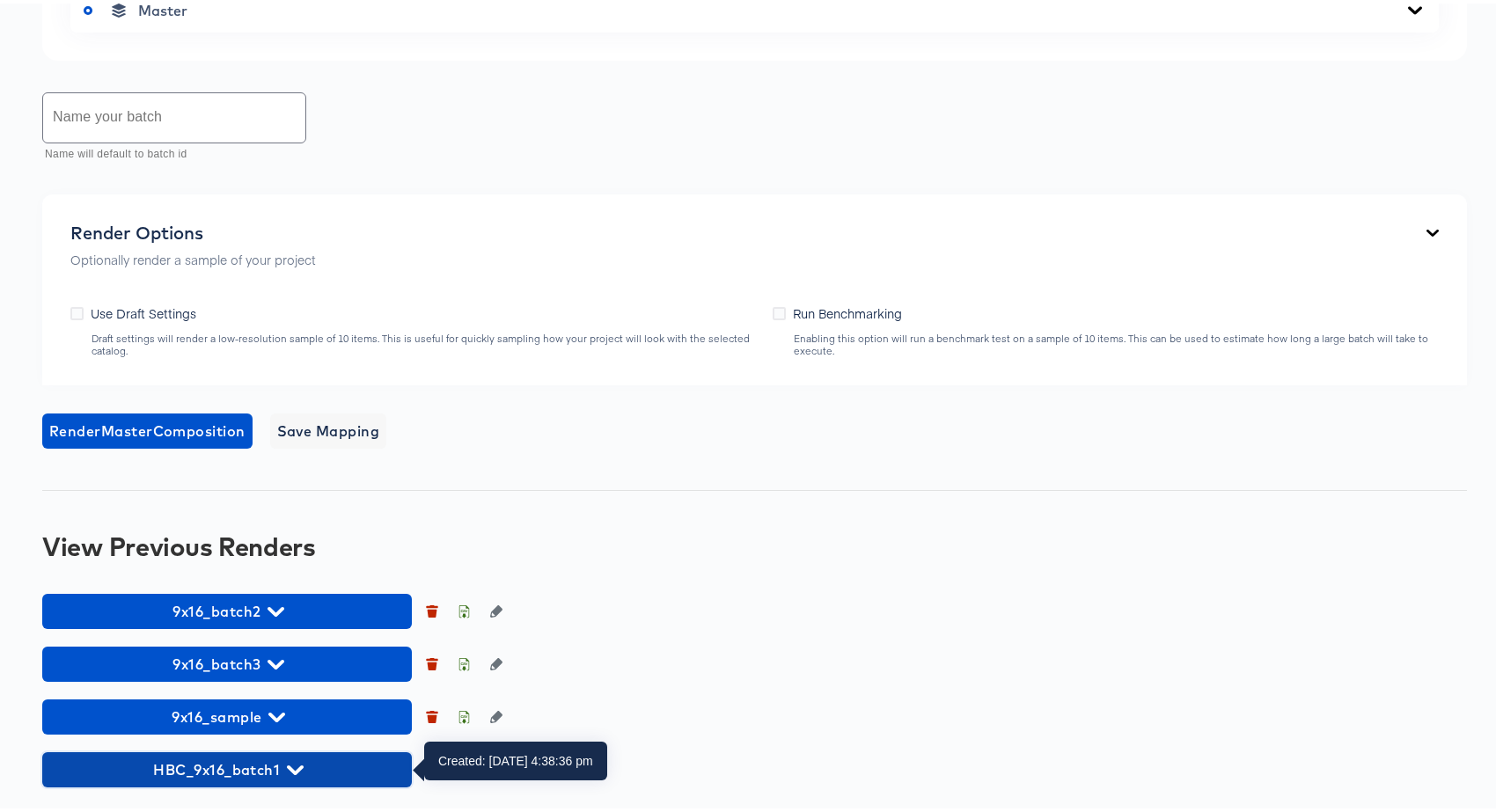
click at [297, 762] on icon "button" at bounding box center [295, 766] width 16 height 16
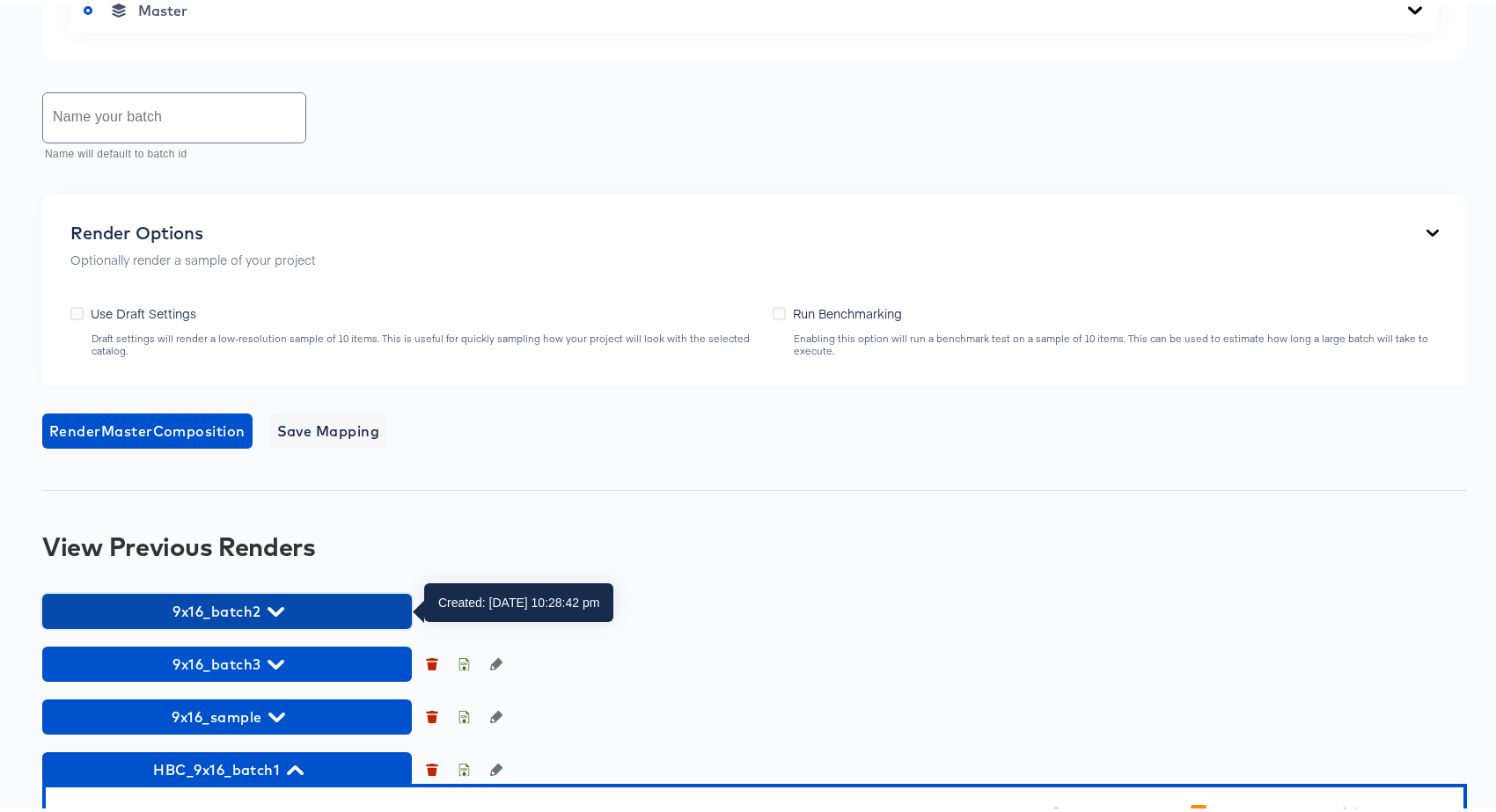
click at [232, 603] on span "9x16_batch2" at bounding box center [227, 607] width 352 height 24
